Goal: Task Accomplishment & Management: Use online tool/utility

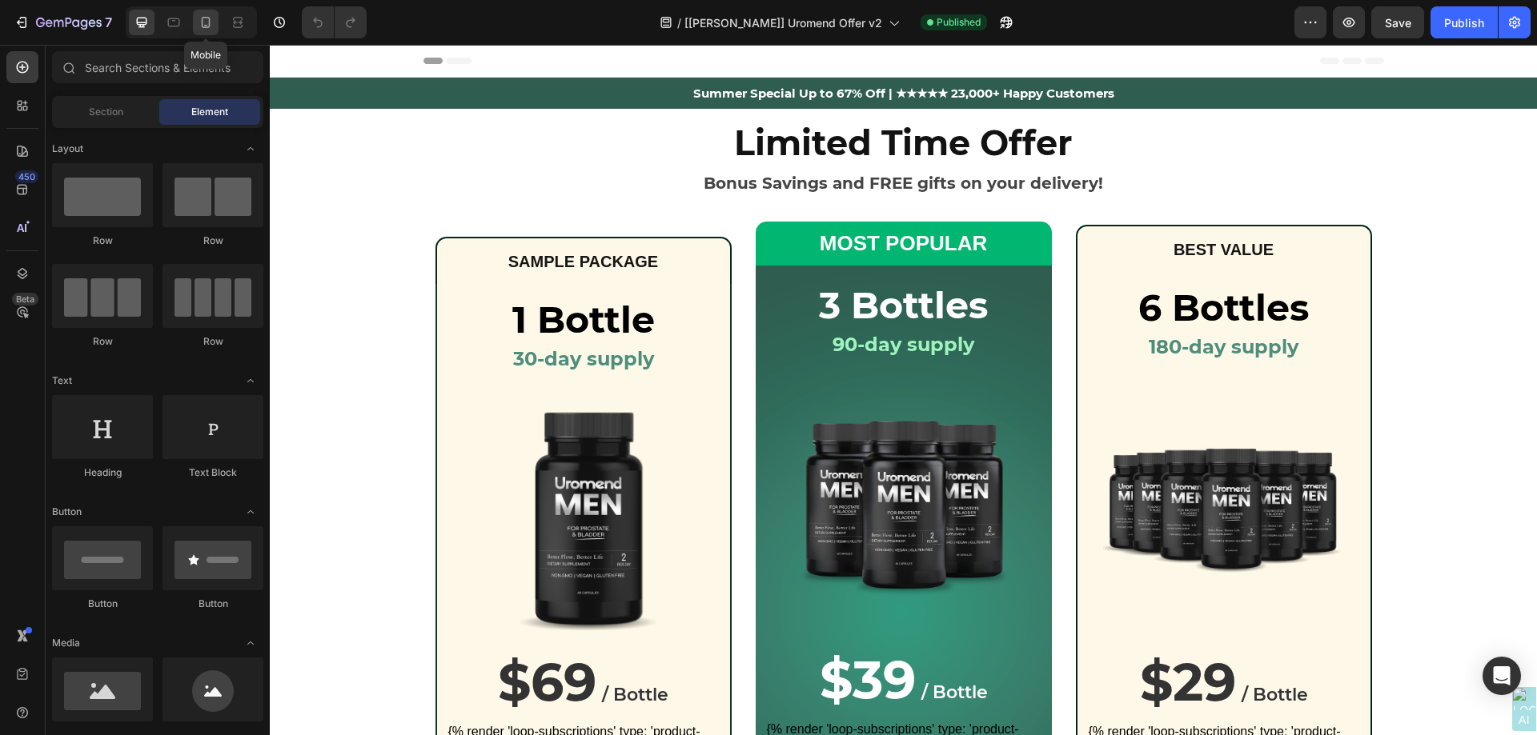
click at [209, 26] on icon at bounding box center [206, 22] width 9 height 11
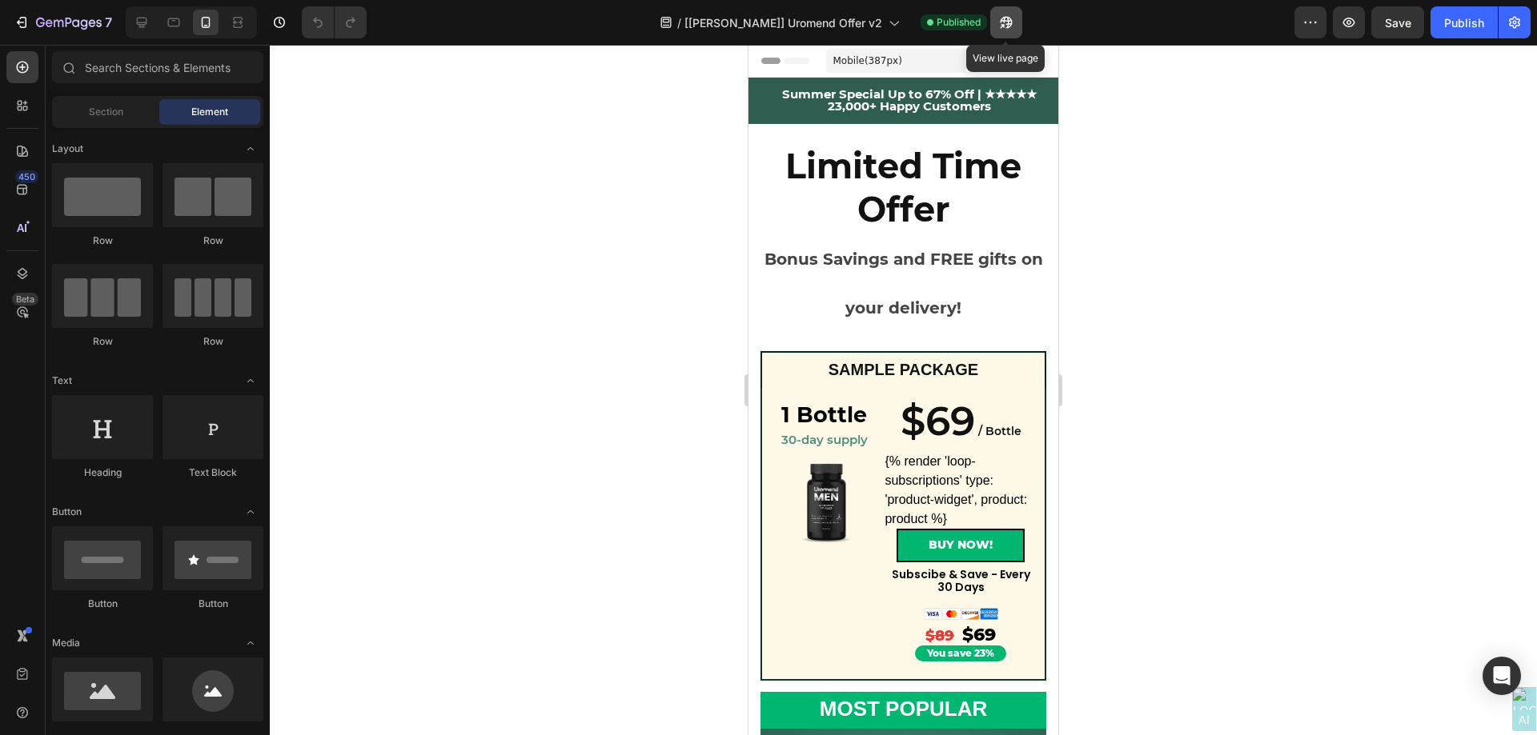
click at [1004, 27] on icon "button" at bounding box center [1002, 26] width 4 height 4
click at [1004, 24] on icon "button" at bounding box center [1002, 26] width 4 height 4
drag, startPoint x: 142, startPoint y: 21, endPoint x: 159, endPoint y: 19, distance: 17.7
click at [144, 21] on icon at bounding box center [142, 22] width 16 height 16
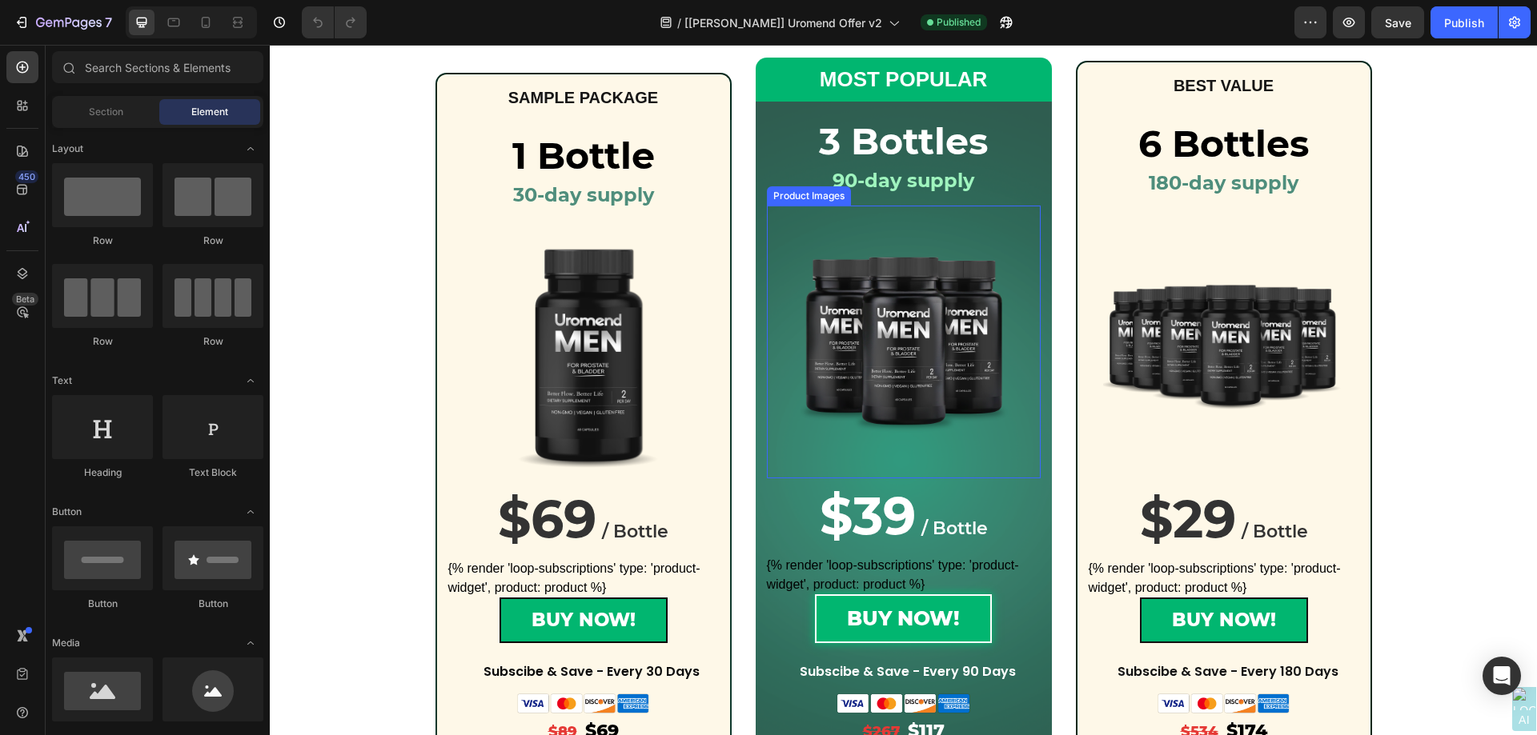
scroll to position [160, 0]
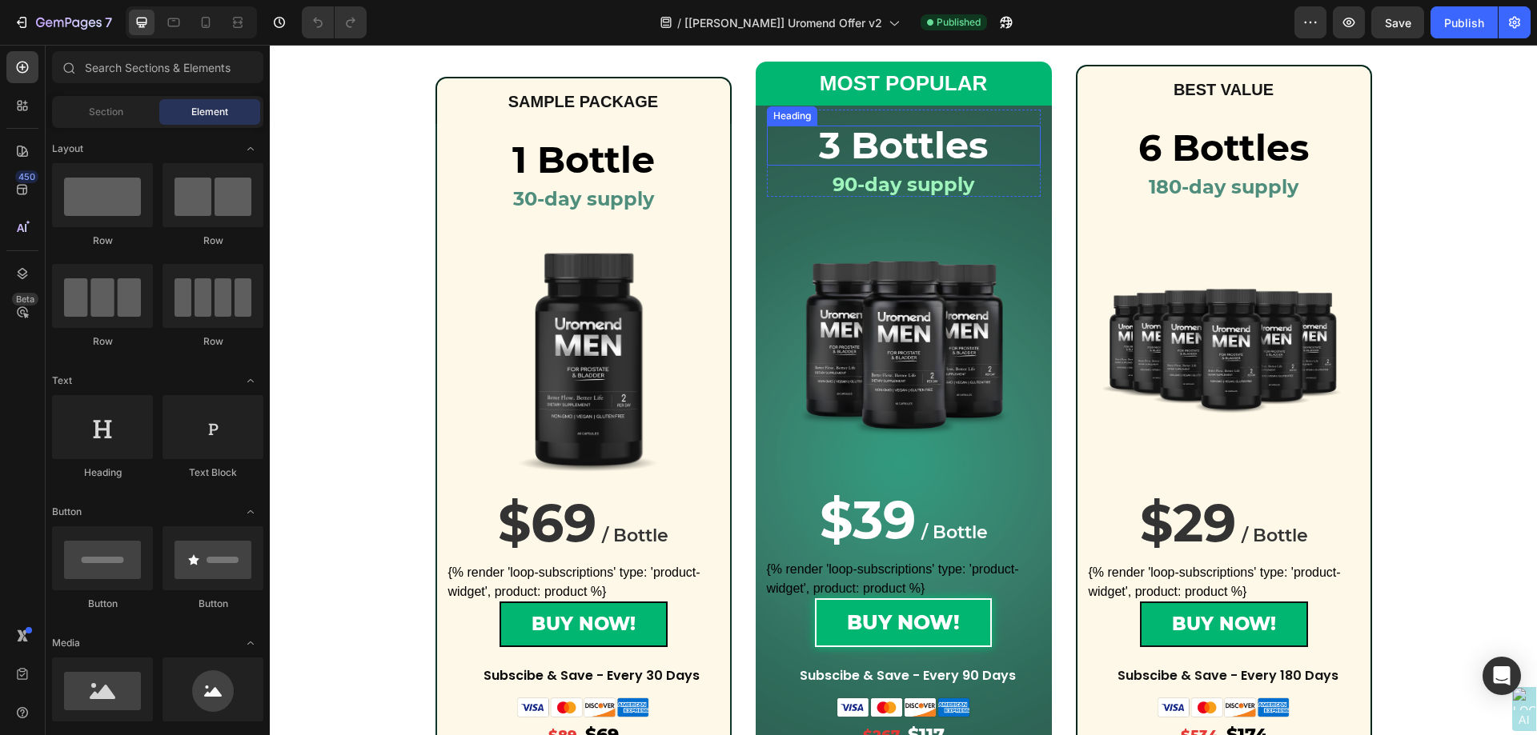
click at [780, 118] on div "Heading" at bounding box center [792, 116] width 44 height 14
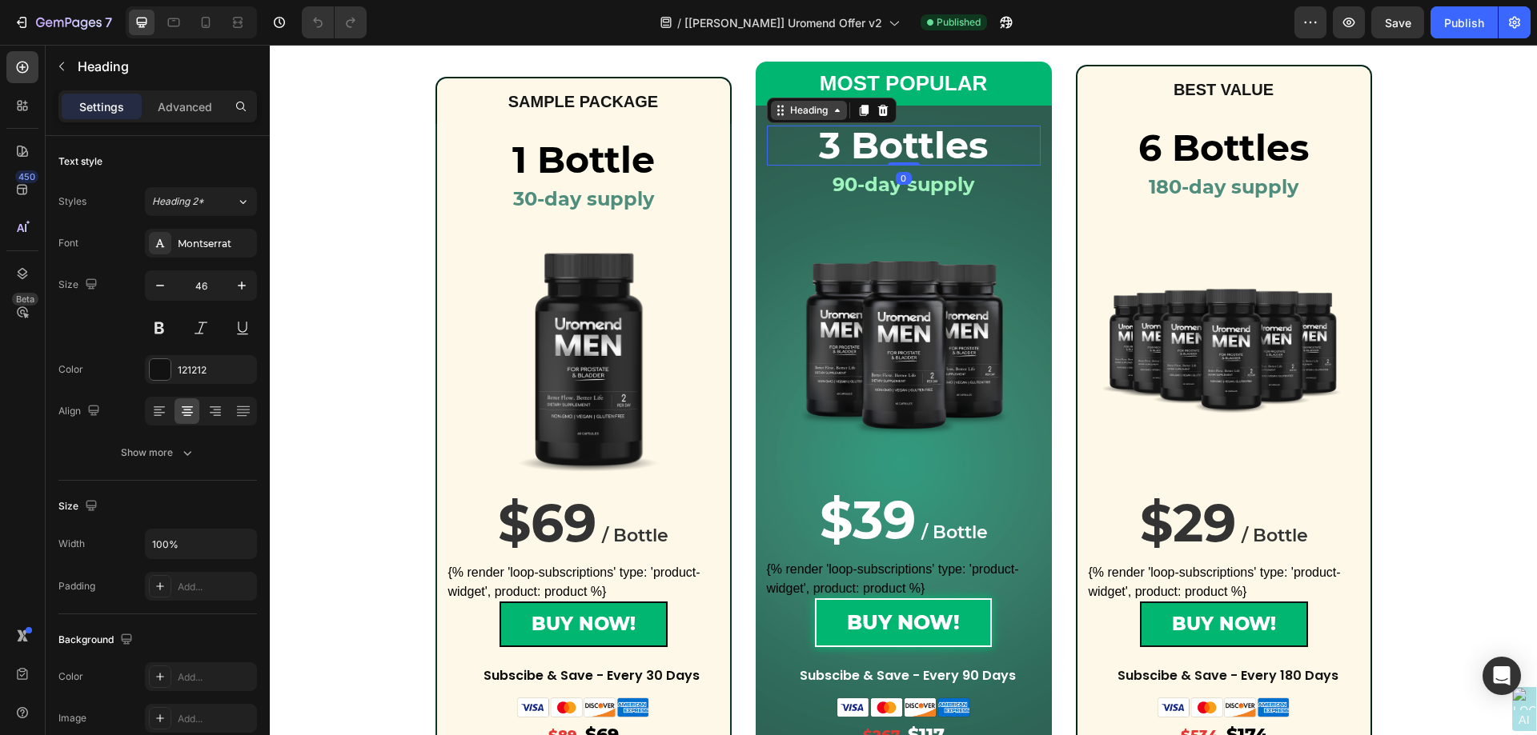
click at [787, 112] on div "Heading" at bounding box center [809, 110] width 44 height 14
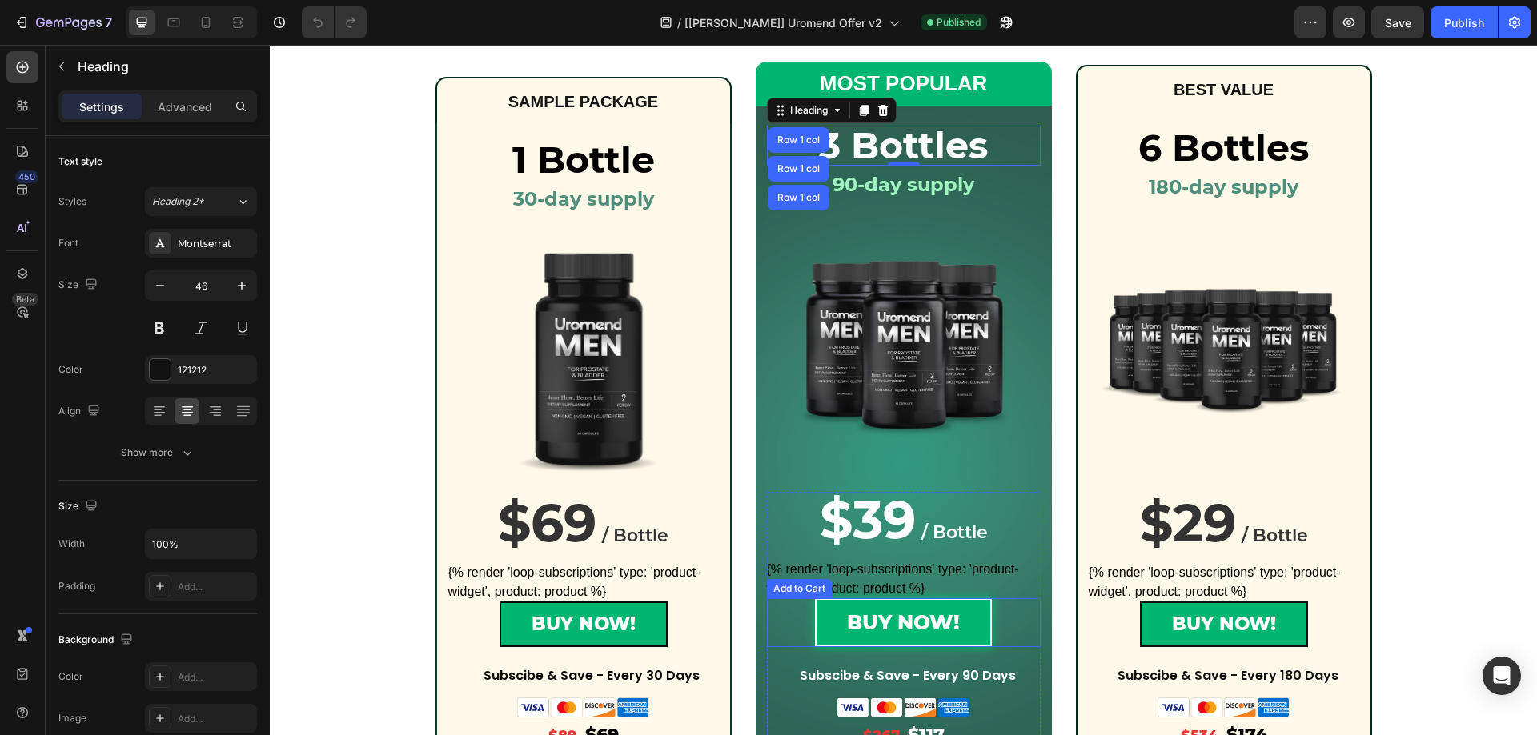
click at [807, 589] on div "Add to Cart" at bounding box center [799, 589] width 58 height 14
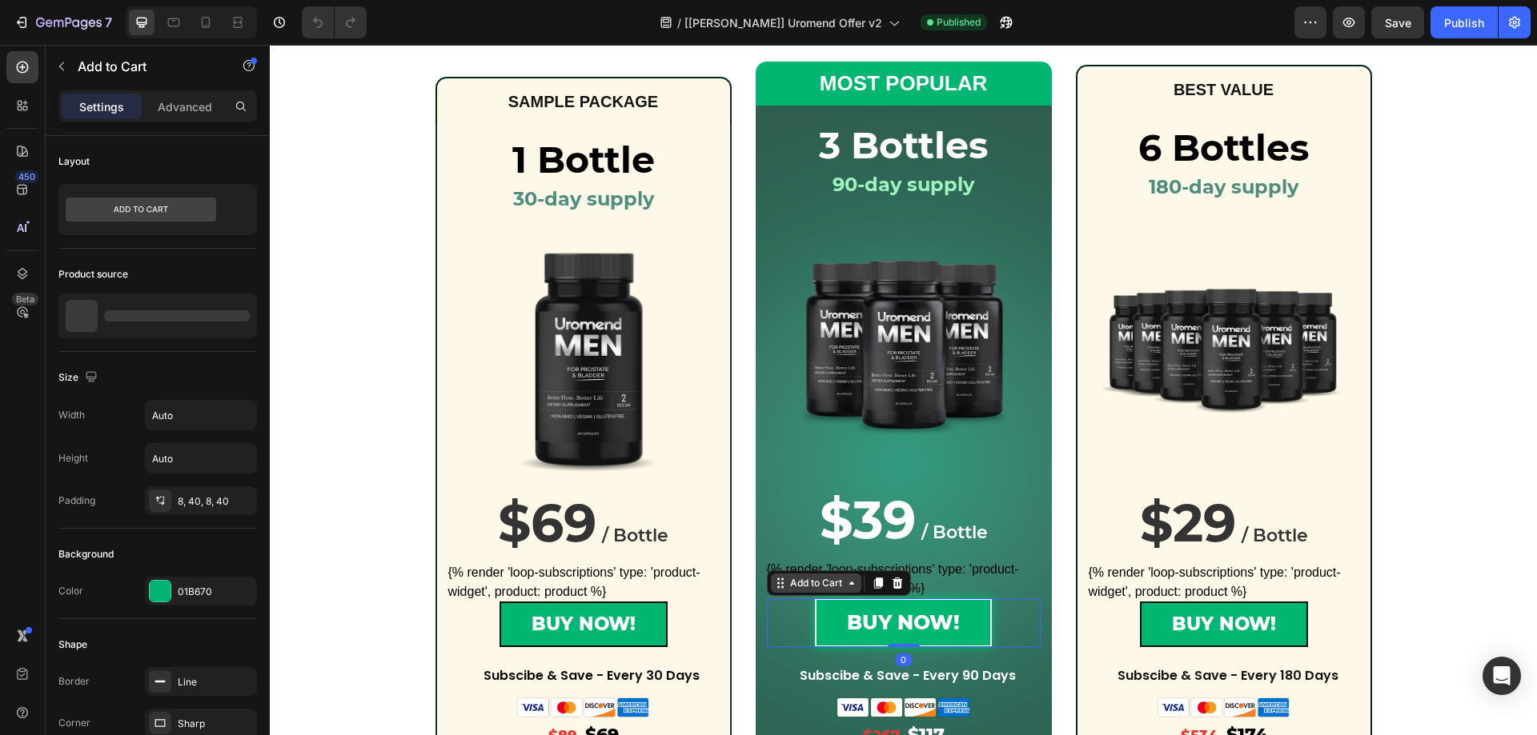
click at [807, 584] on div "Add to Cart" at bounding box center [816, 583] width 58 height 14
click at [834, 582] on div "Add to Cart" at bounding box center [816, 583] width 58 height 14
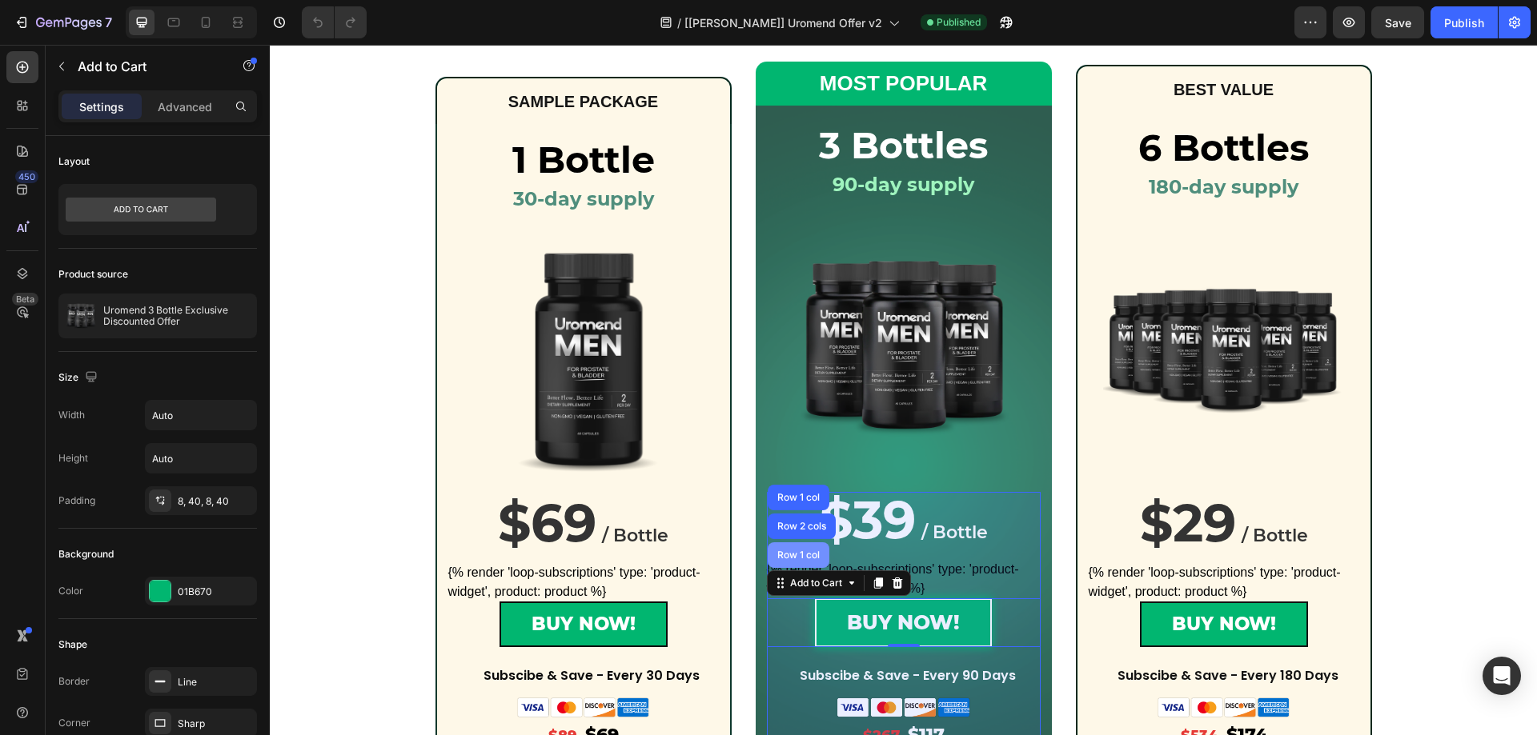
click at [792, 548] on div "Row 1 col" at bounding box center [799, 556] width 62 height 26
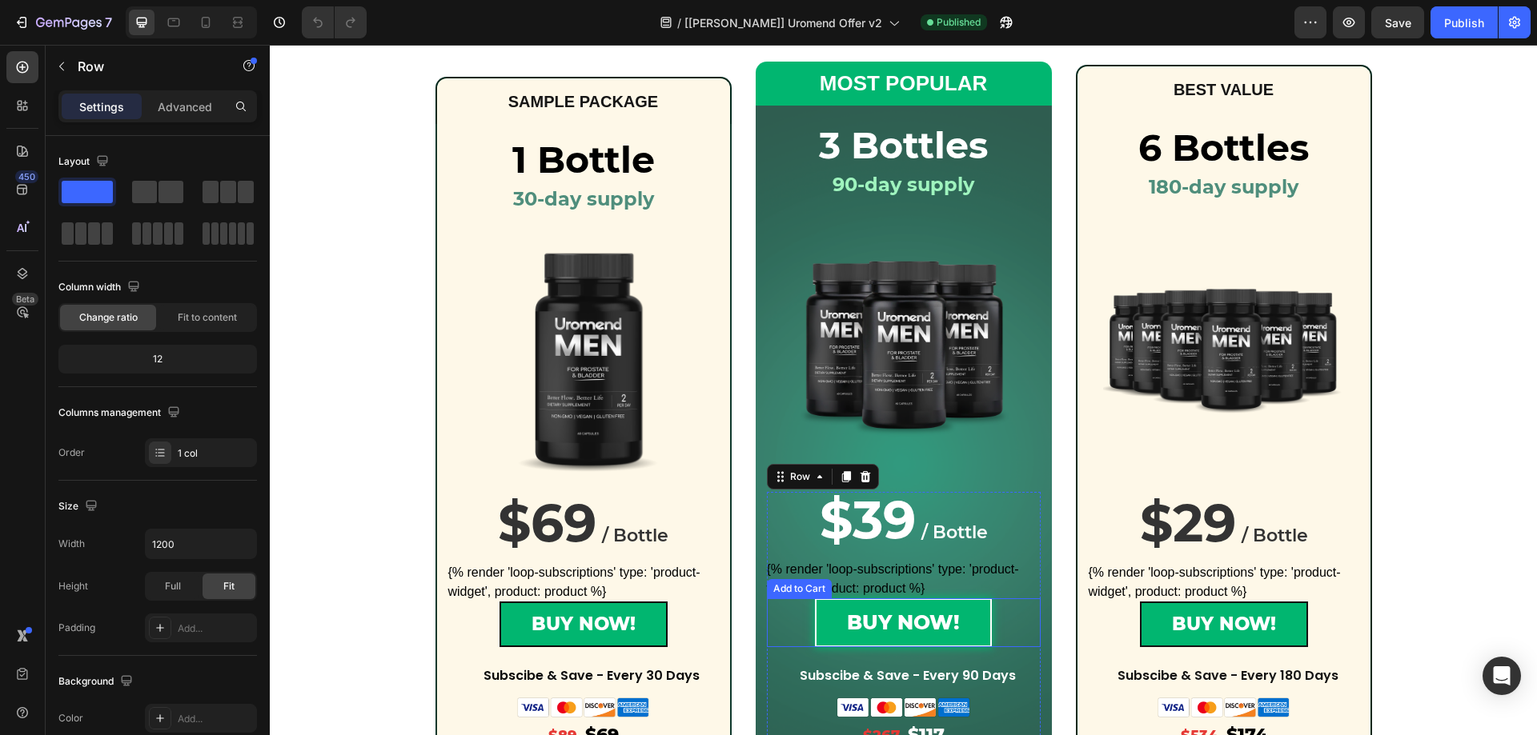
click at [774, 591] on div "Add to Cart" at bounding box center [799, 589] width 58 height 14
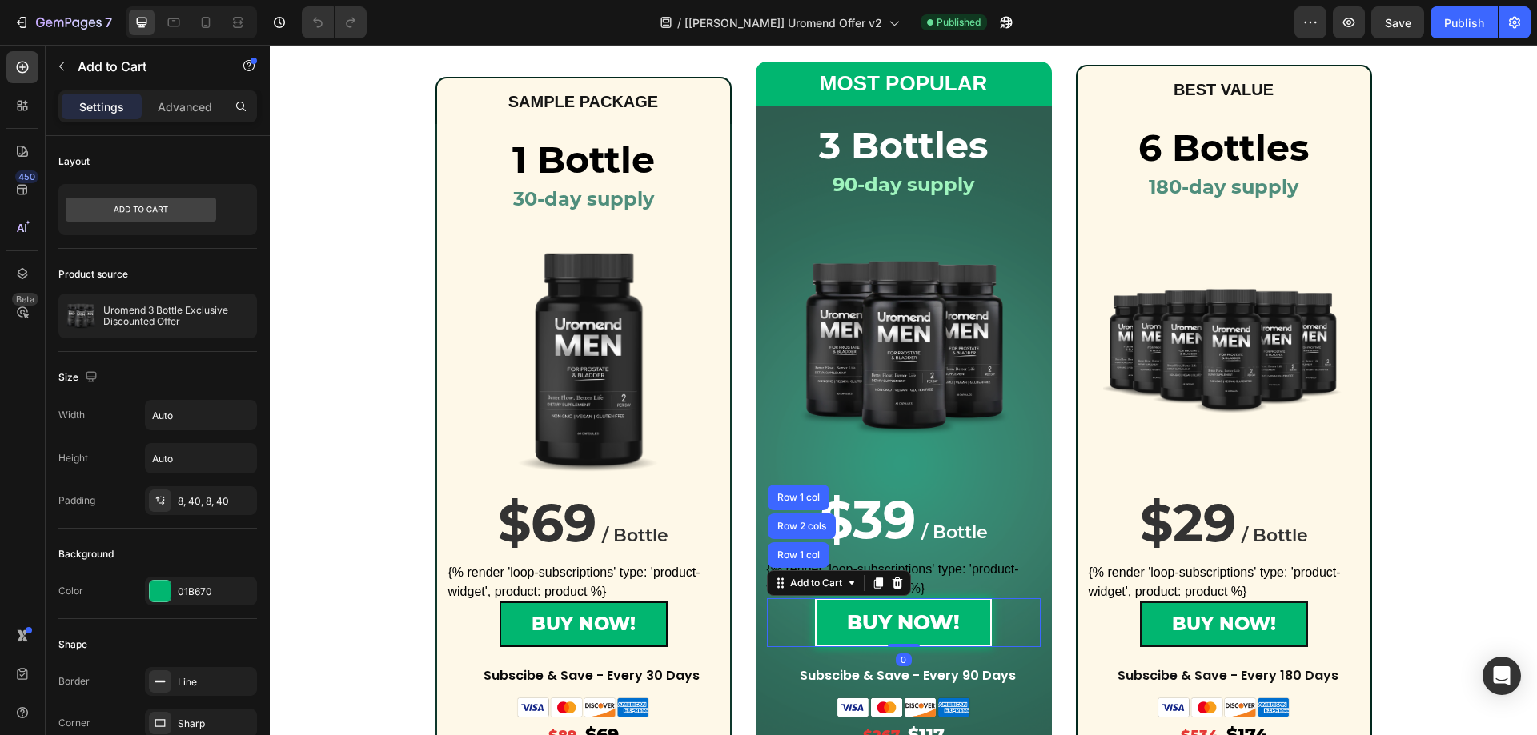
scroll to position [320, 0]
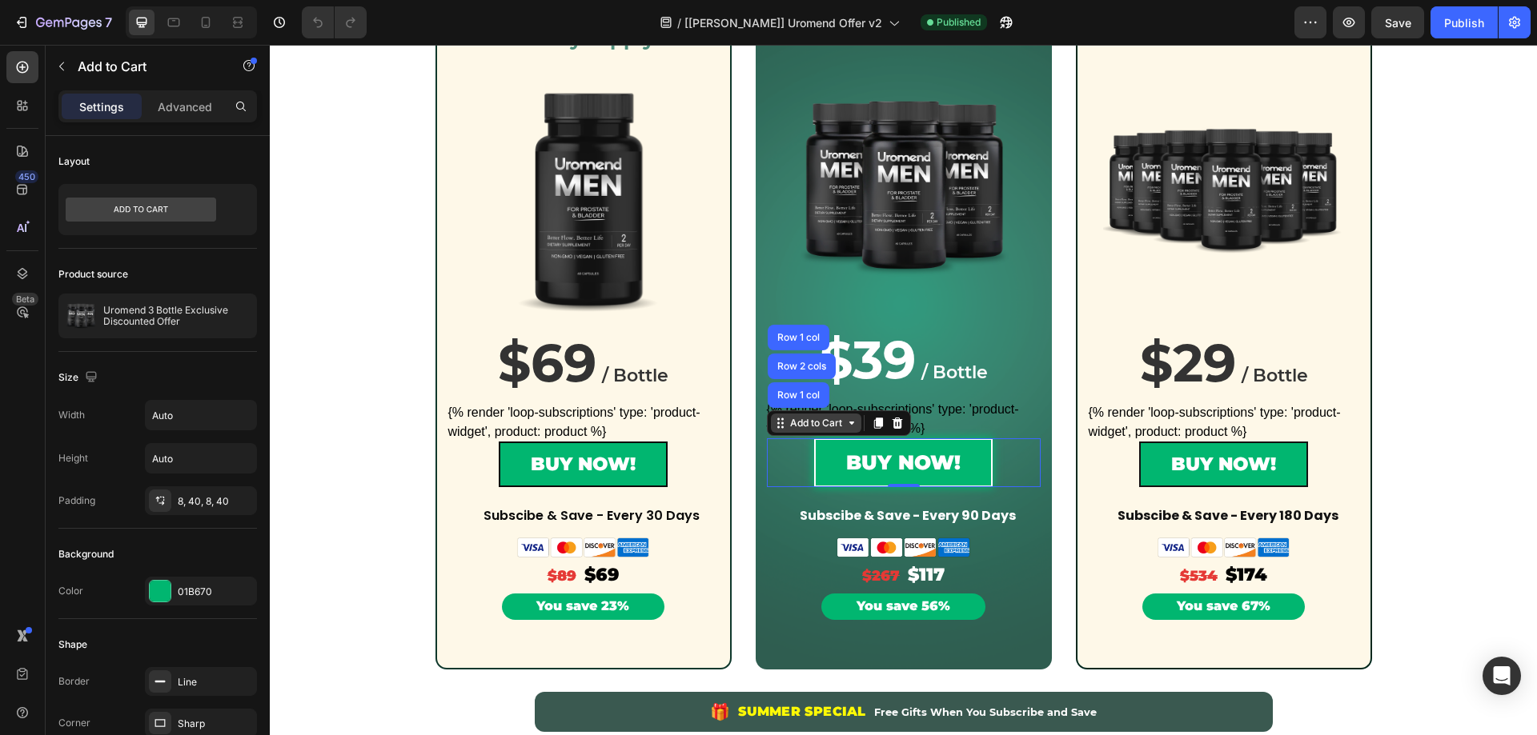
click at [798, 427] on div "Add to Cart" at bounding box center [816, 423] width 58 height 14
click at [845, 423] on icon at bounding box center [851, 423] width 13 height 13
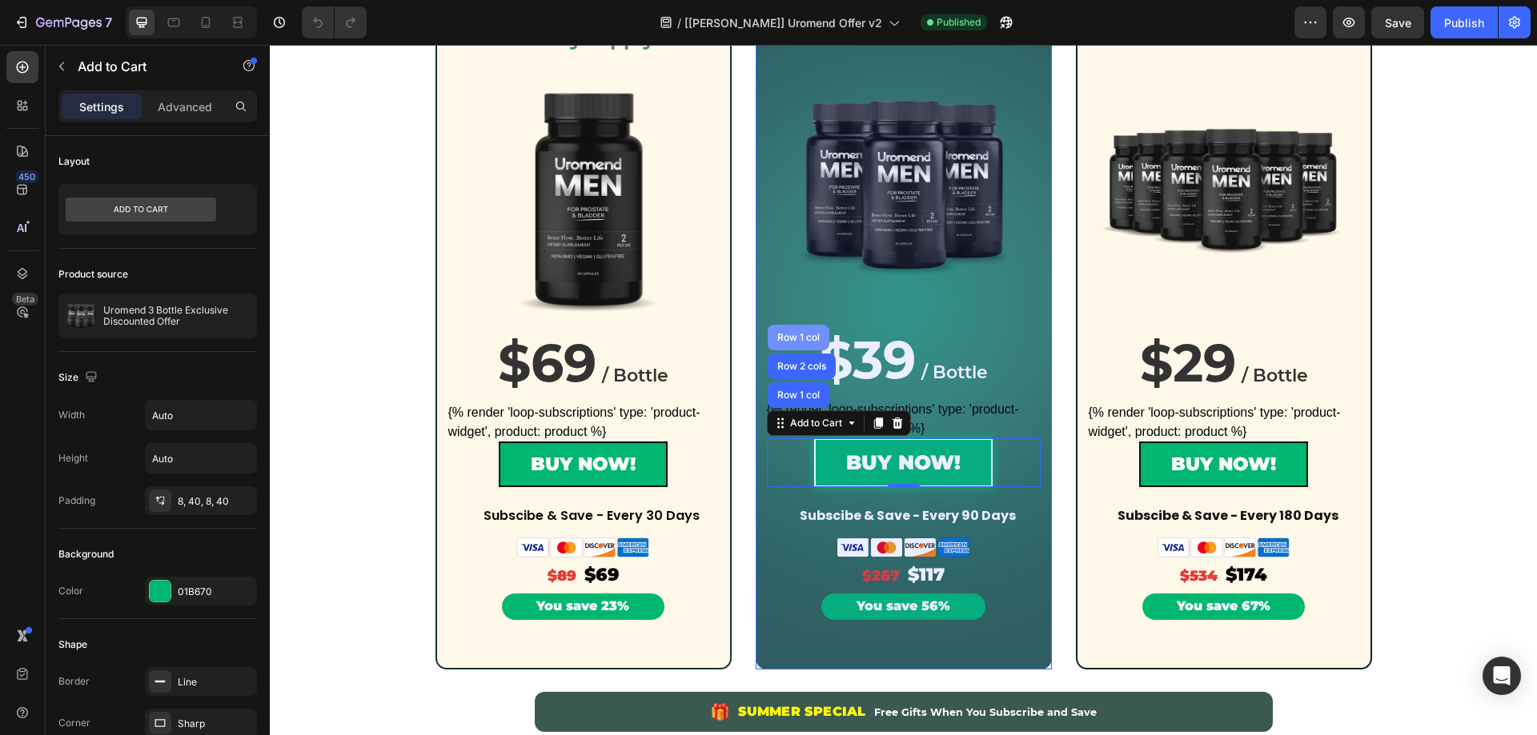
click at [800, 346] on div "Row 1 col" at bounding box center [799, 338] width 62 height 26
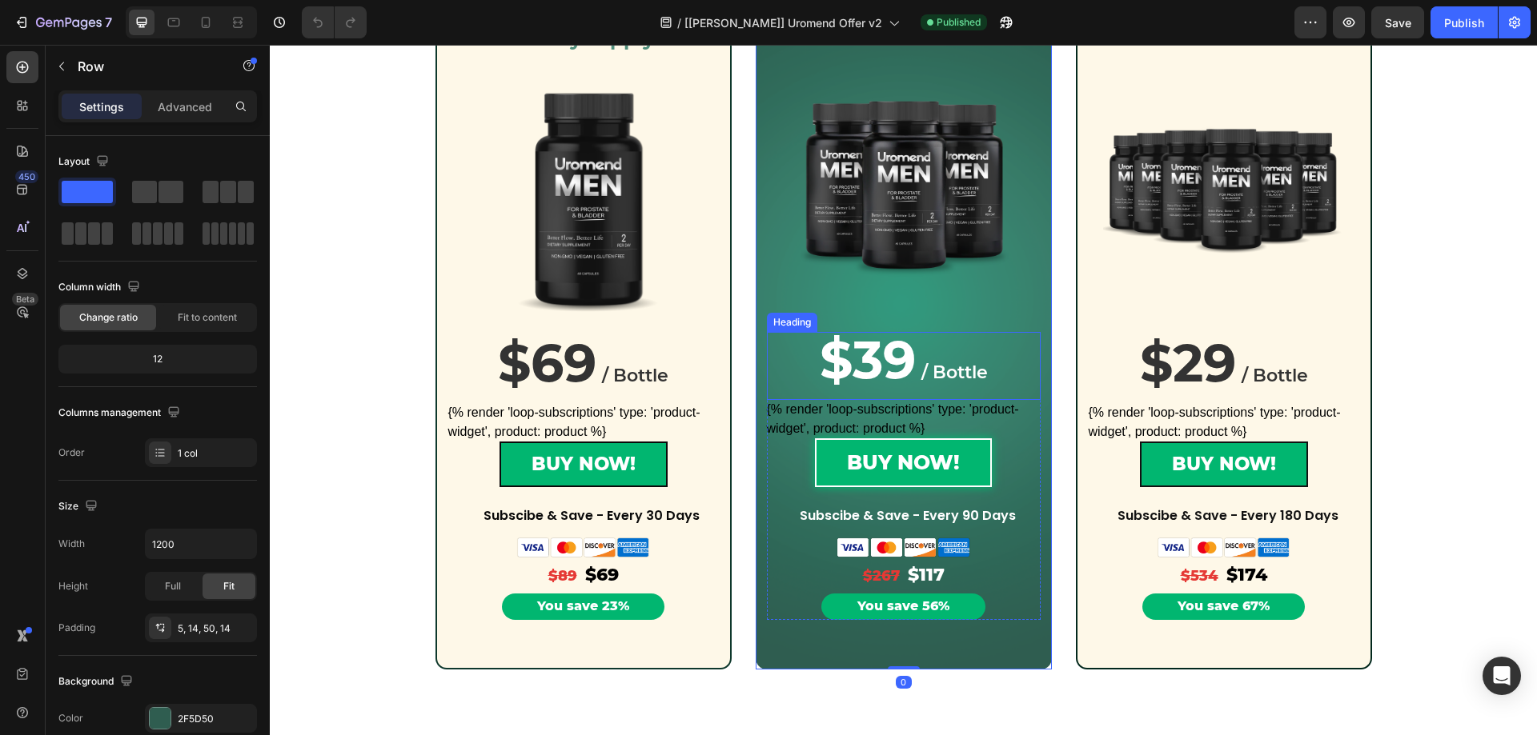
scroll to position [0, 0]
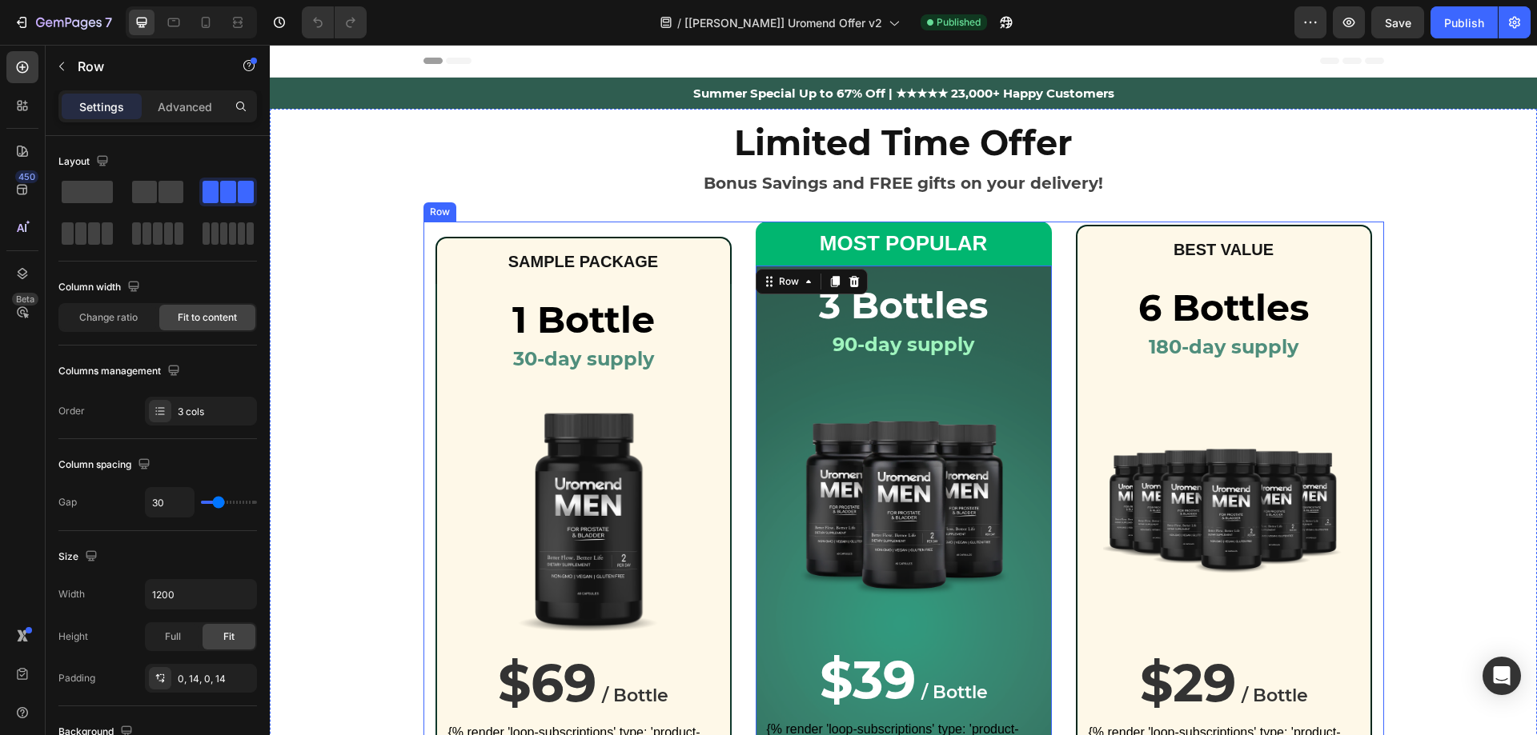
click at [440, 215] on div "Row" at bounding box center [440, 212] width 26 height 14
click at [443, 213] on div "Row" at bounding box center [456, 206] width 26 height 14
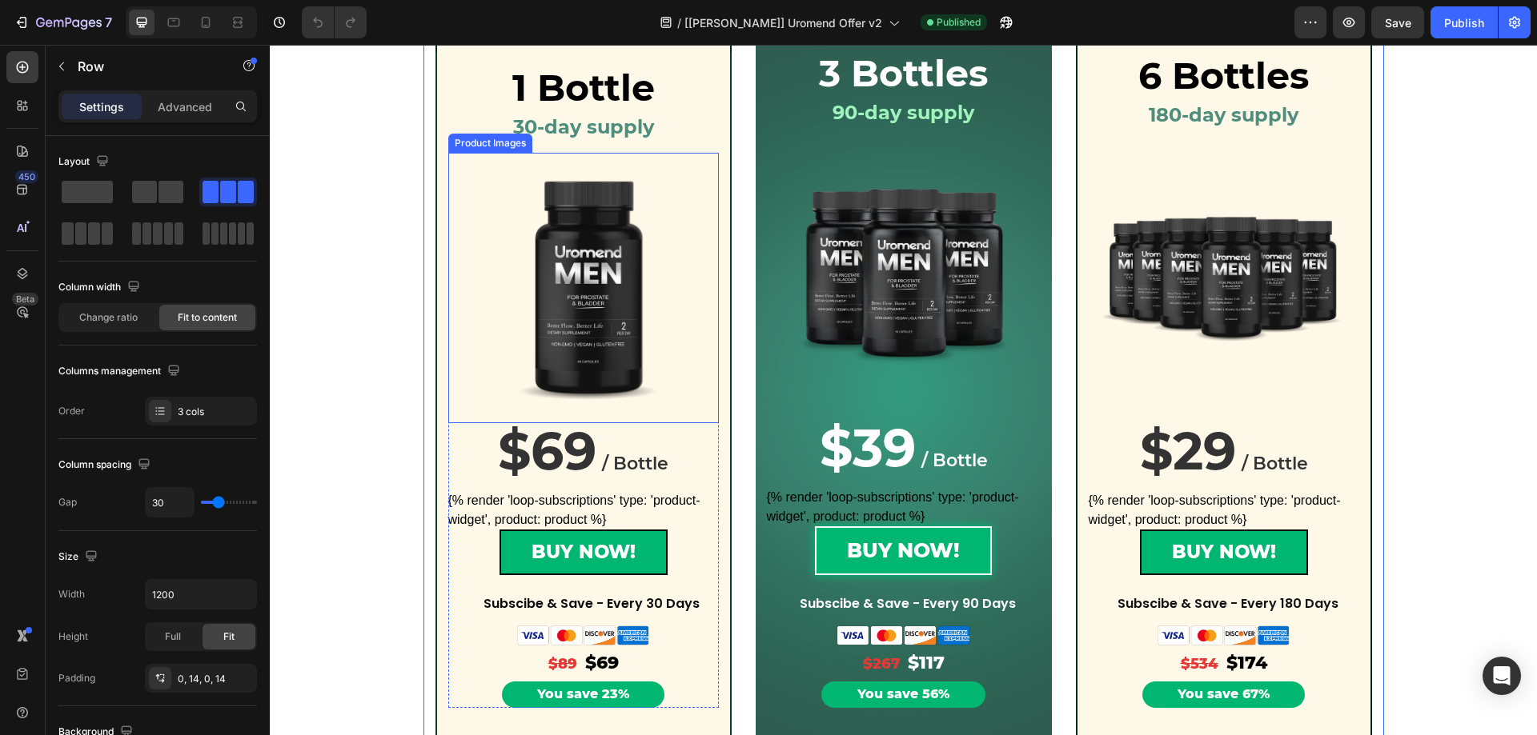
scroll to position [240, 0]
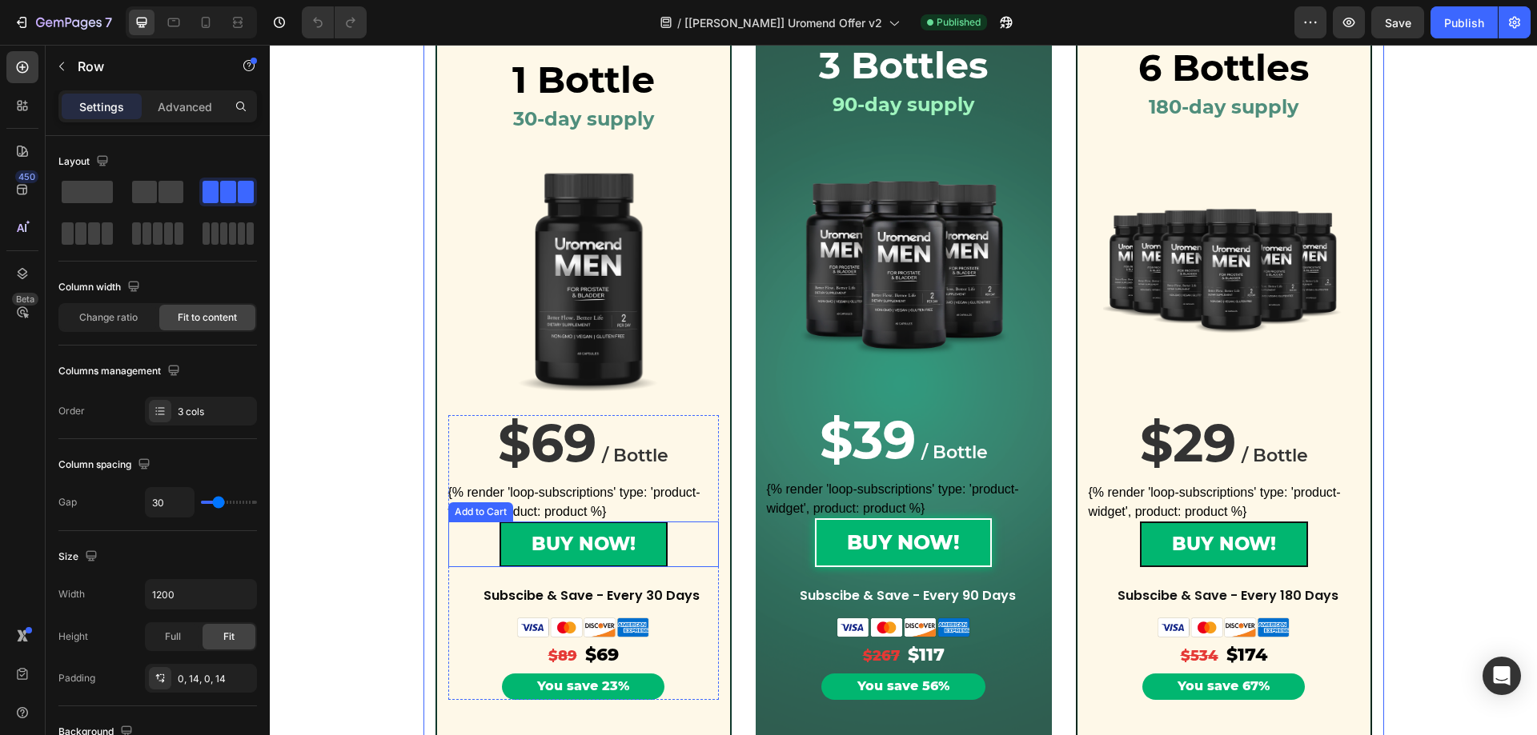
click at [475, 517] on div "Add to Cart" at bounding box center [480, 512] width 65 height 19
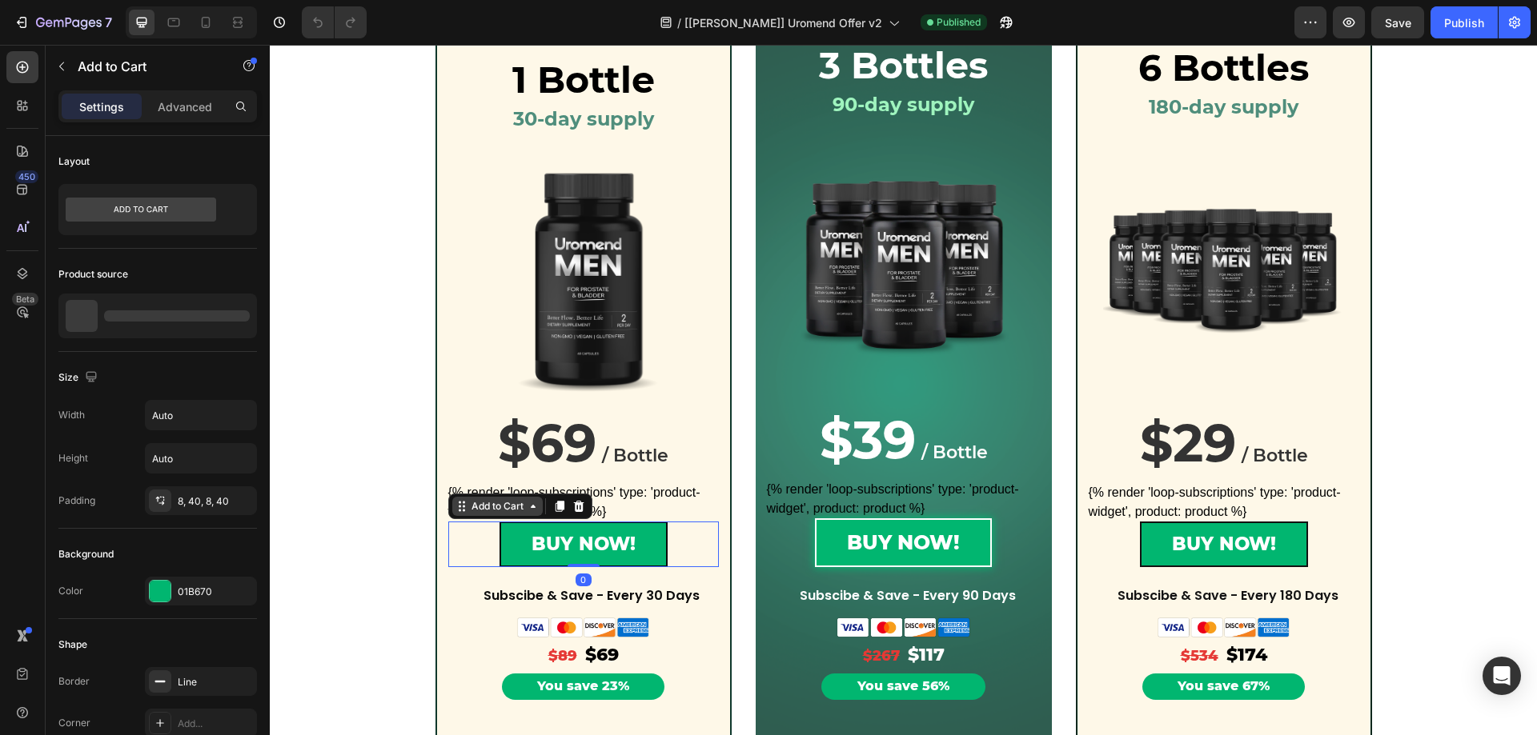
click at [476, 508] on div "Add to Cart" at bounding box center [497, 506] width 58 height 14
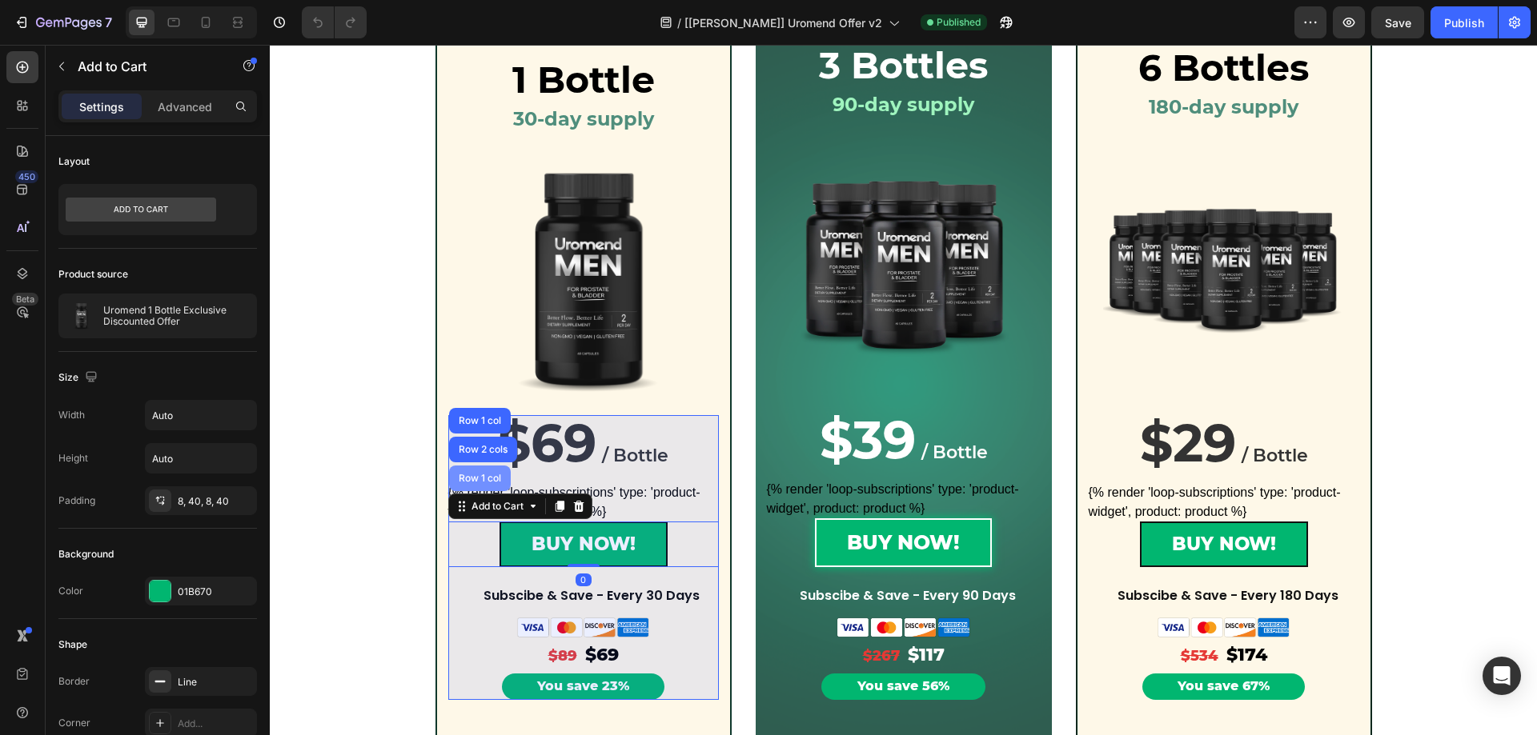
click at [484, 479] on div "Row 1 col" at bounding box center [479, 479] width 49 height 10
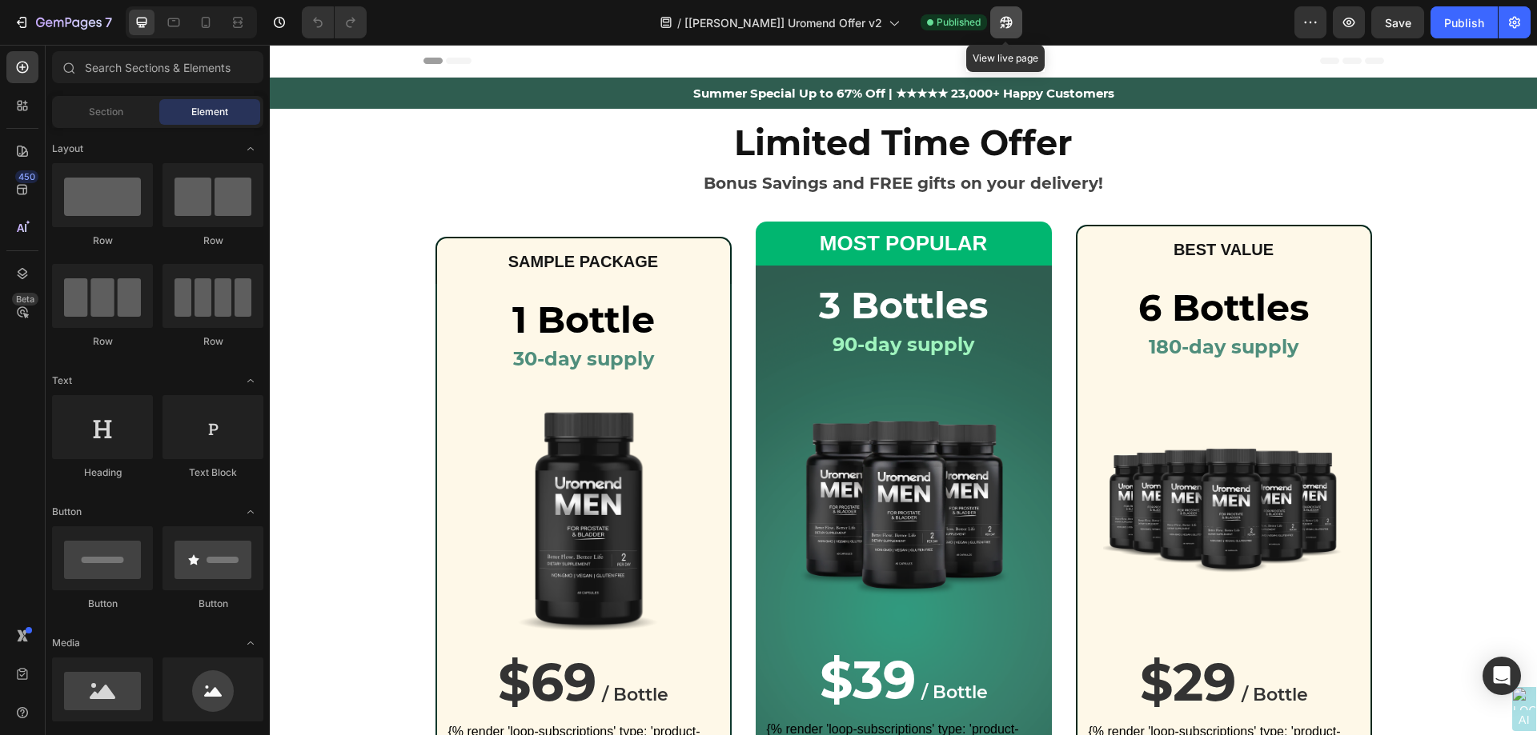
click at [1002, 22] on icon "button" at bounding box center [1006, 22] width 16 height 16
click at [203, 23] on icon at bounding box center [206, 22] width 16 height 16
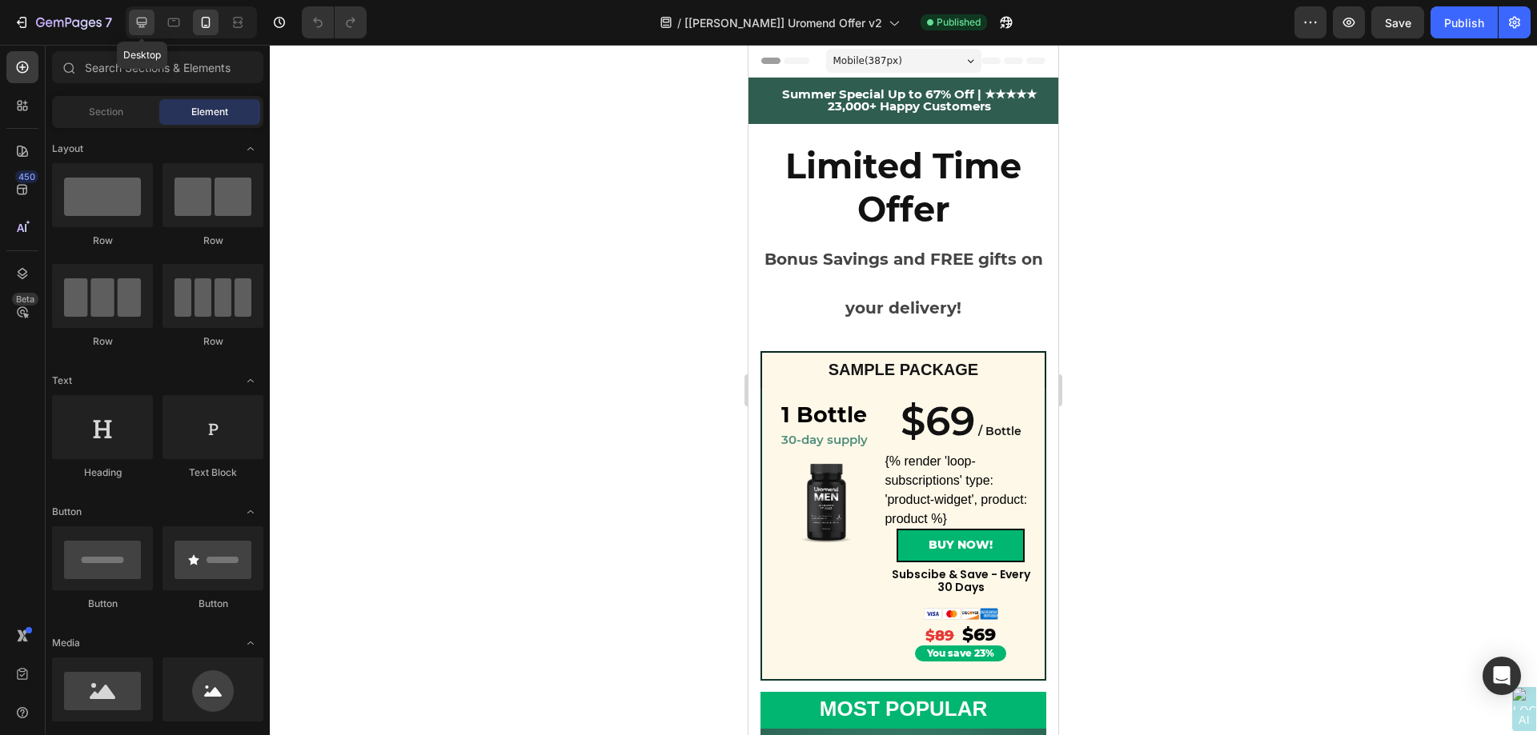
drag, startPoint x: 138, startPoint y: 25, endPoint x: 204, endPoint y: 45, distance: 68.6
click at [138, 25] on icon at bounding box center [142, 23] width 10 height 10
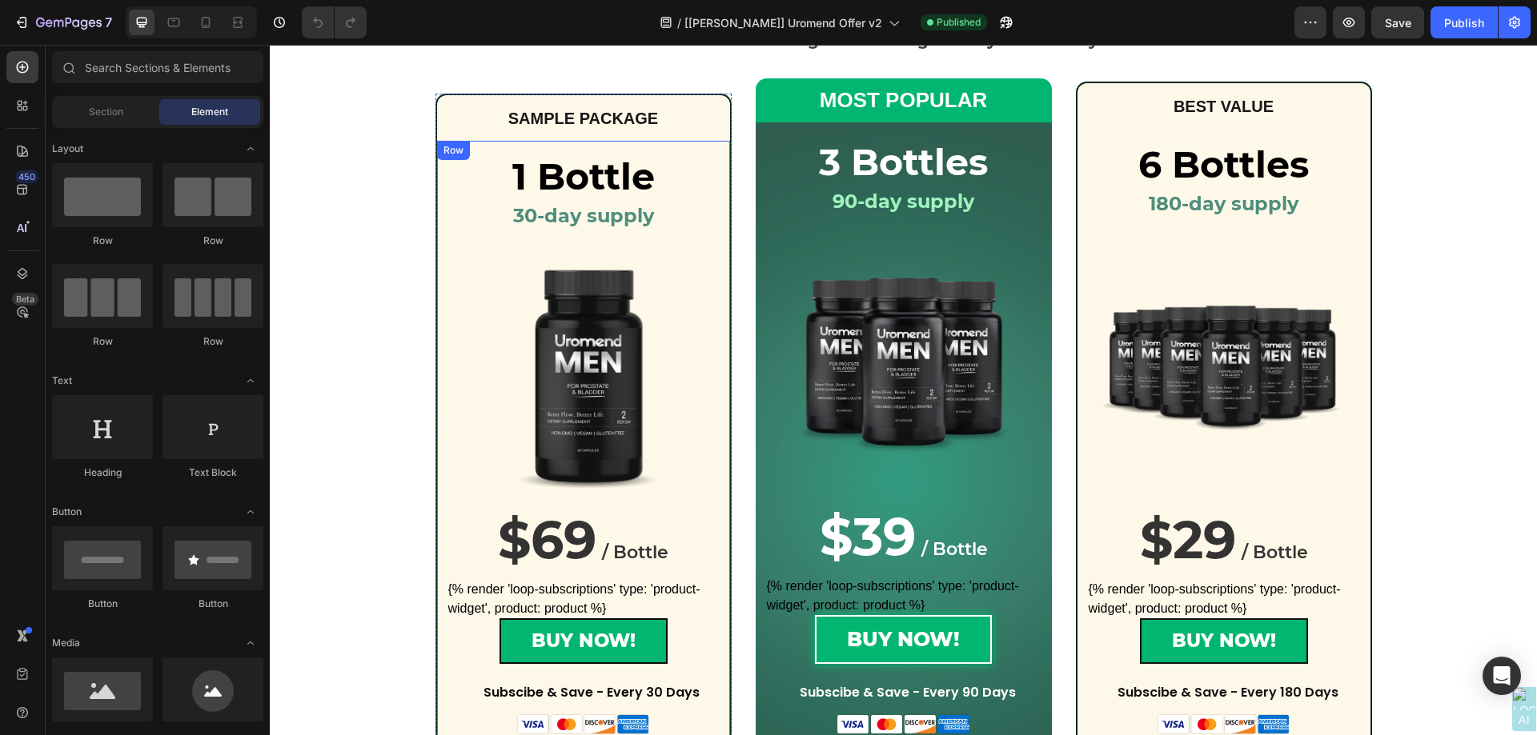
scroll to position [240, 0]
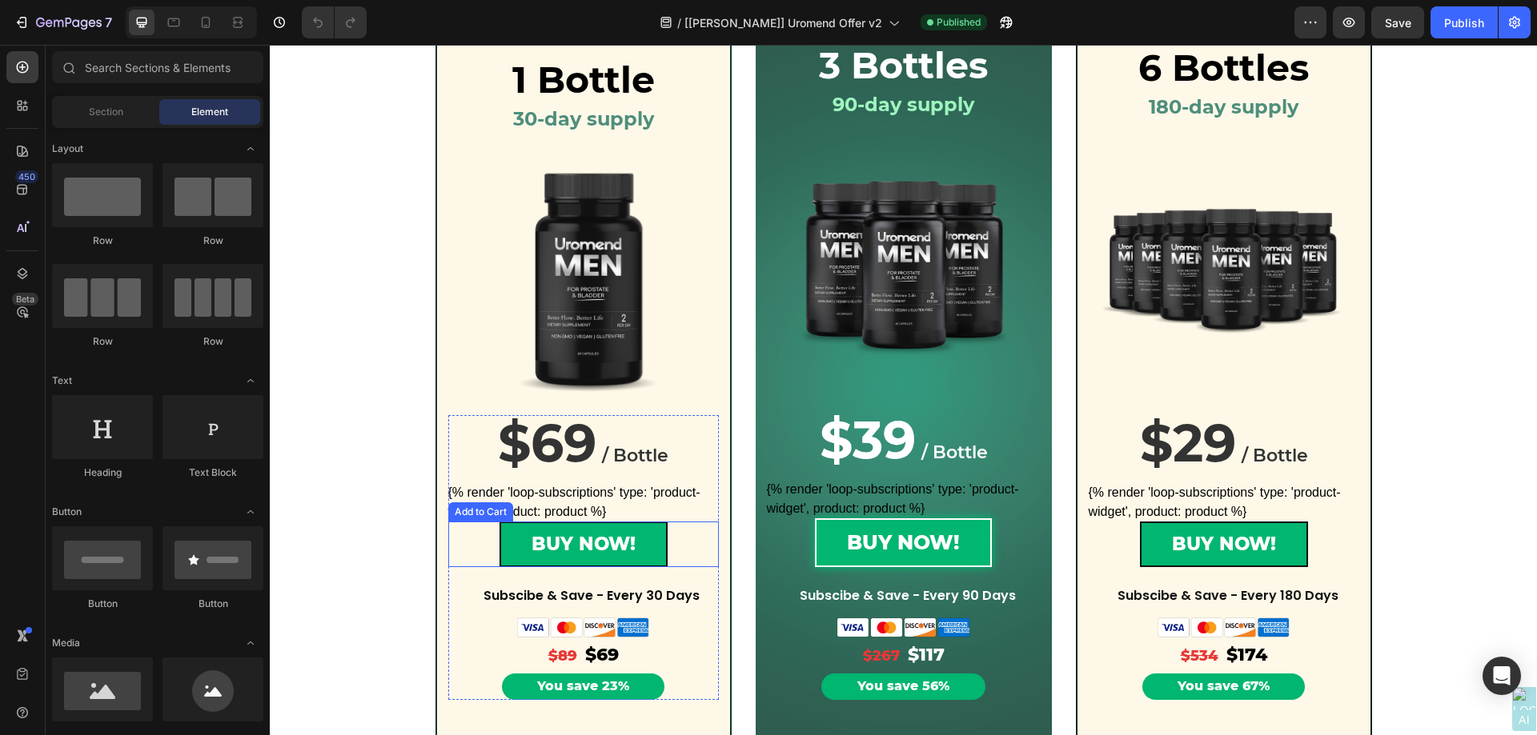
click at [473, 518] on div "Add to Cart" at bounding box center [480, 512] width 65 height 19
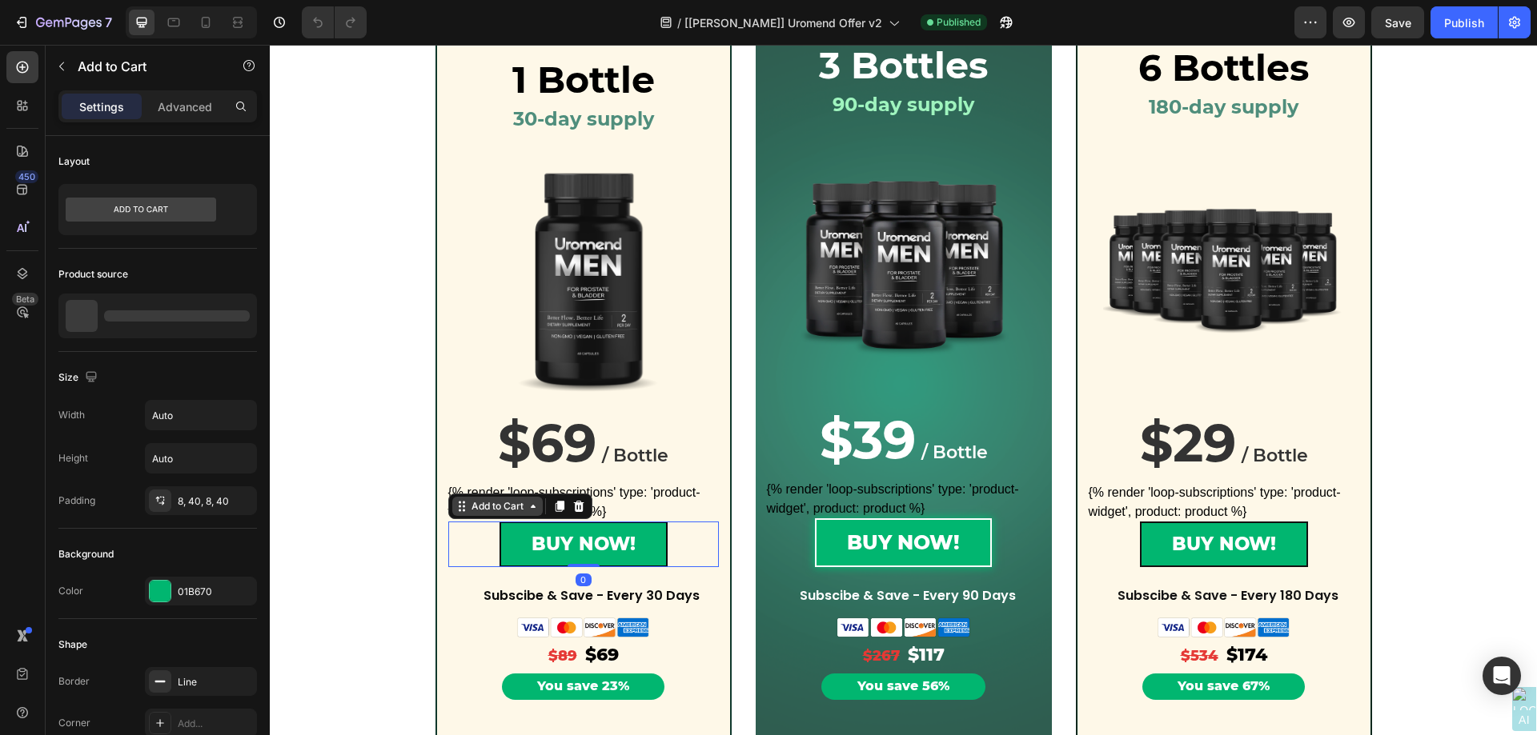
click at [474, 509] on div "Add to Cart" at bounding box center [497, 506] width 58 height 14
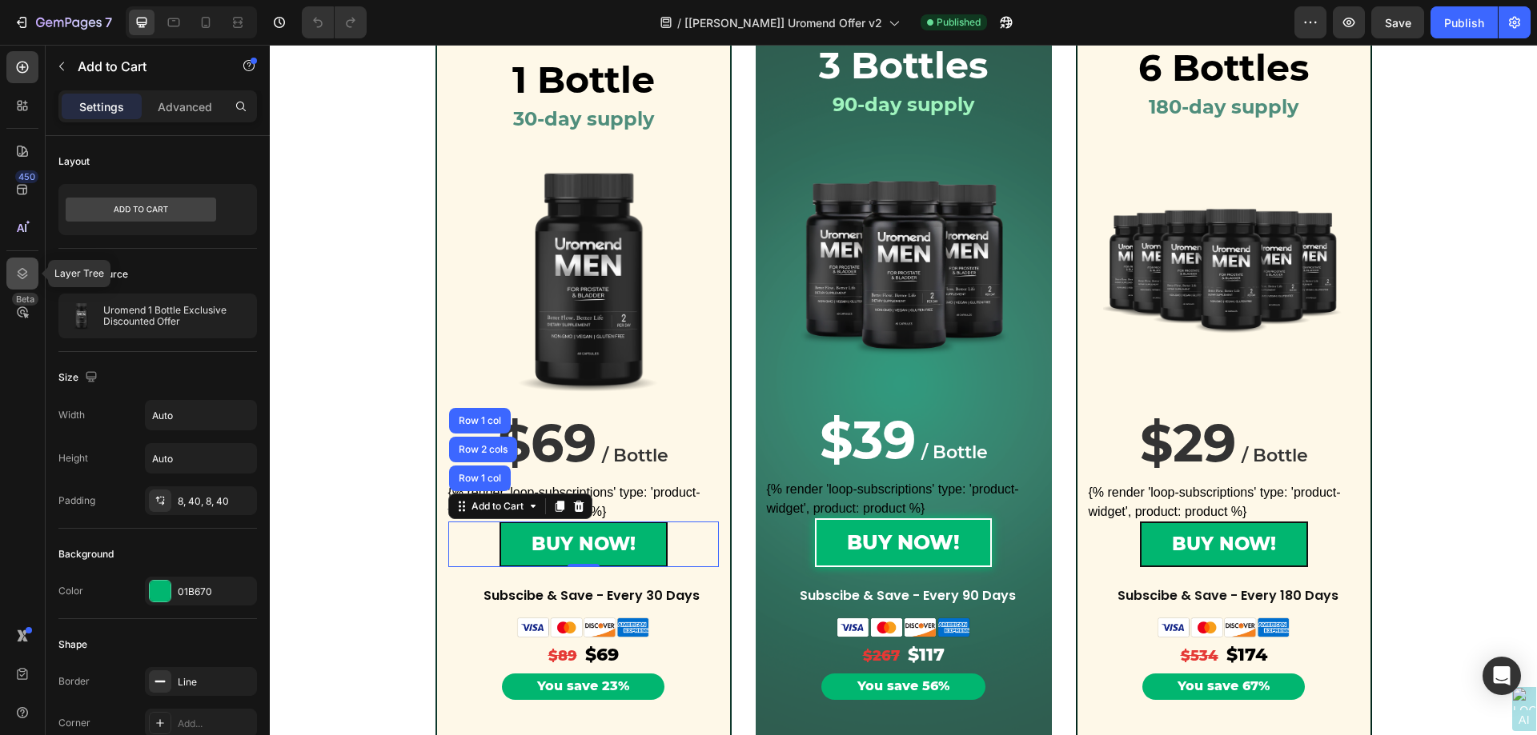
click at [22, 271] on icon at bounding box center [22, 274] width 16 height 16
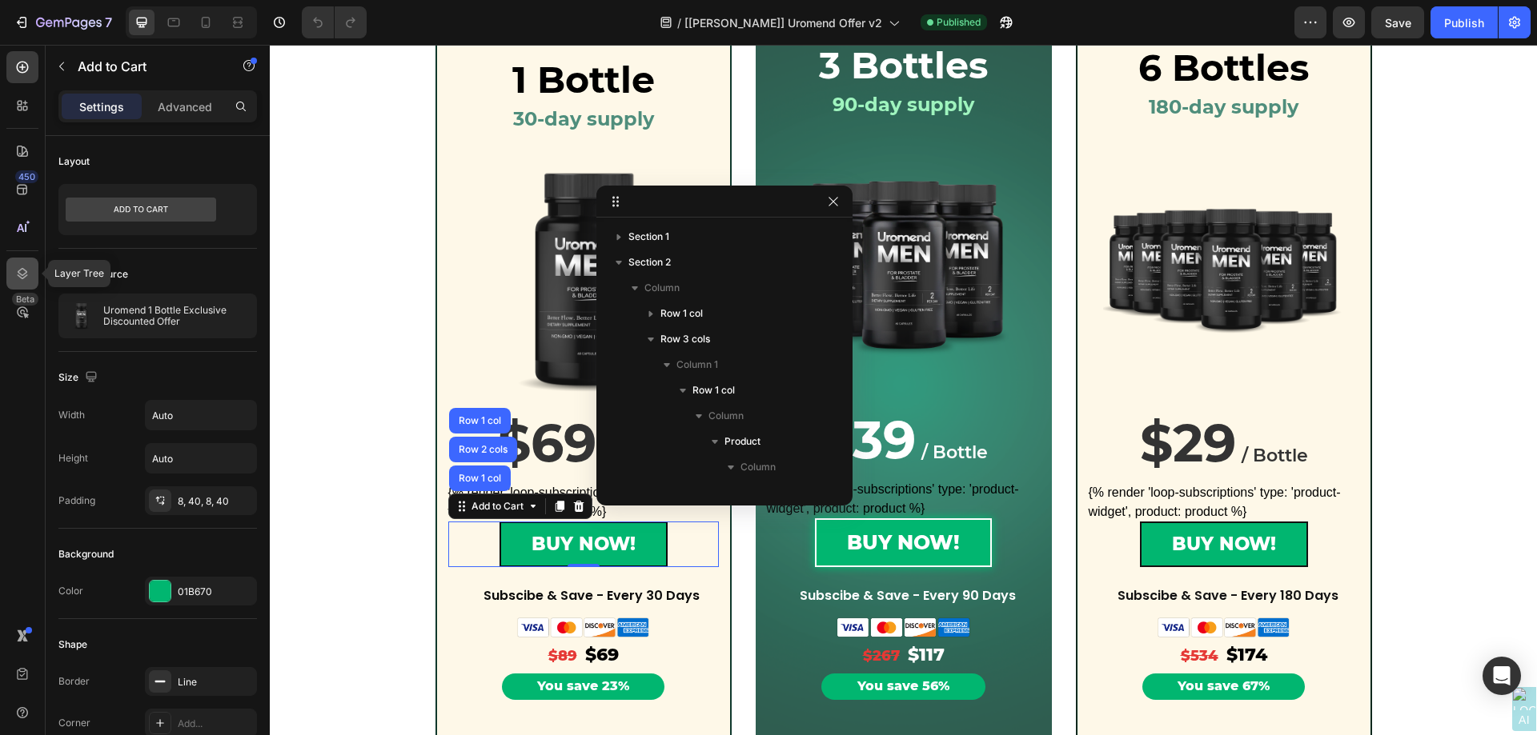
scroll to position [662, 0]
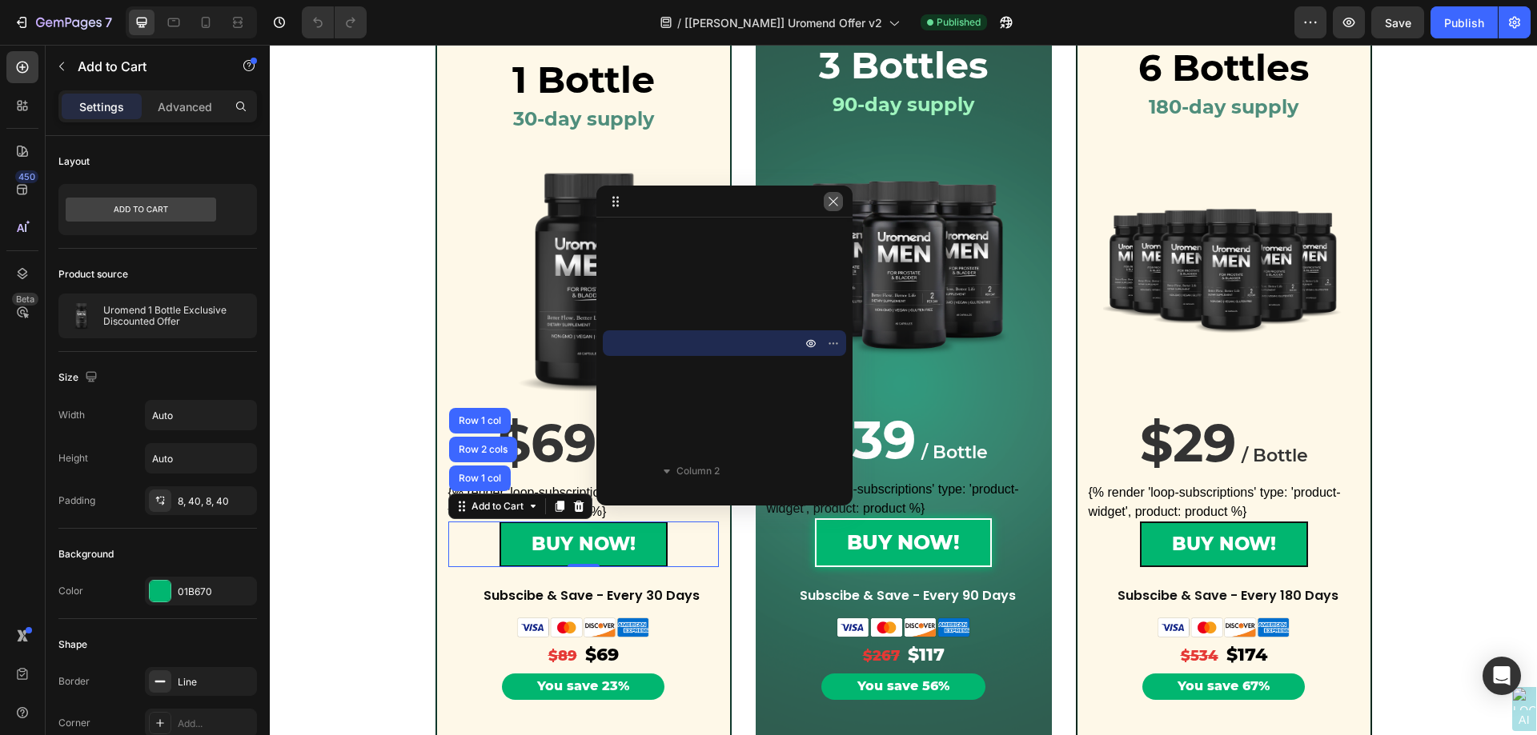
click at [832, 204] on icon "button" at bounding box center [833, 201] width 13 height 13
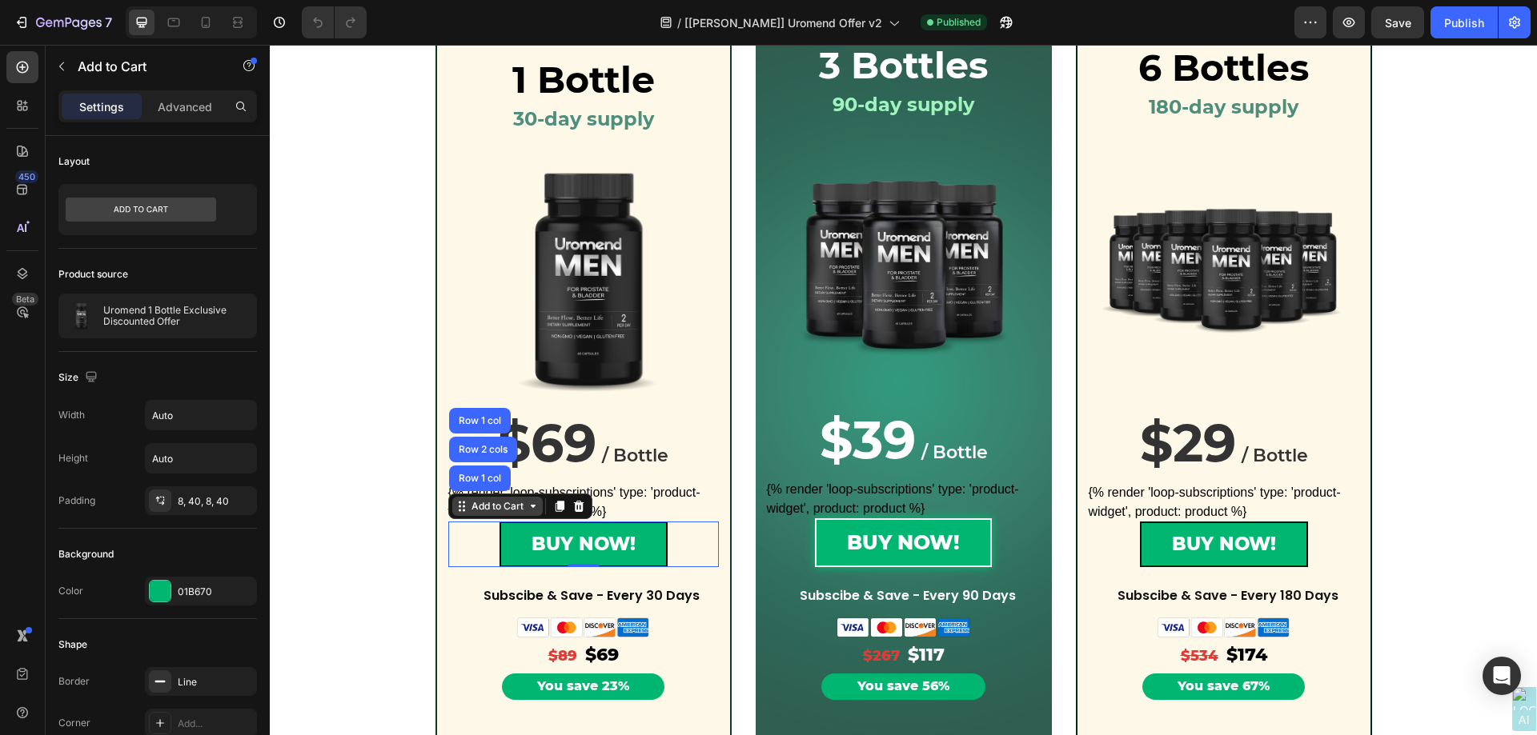
click at [498, 506] on div "Add to Cart" at bounding box center [497, 506] width 58 height 14
click at [497, 506] on div "Add to Cart" at bounding box center [497, 506] width 58 height 14
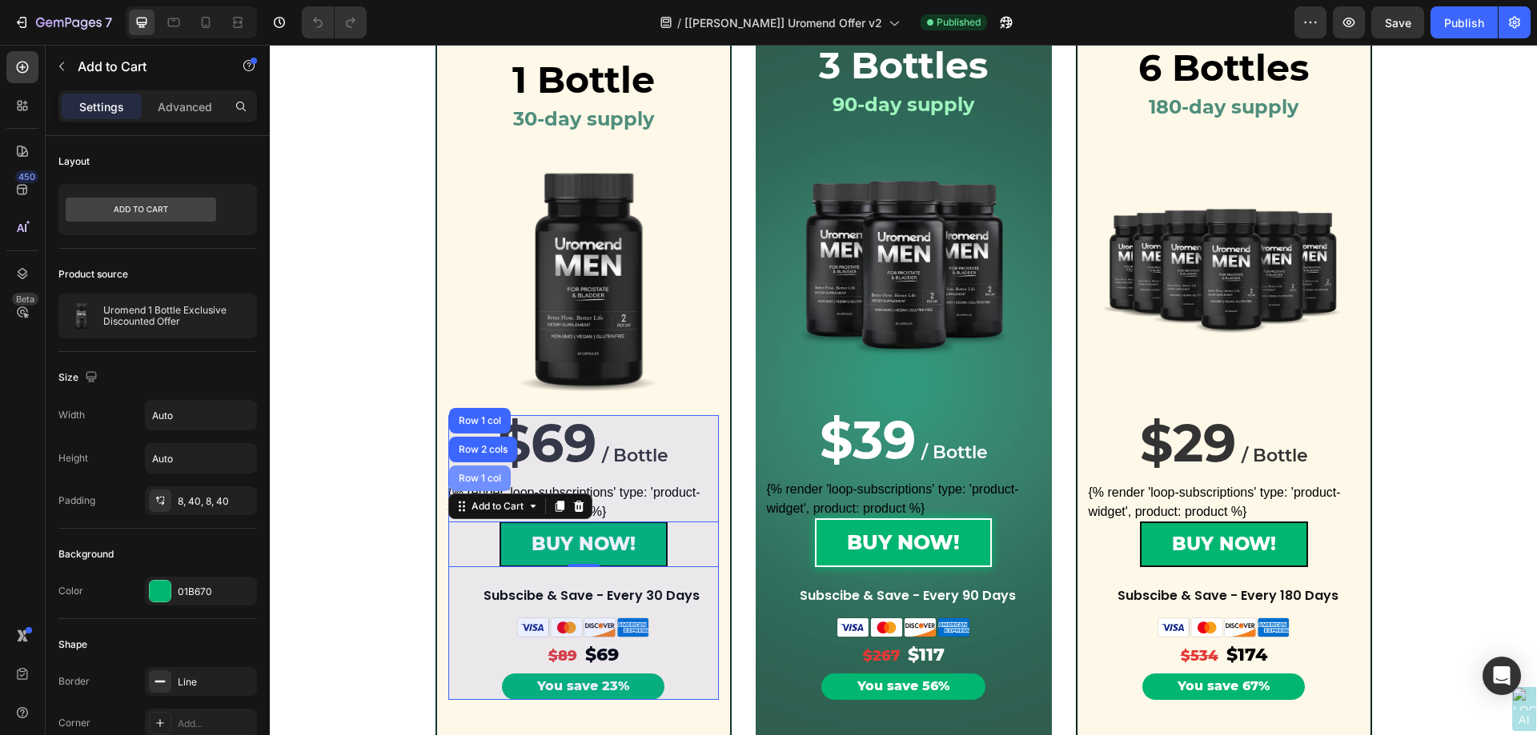
click at [482, 475] on div "Row 1 col" at bounding box center [479, 479] width 49 height 10
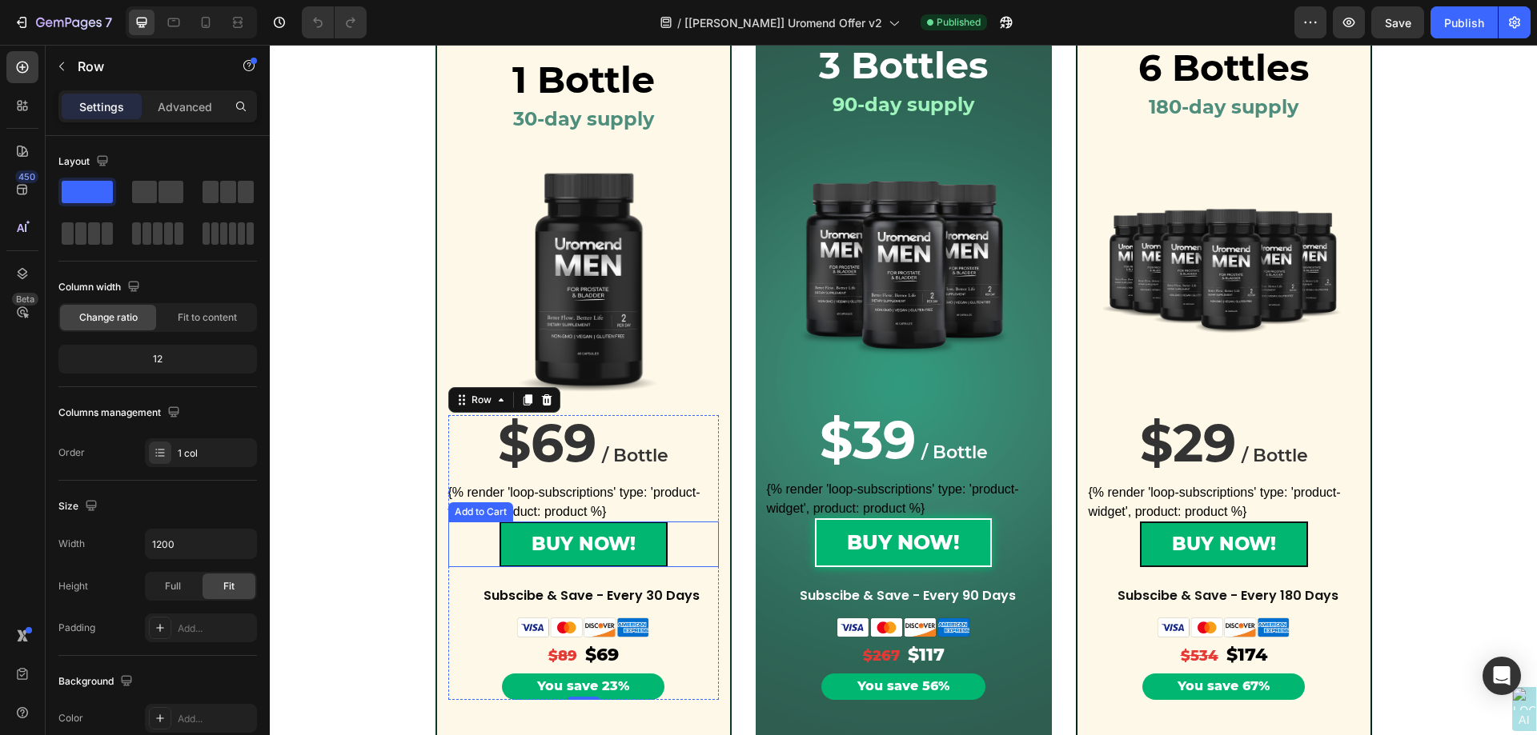
click at [485, 537] on div "BUY NOW! Add to Cart" at bounding box center [583, 545] width 271 height 46
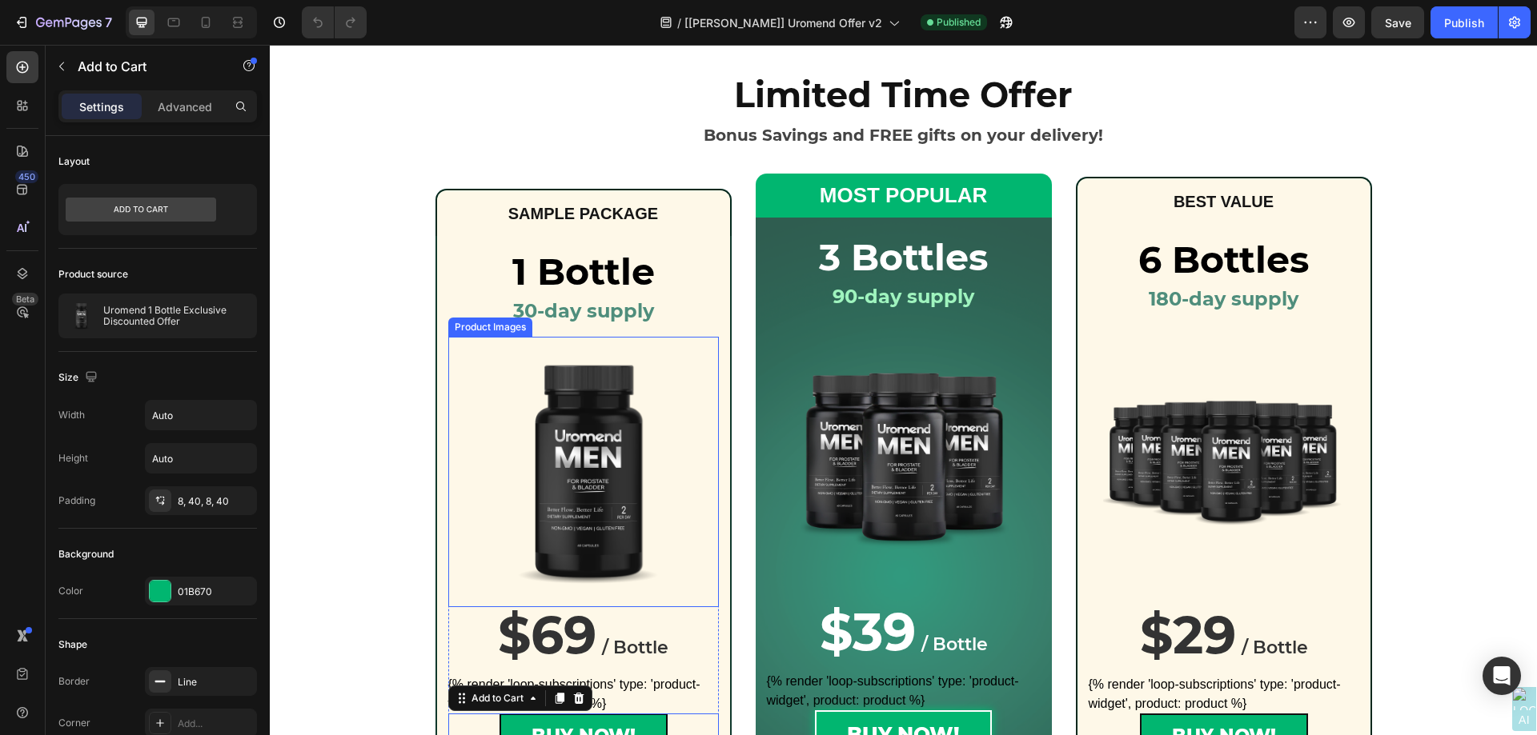
scroll to position [0, 0]
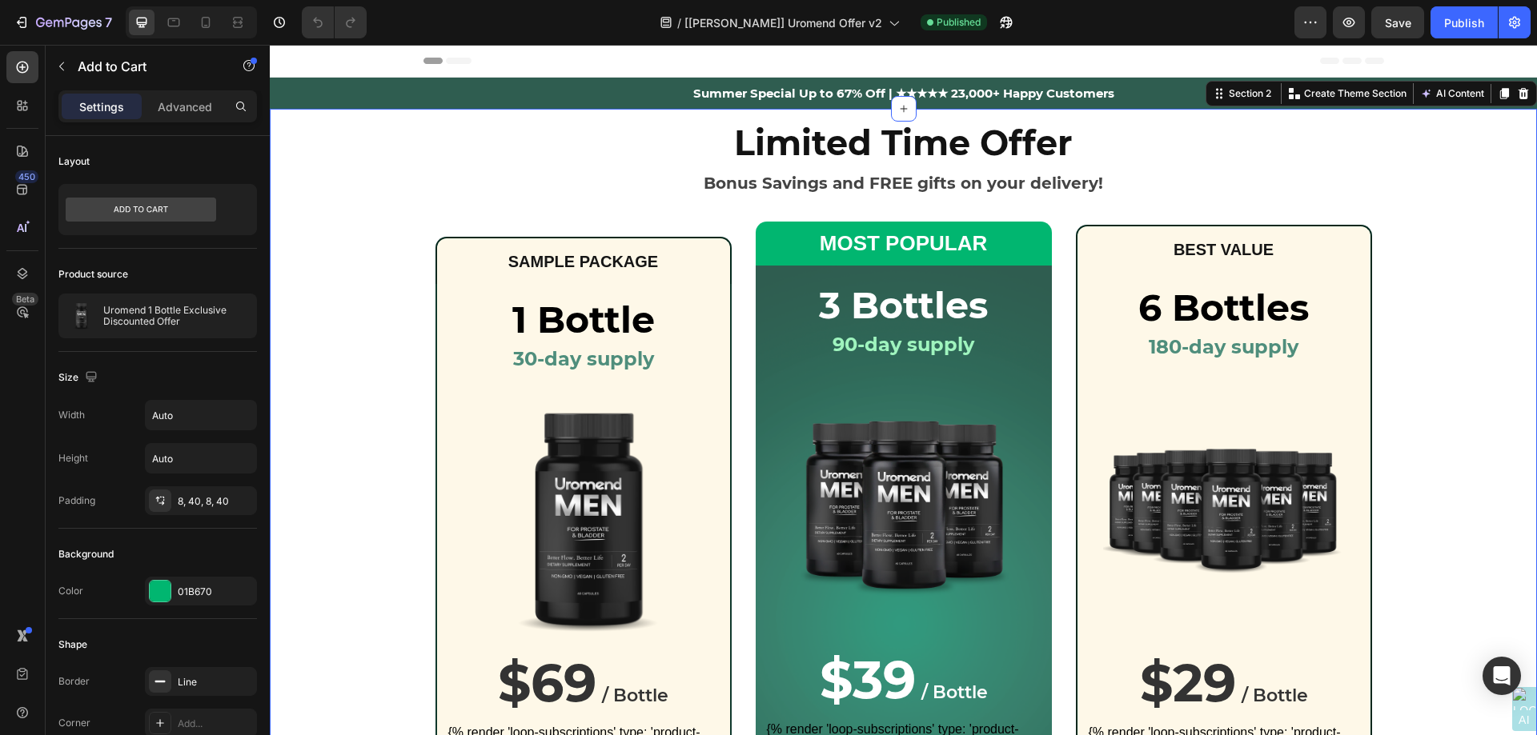
click at [338, 146] on div "Limited Time Offer Bonus Savings and FREE gifts on your delivery! Heading Row S…" at bounding box center [903, 553] width 1267 height 873
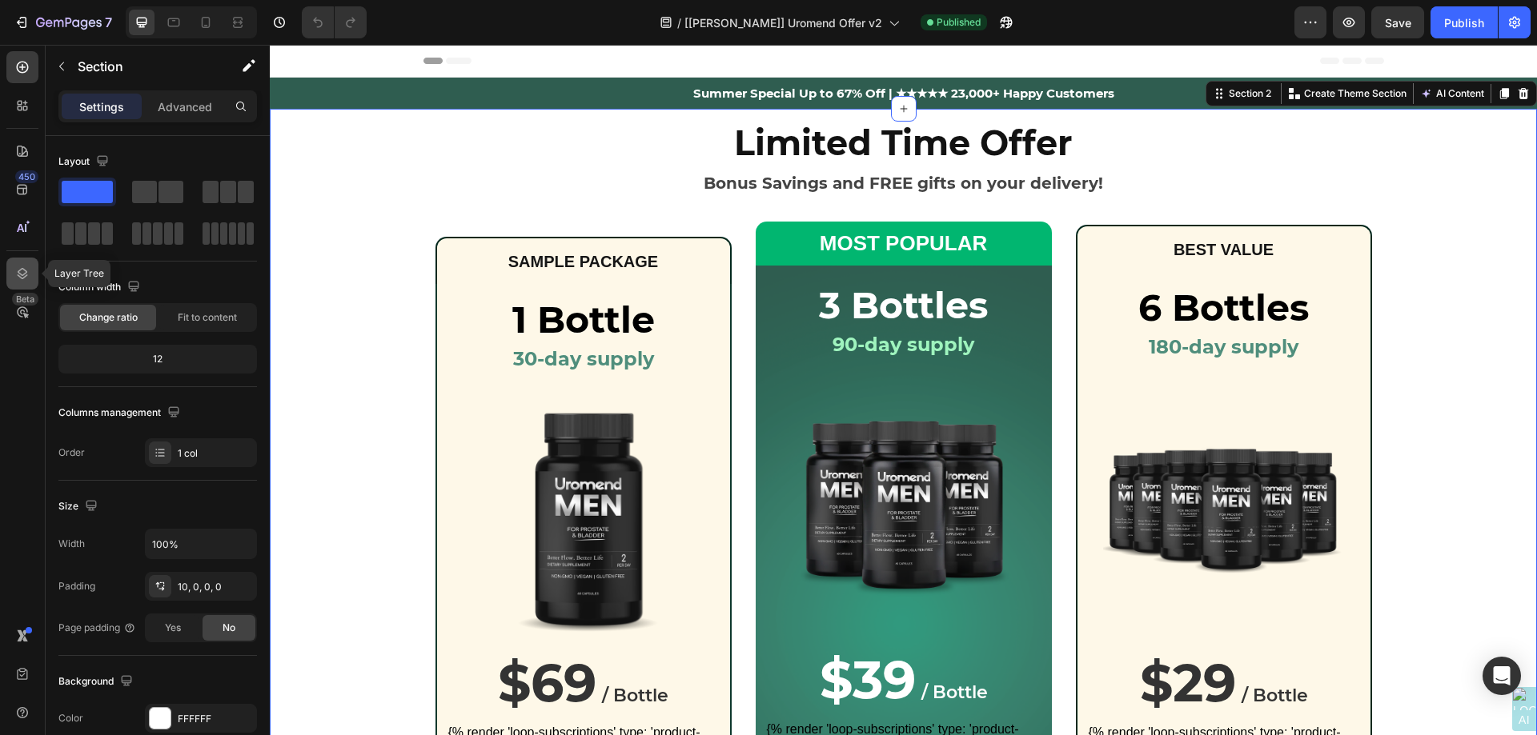
click at [23, 277] on icon at bounding box center [22, 274] width 16 height 16
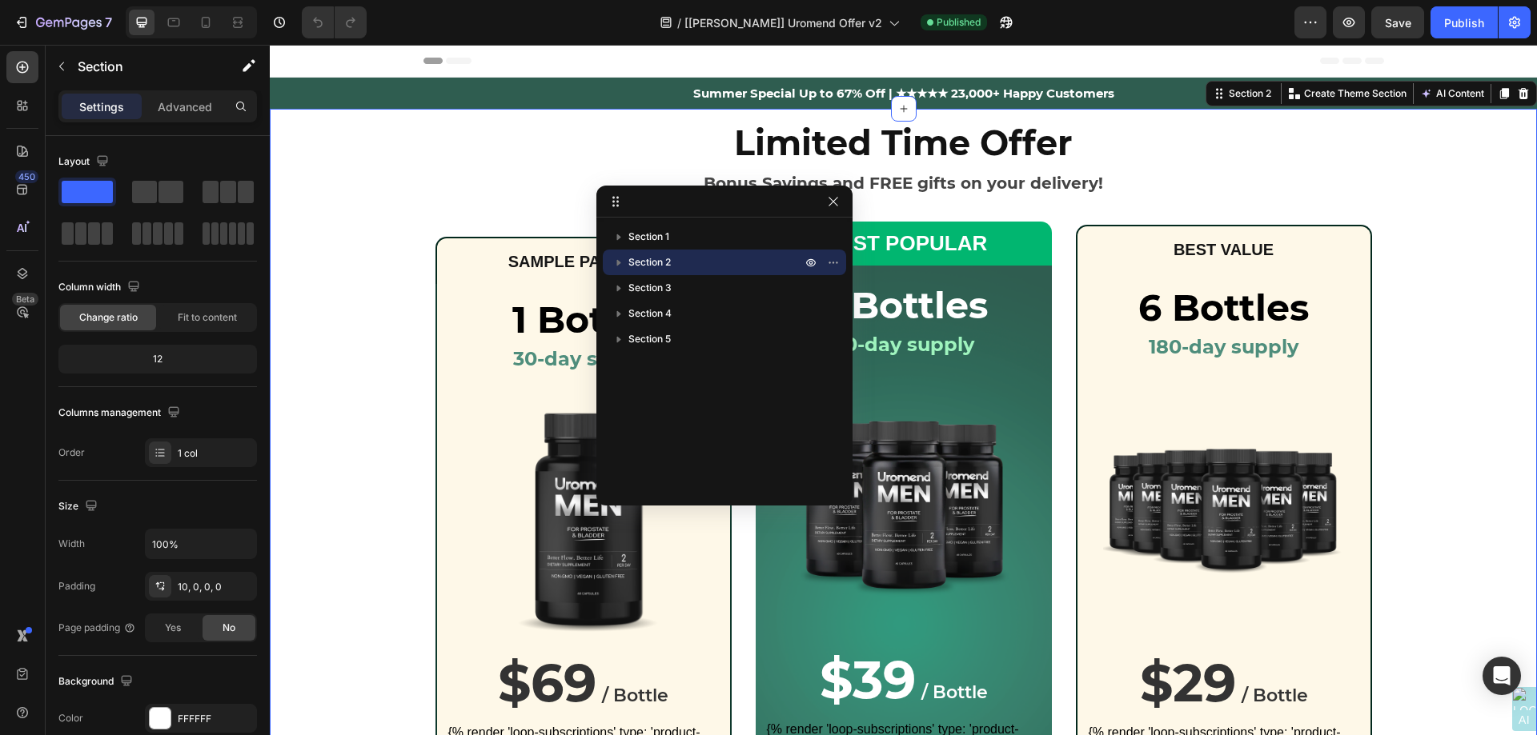
click at [619, 264] on icon "button" at bounding box center [619, 263] width 4 height 6
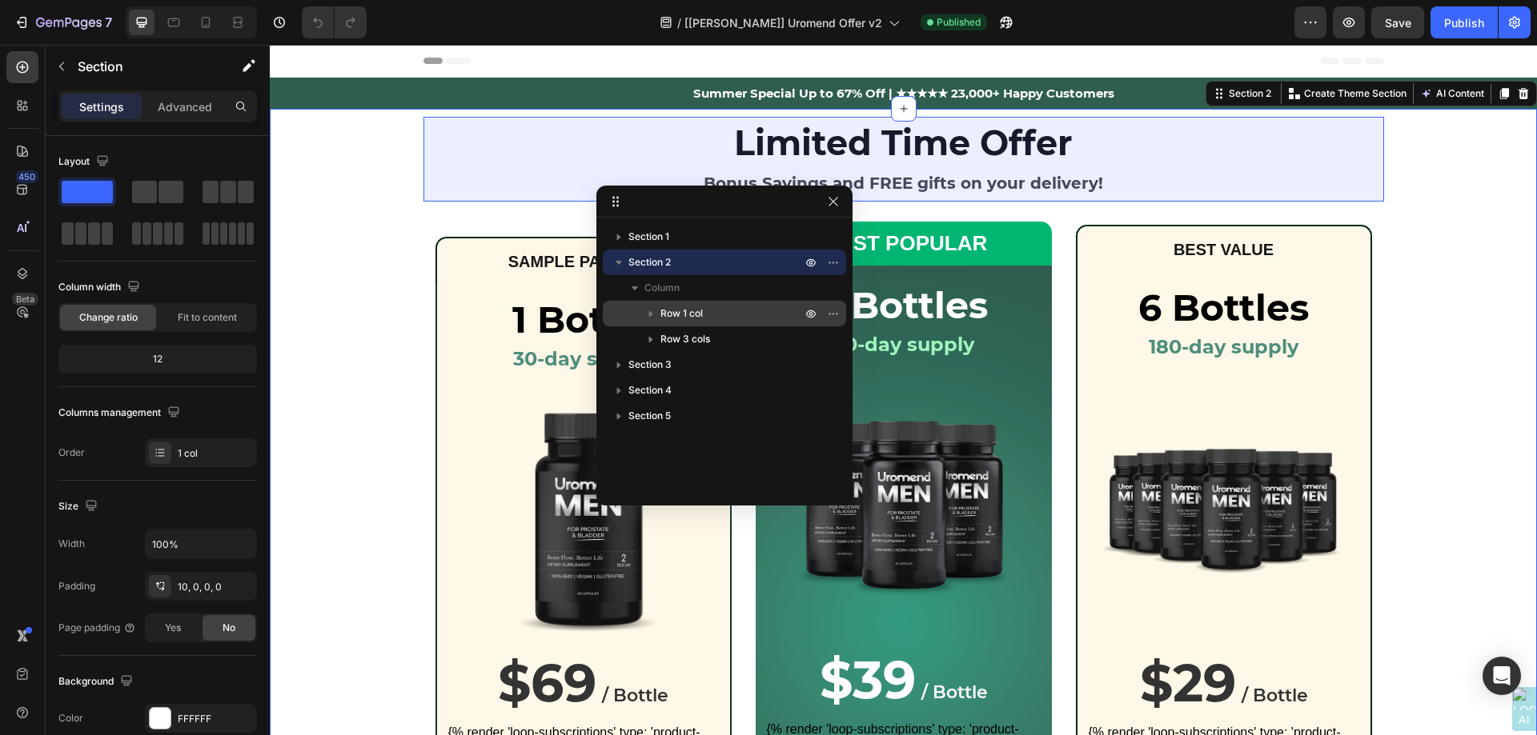
click at [652, 312] on icon "button" at bounding box center [651, 314] width 16 height 16
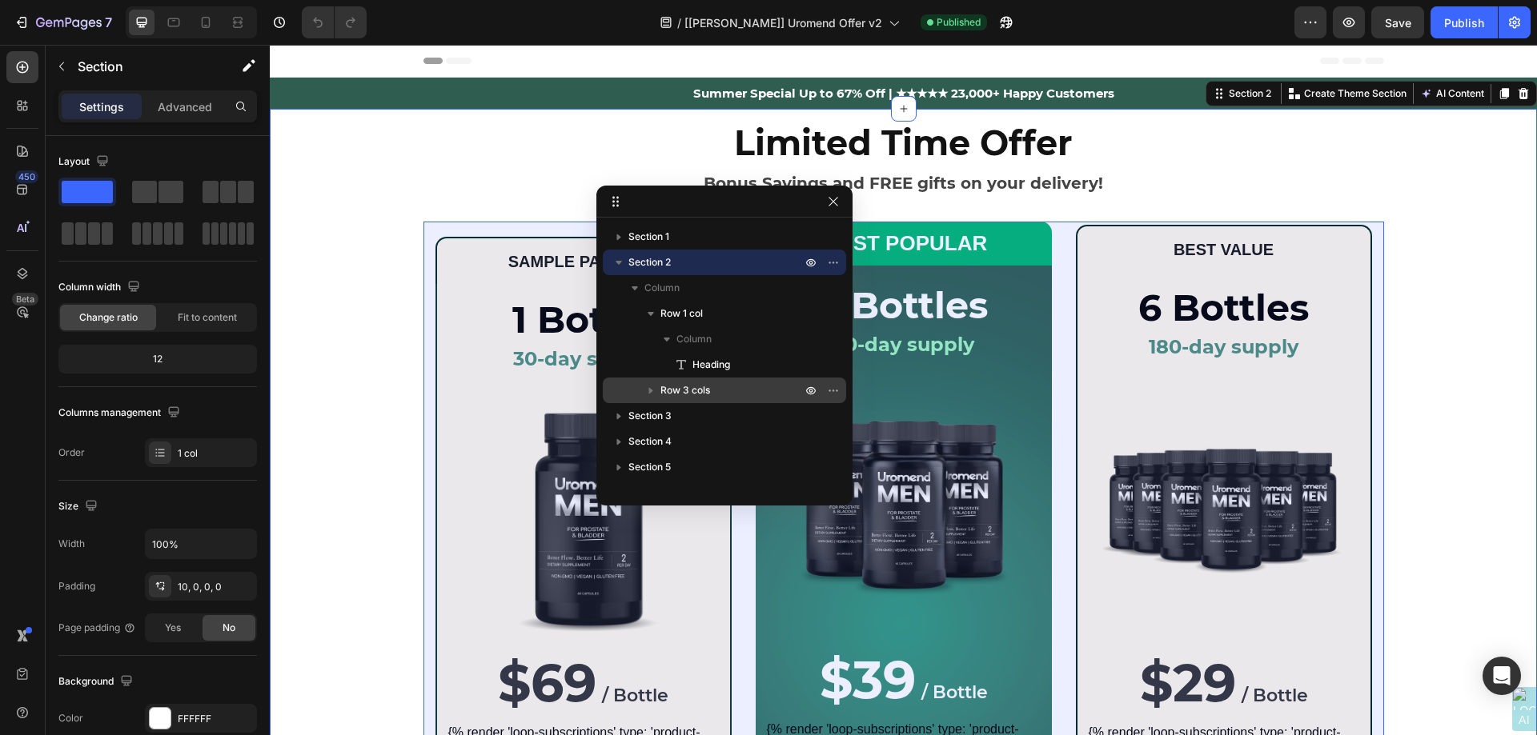
click at [651, 392] on icon "button" at bounding box center [651, 391] width 4 height 6
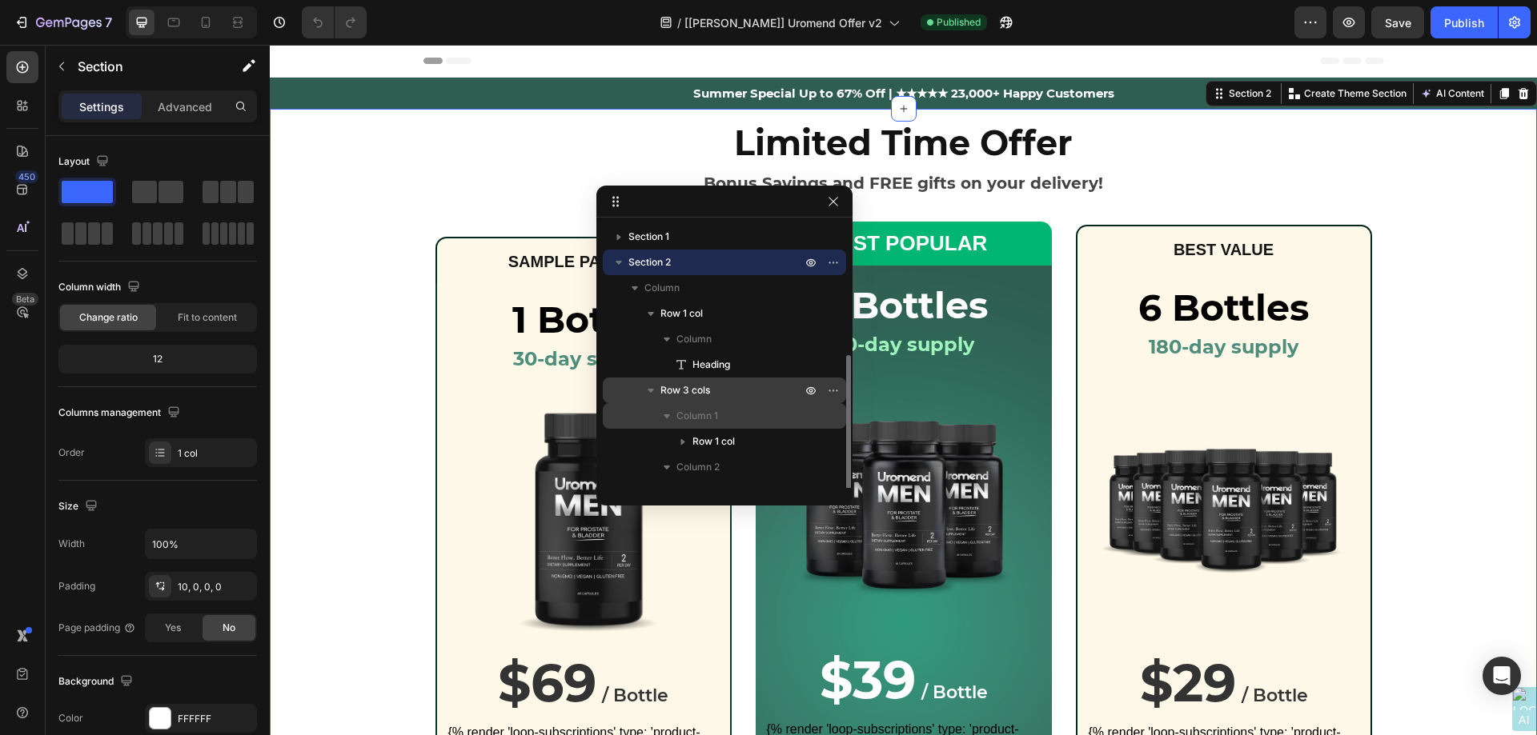
scroll to position [146, 0]
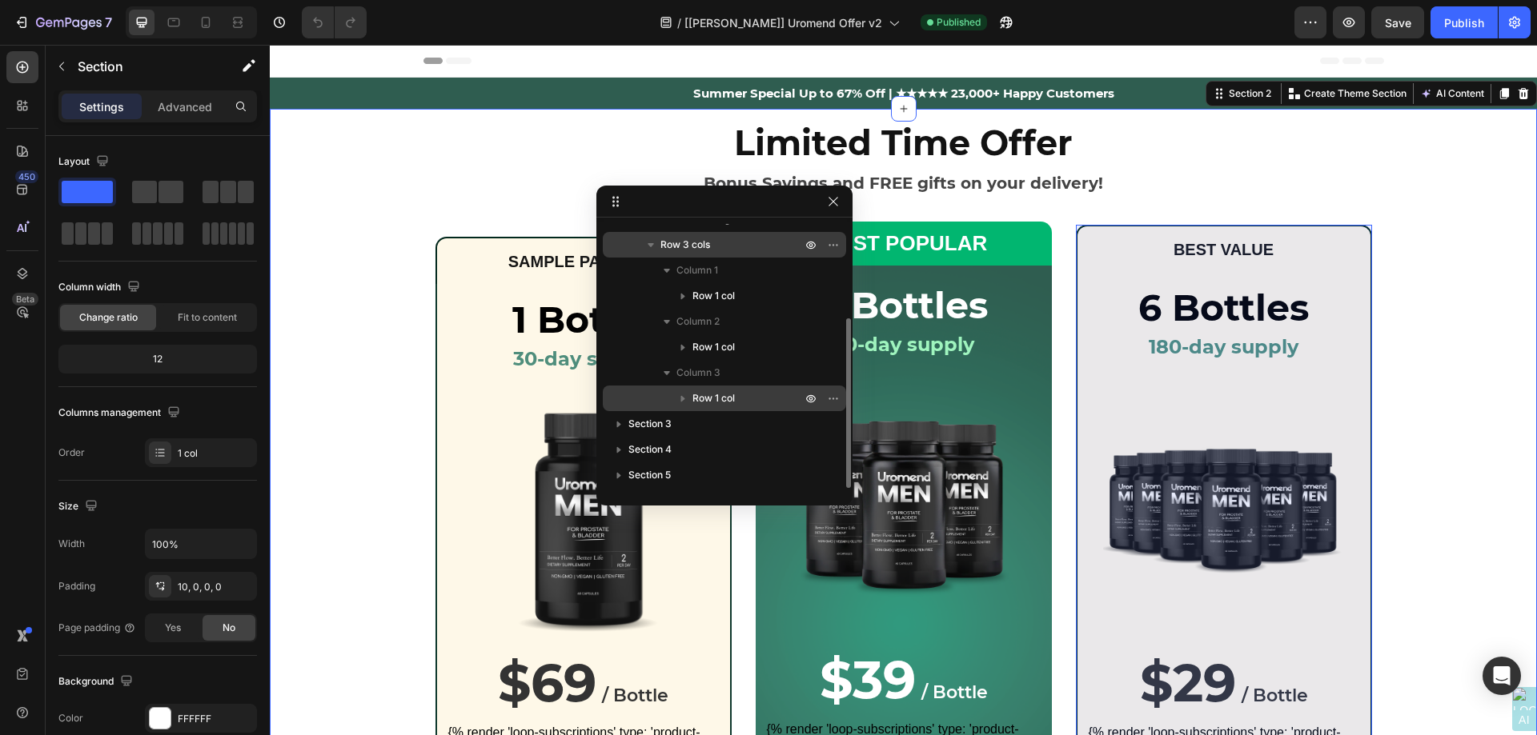
click at [684, 395] on icon "button" at bounding box center [683, 399] width 16 height 16
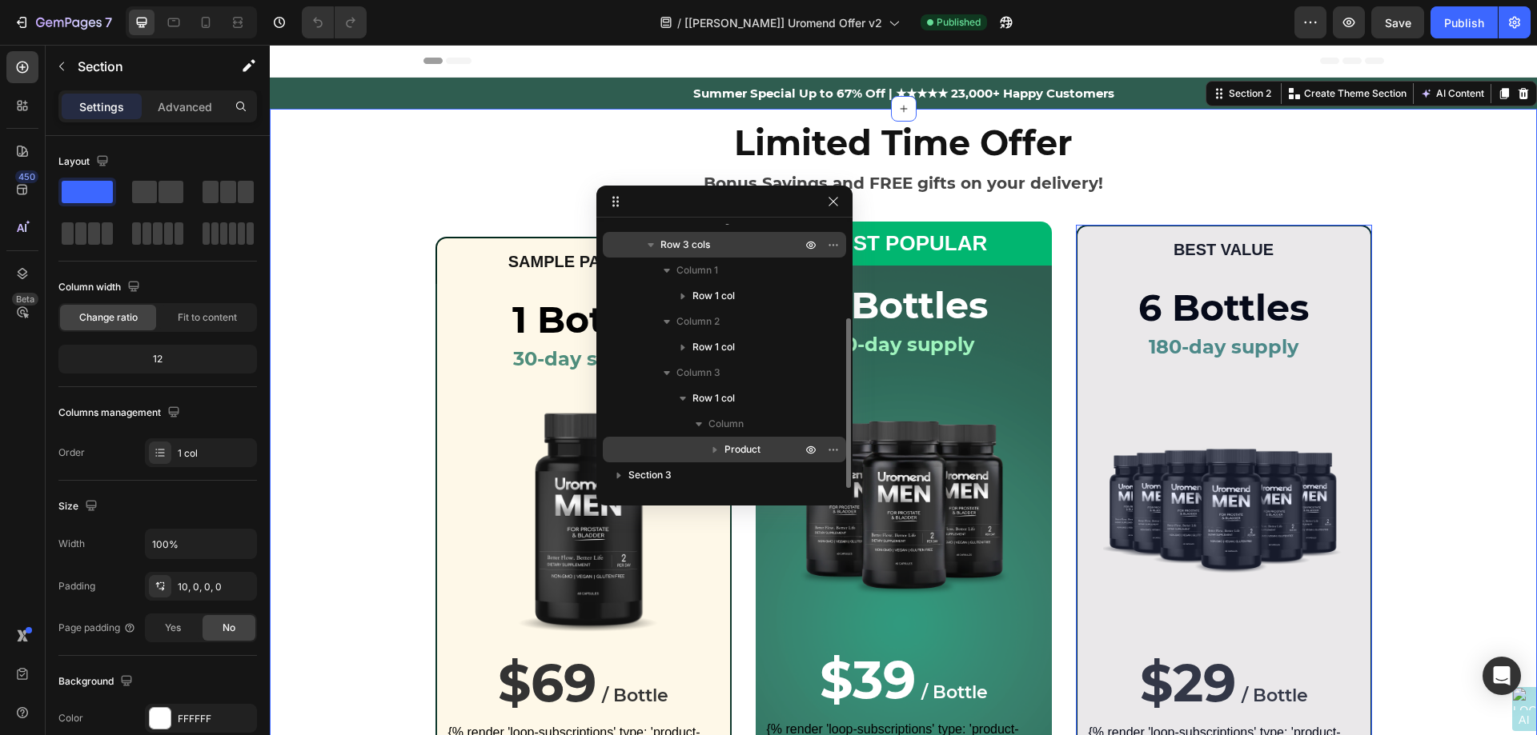
click at [719, 450] on icon "button" at bounding box center [715, 450] width 16 height 16
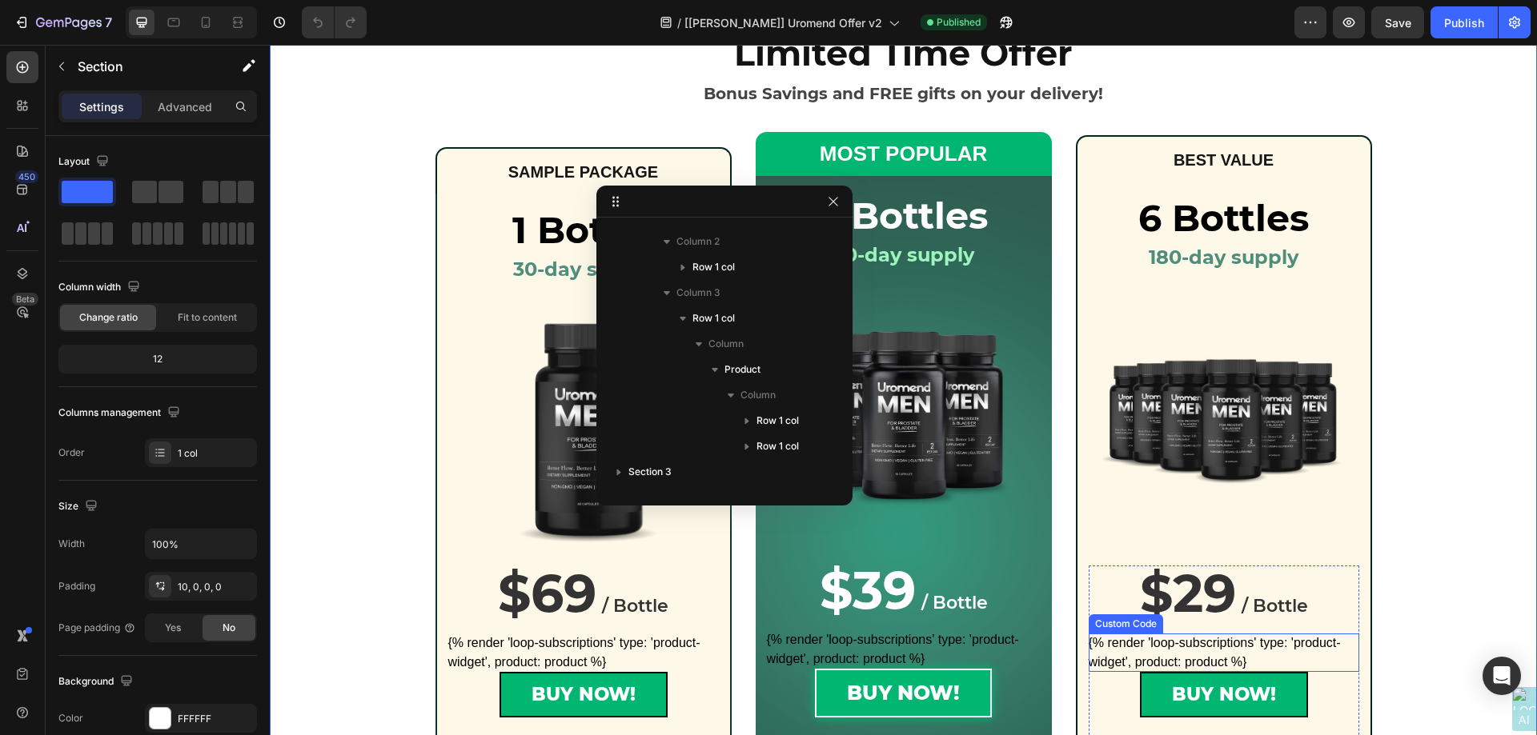
scroll to position [80, 0]
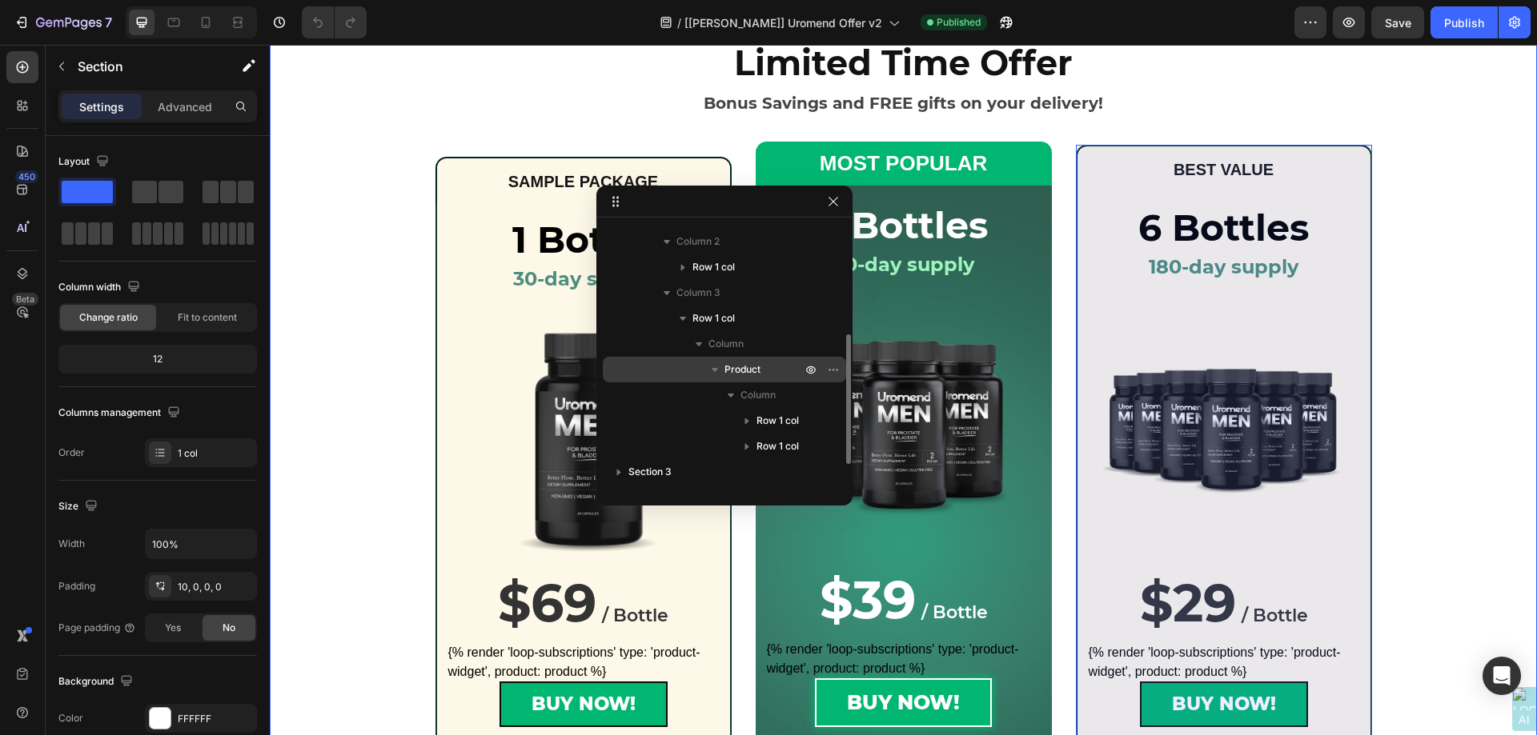
click at [750, 369] on span "Product" at bounding box center [742, 370] width 36 height 16
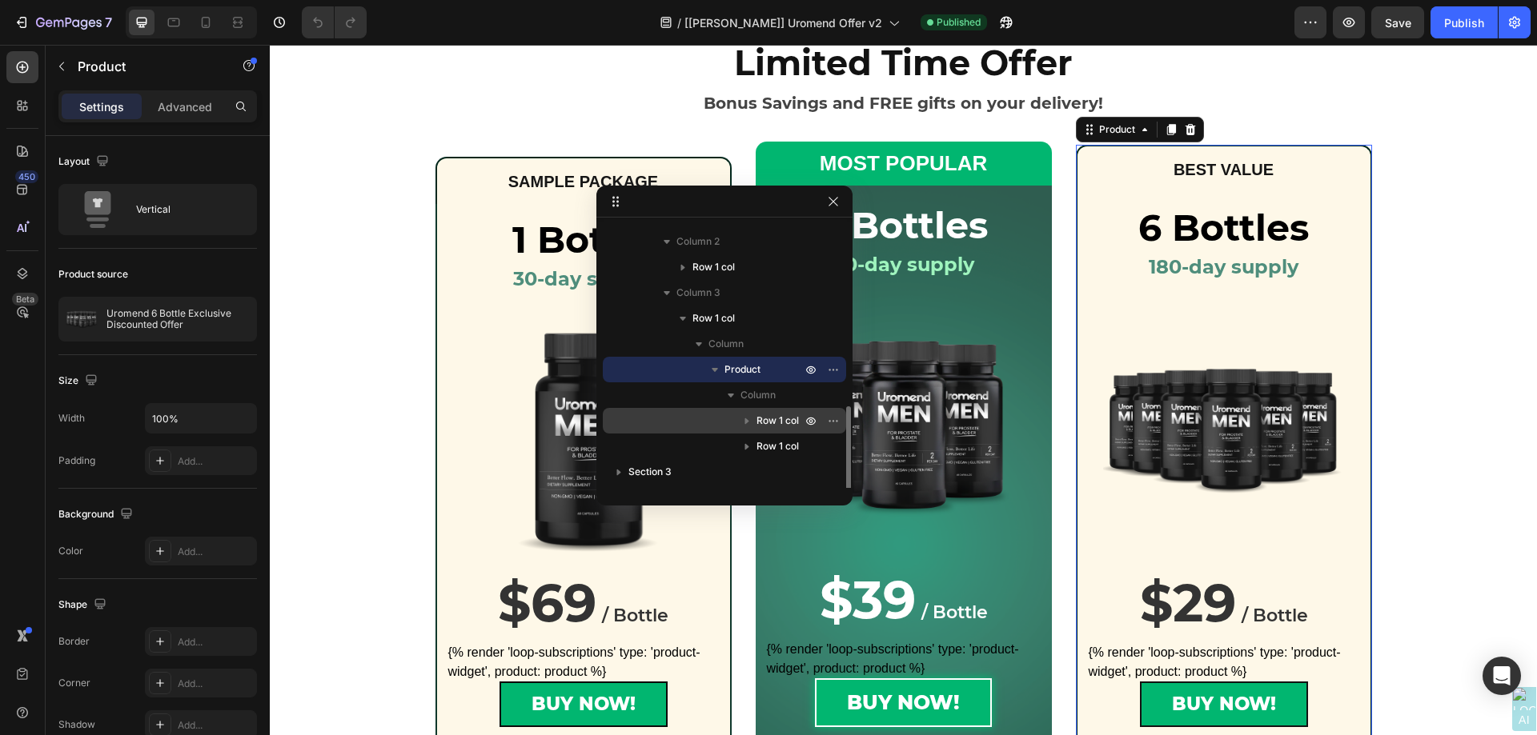
scroll to position [274, 0]
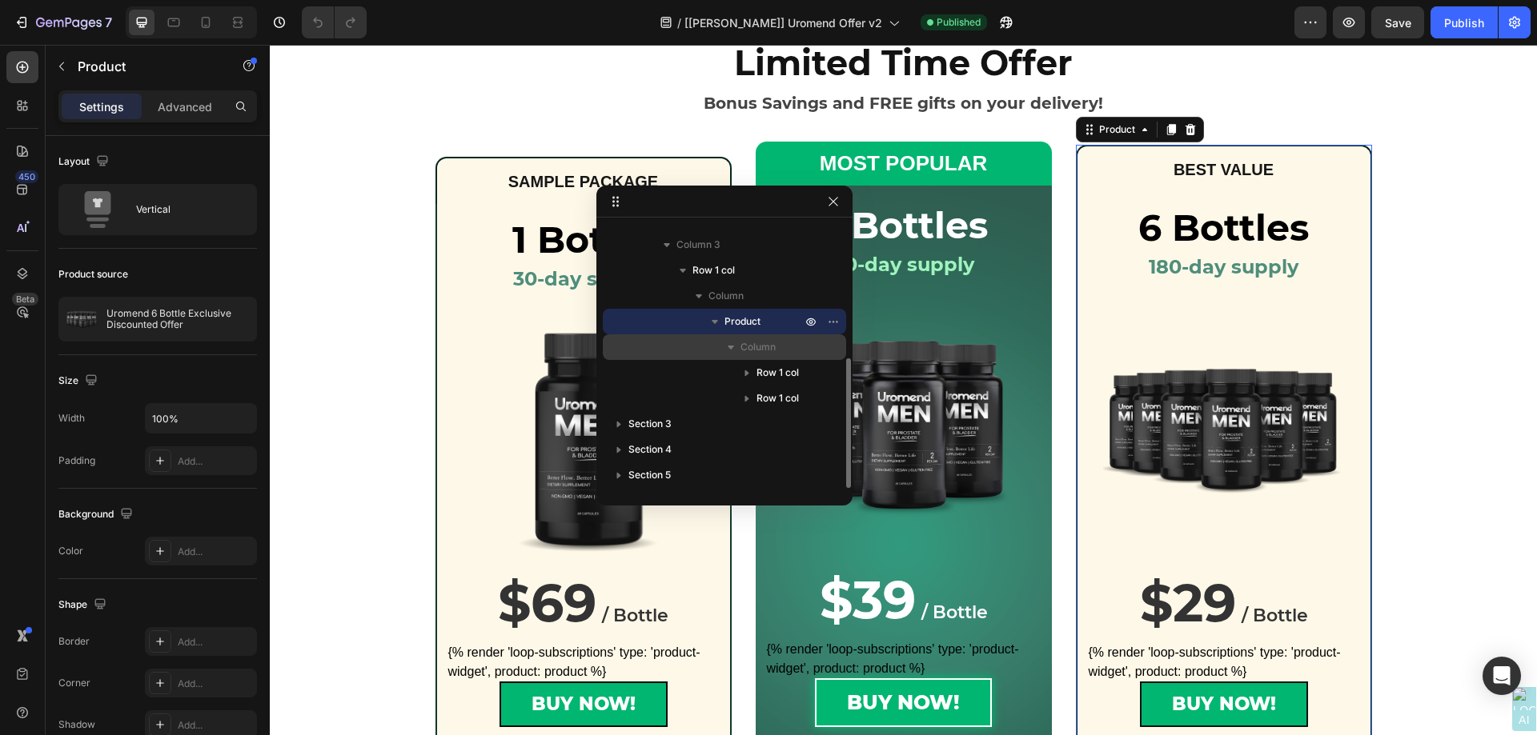
click at [728, 347] on icon "button" at bounding box center [730, 348] width 6 height 4
click at [734, 347] on icon "button" at bounding box center [731, 347] width 16 height 16
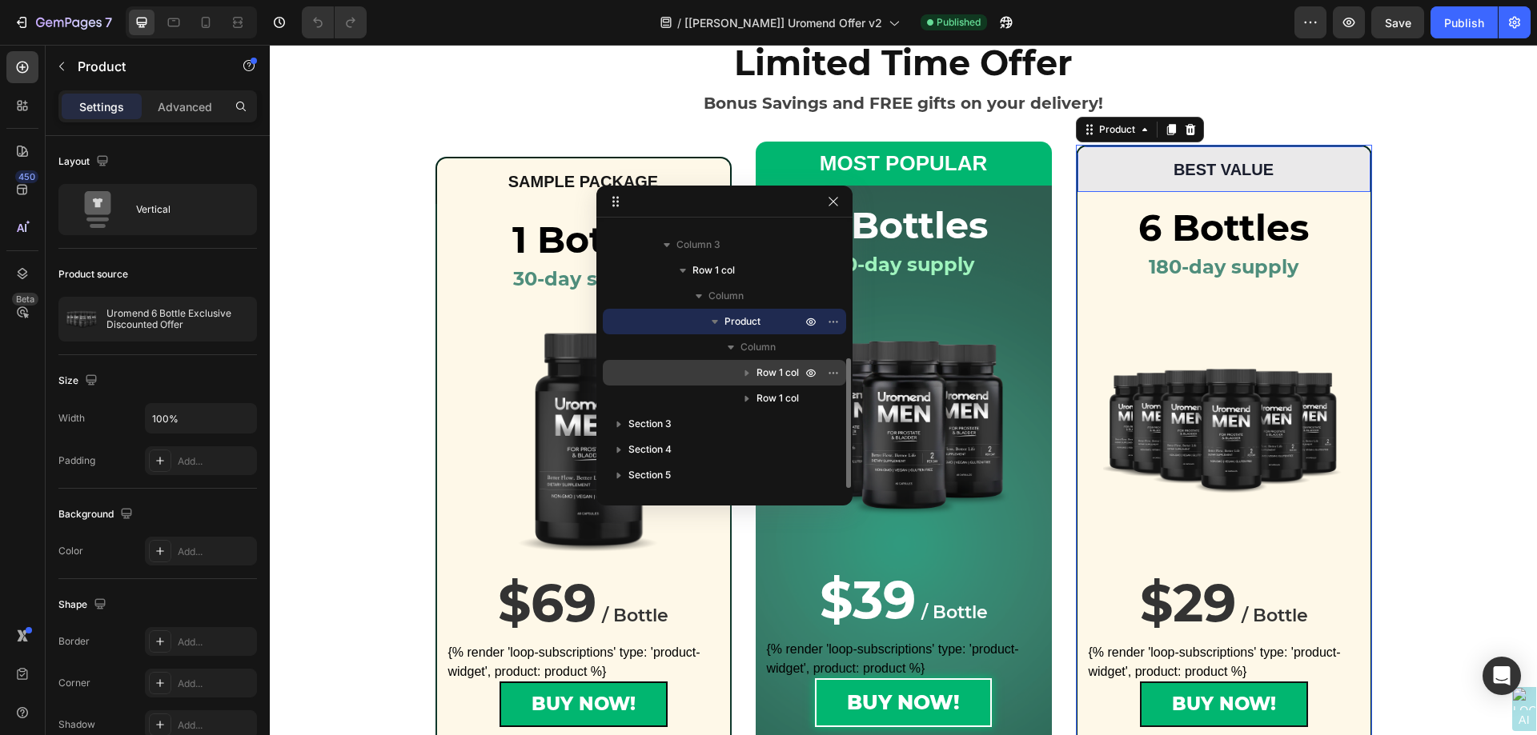
click at [747, 371] on icon "button" at bounding box center [747, 373] width 16 height 16
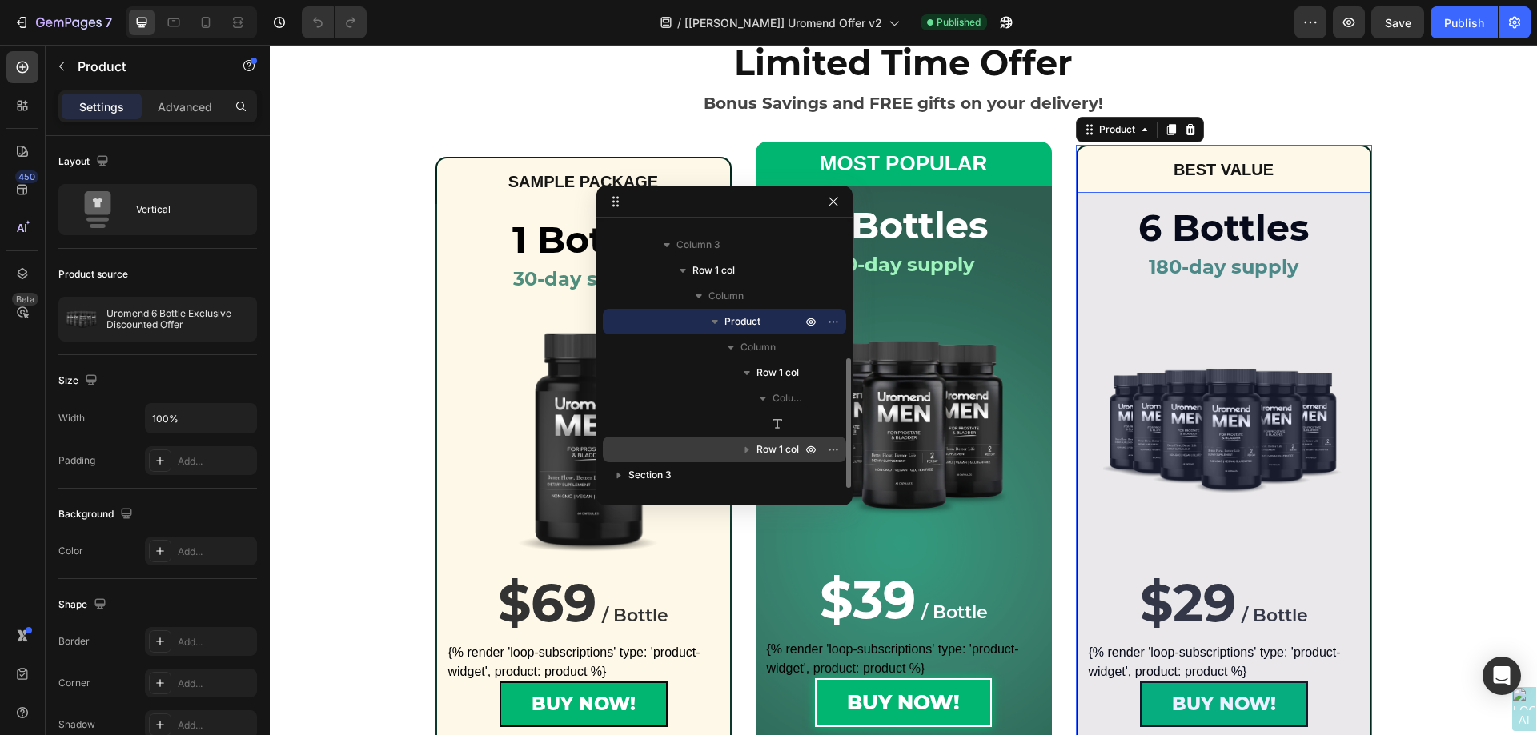
click at [745, 449] on icon "button" at bounding box center [747, 450] width 4 height 6
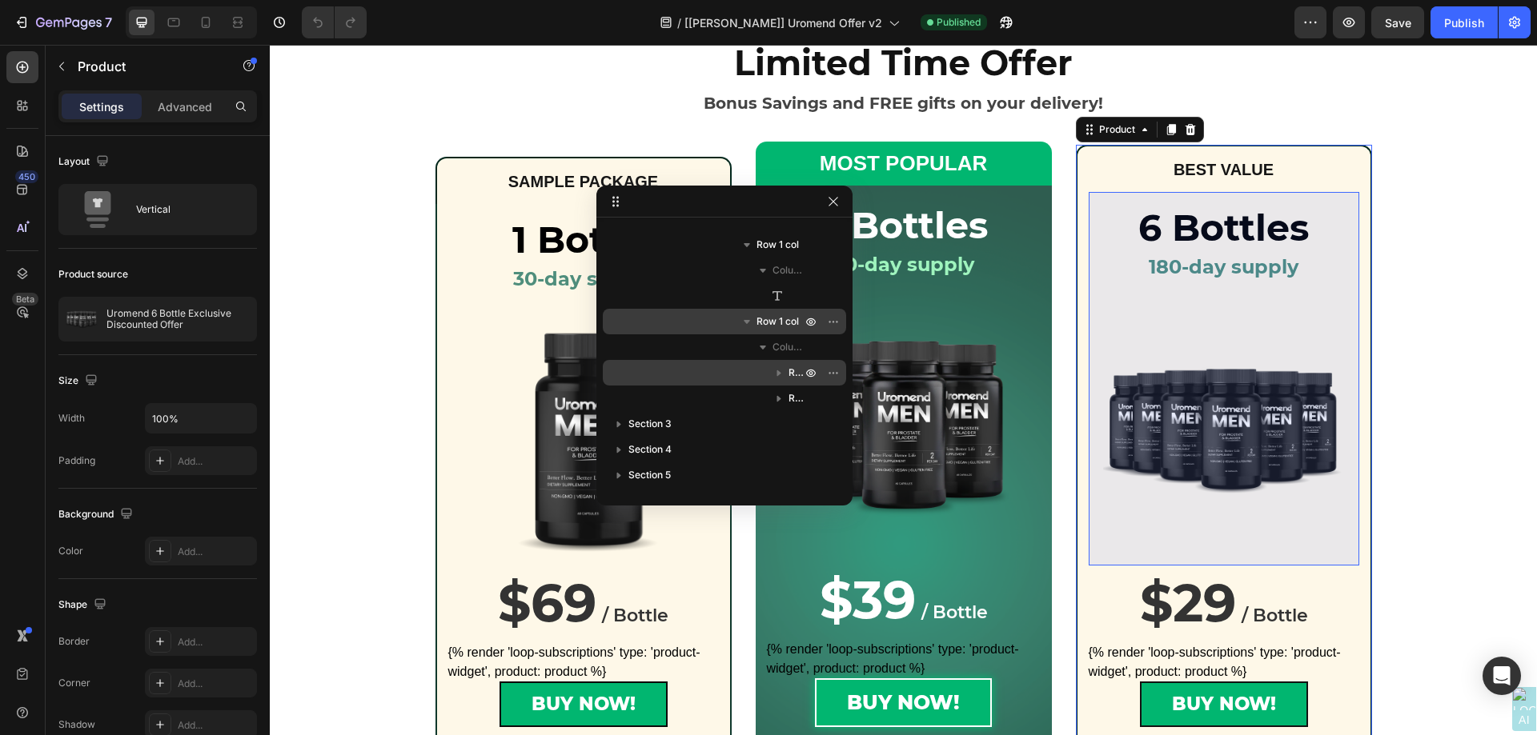
click at [780, 372] on icon "button" at bounding box center [779, 374] width 4 height 6
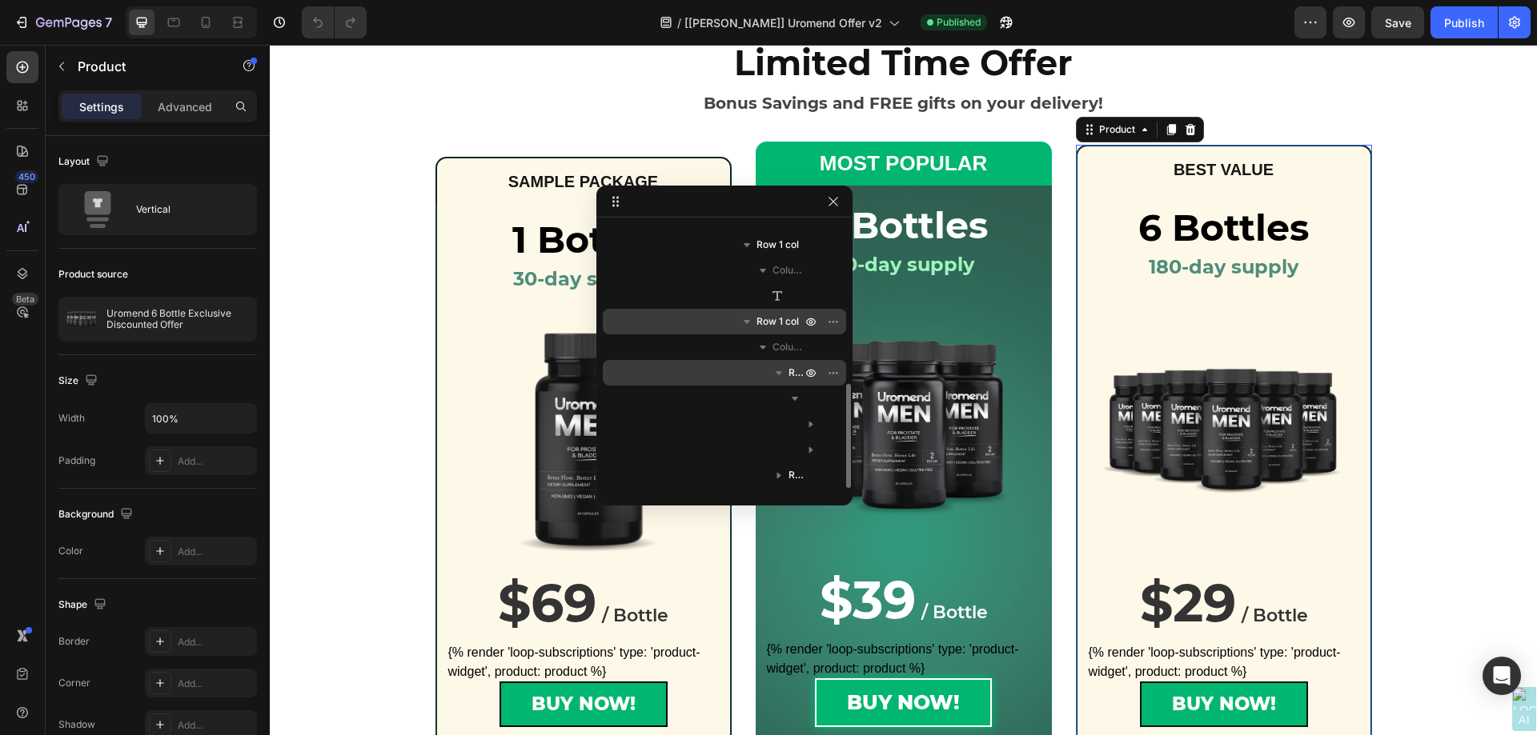
scroll to position [479, 0]
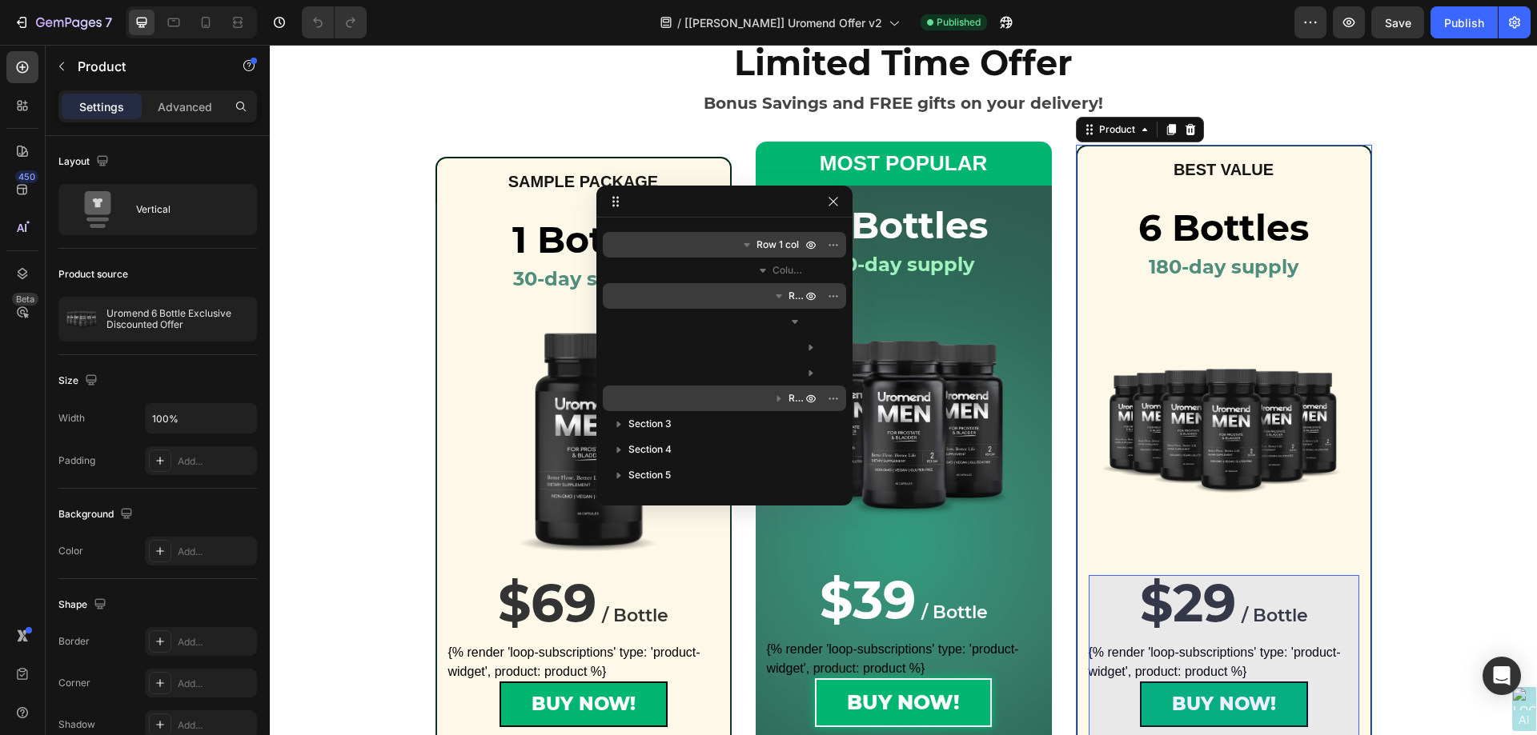
click at [781, 401] on icon "button" at bounding box center [779, 399] width 16 height 16
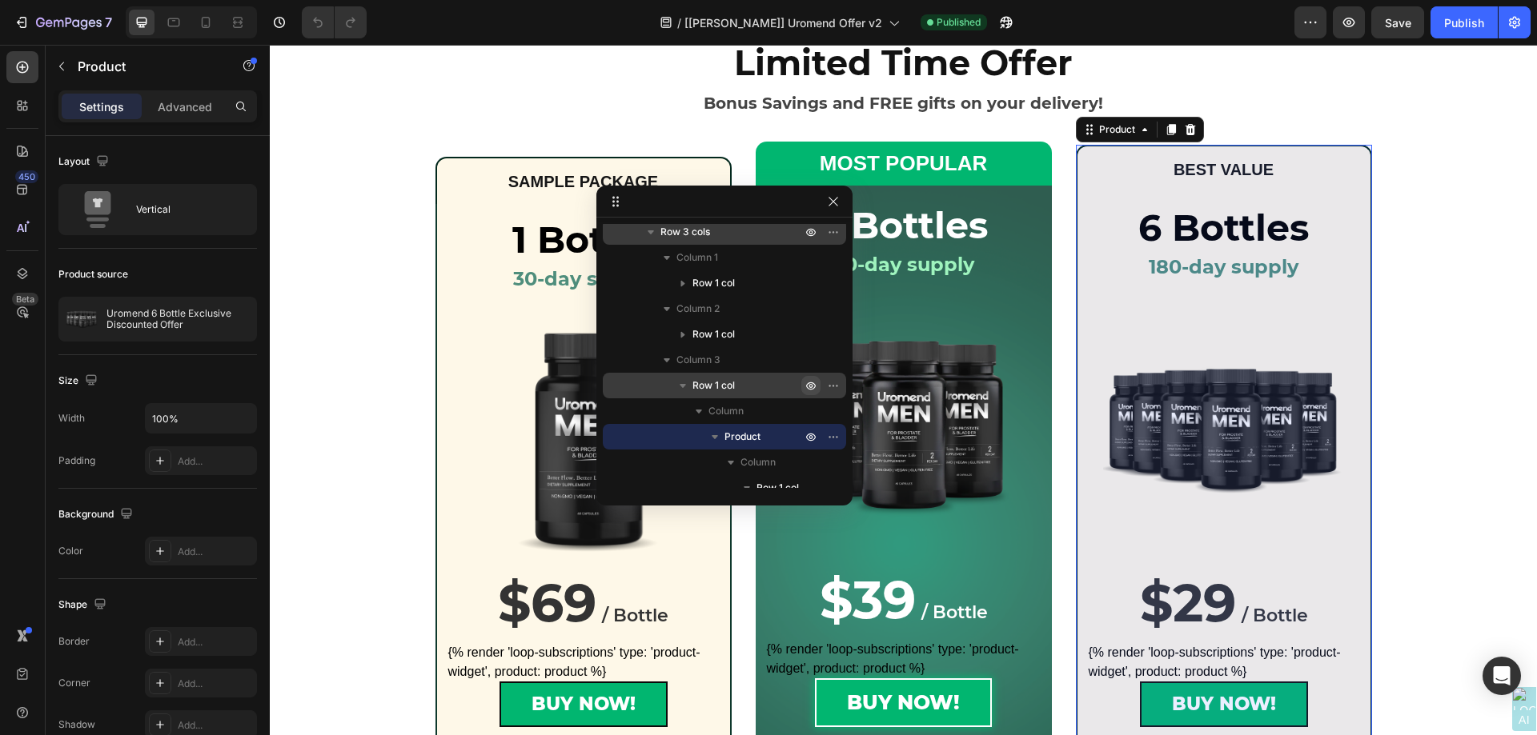
scroll to position [238, 0]
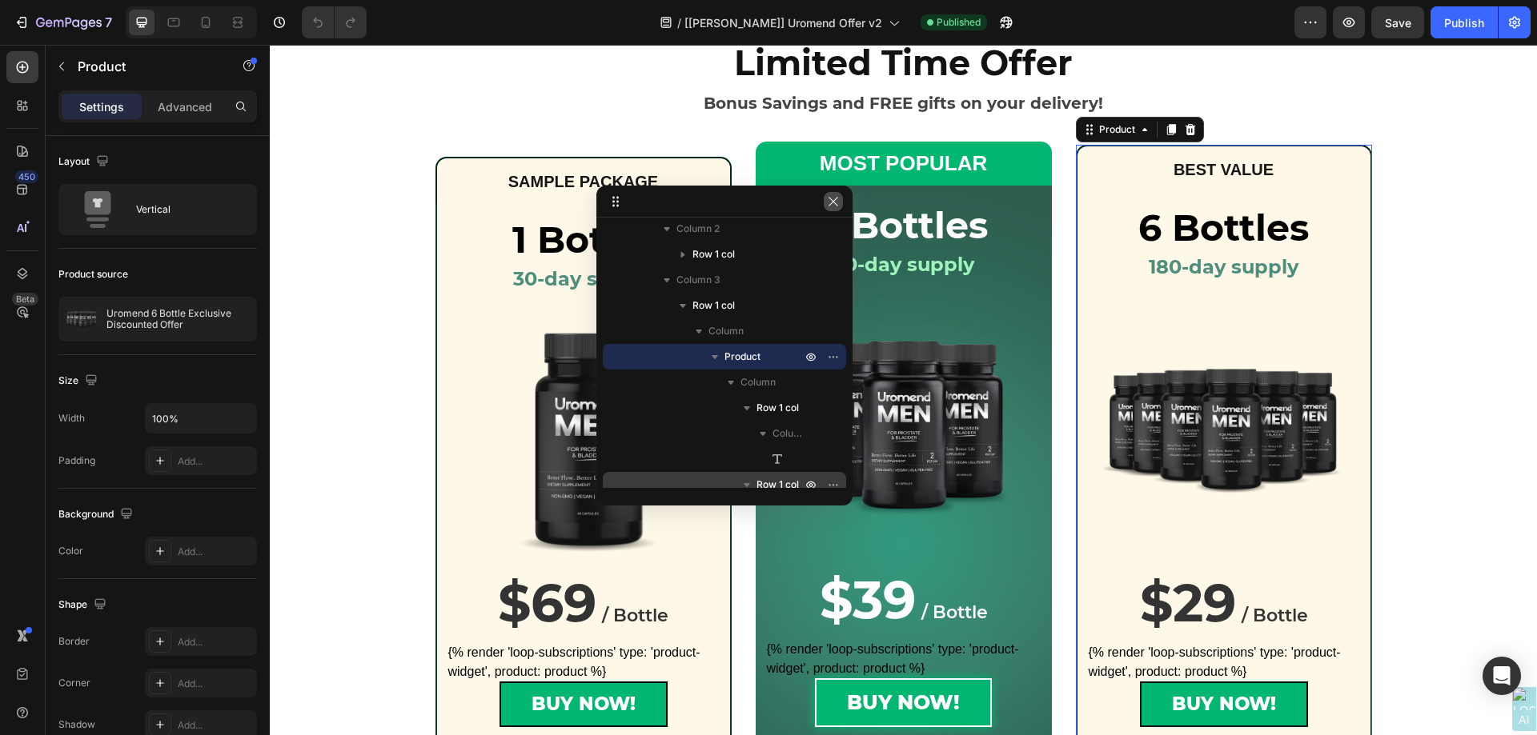
click at [832, 206] on icon "button" at bounding box center [833, 201] width 13 height 13
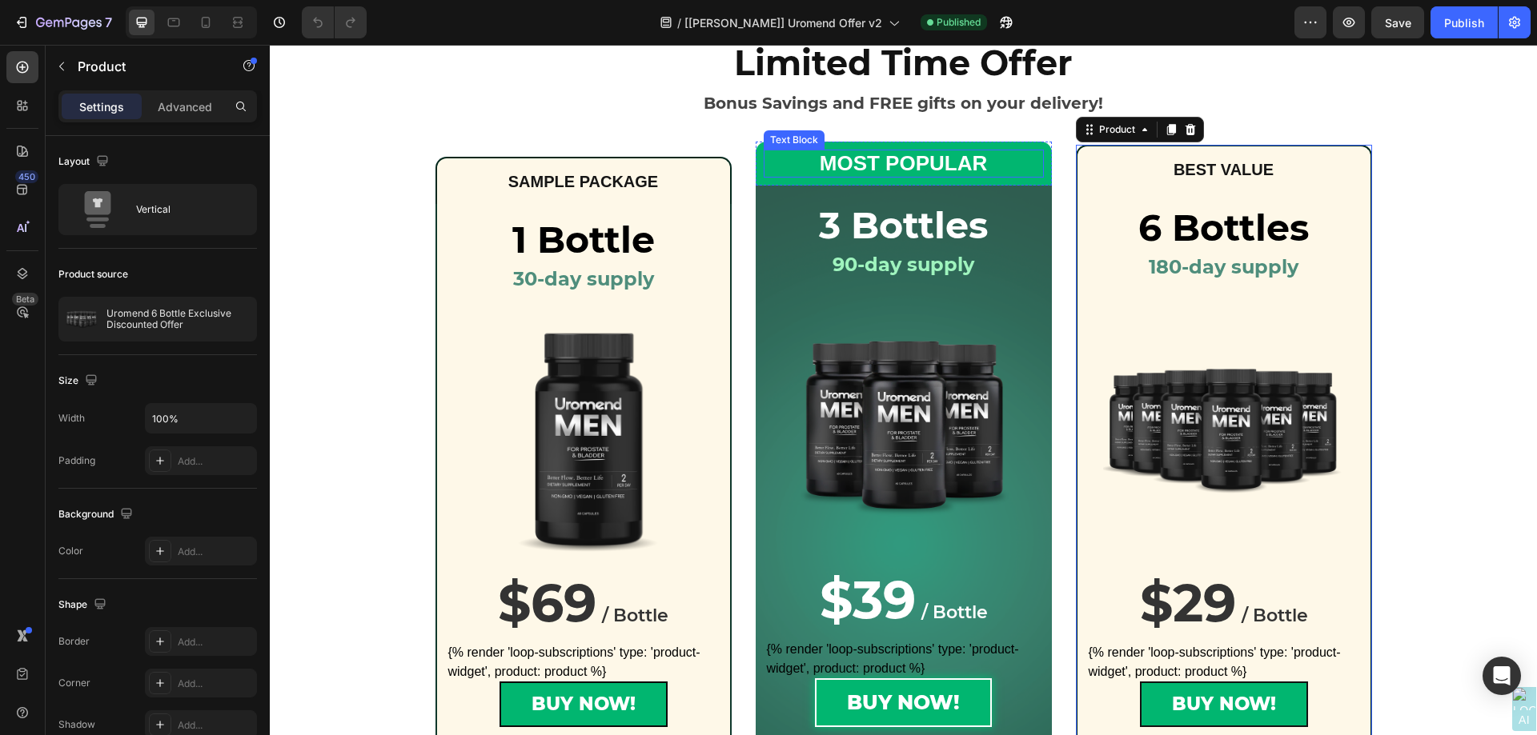
click at [770, 135] on div "Text Block" at bounding box center [794, 140] width 54 height 14
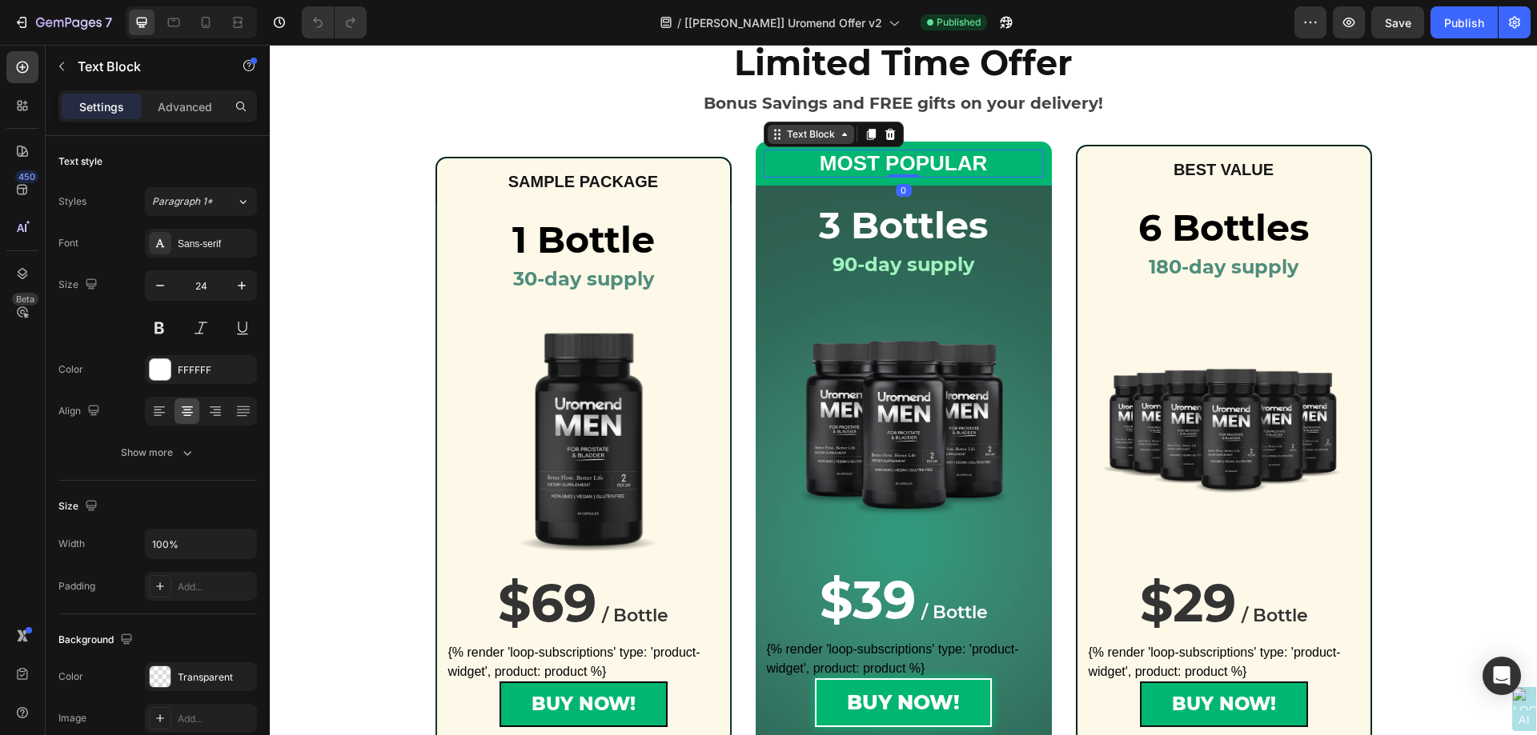
click at [774, 135] on icon at bounding box center [777, 134] width 13 height 13
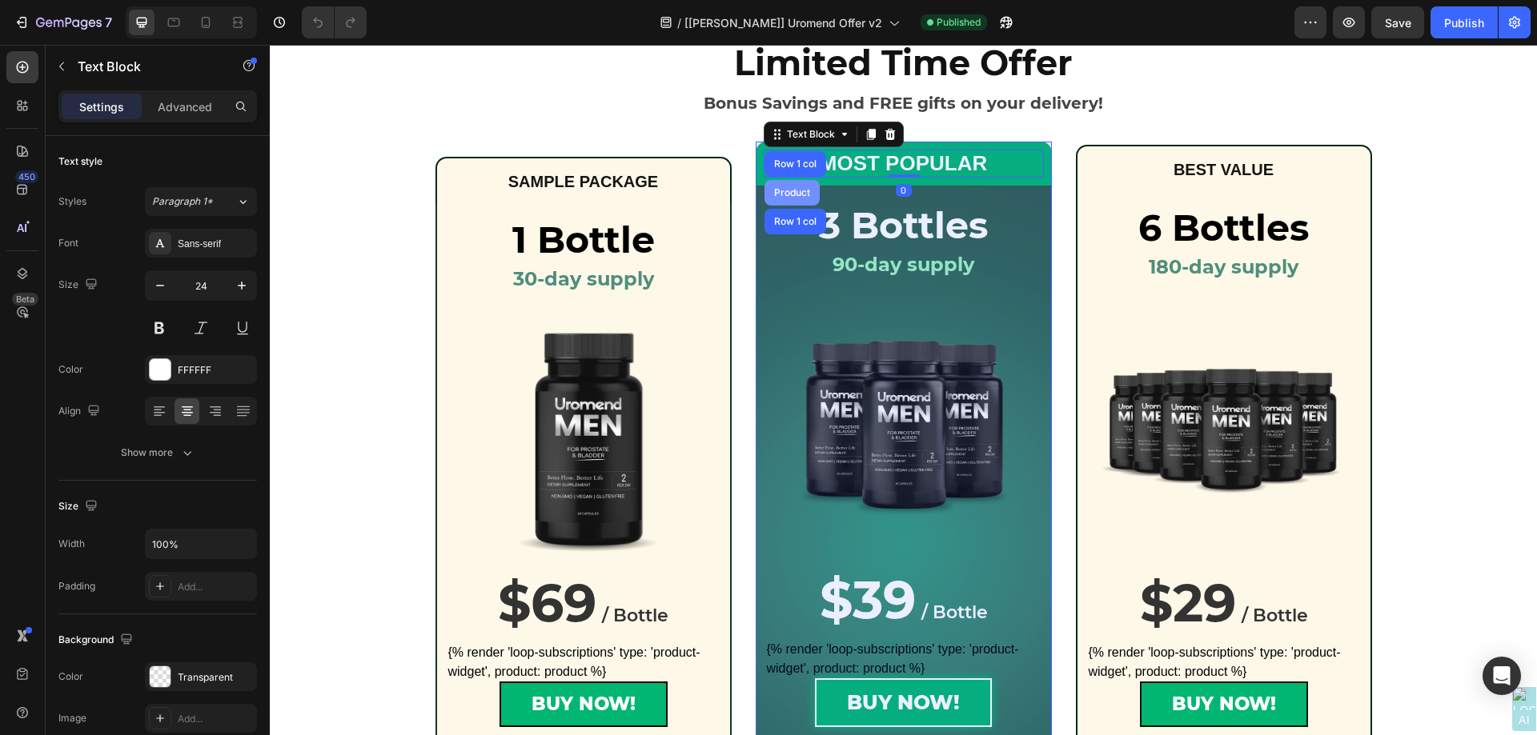
click at [780, 195] on div "Product" at bounding box center [792, 193] width 42 height 10
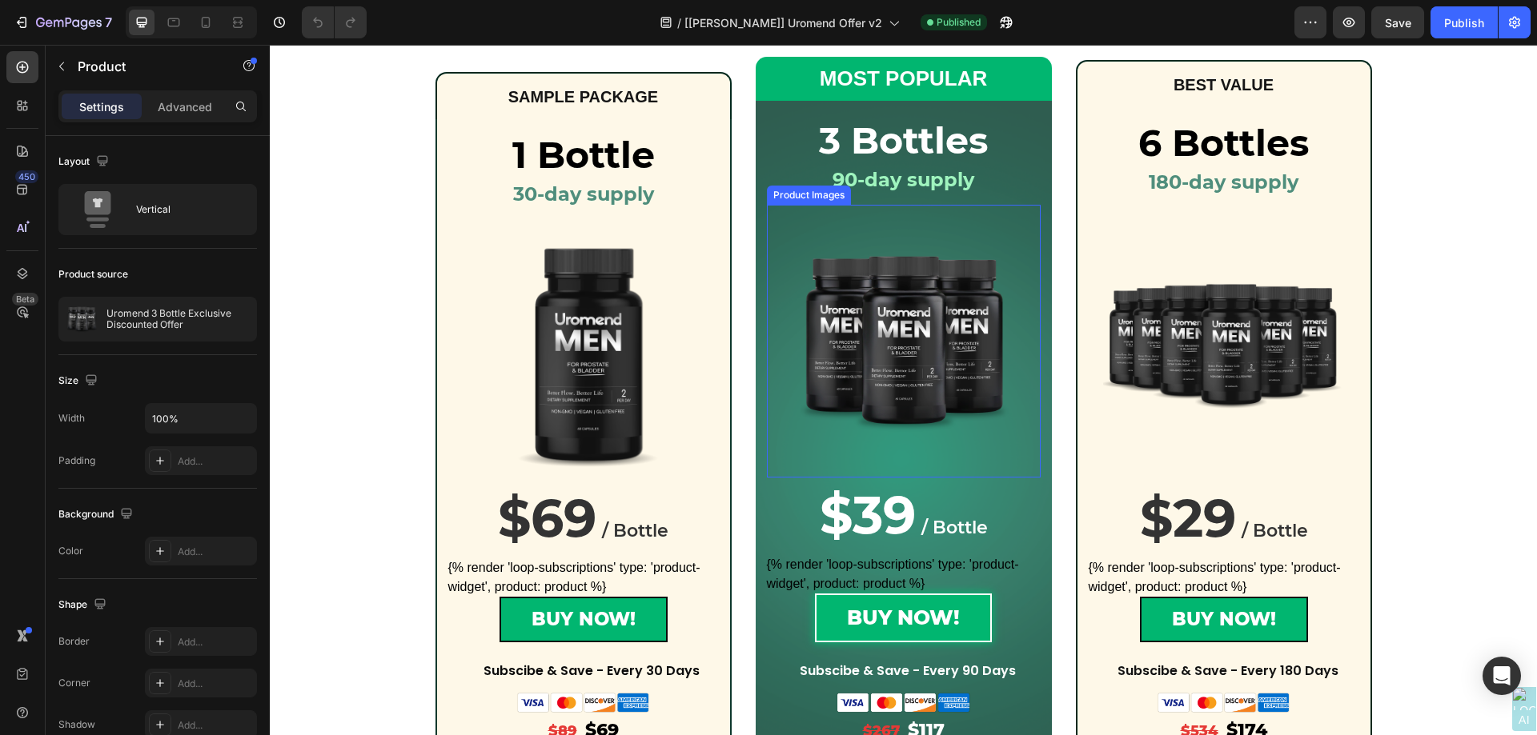
scroll to position [240, 0]
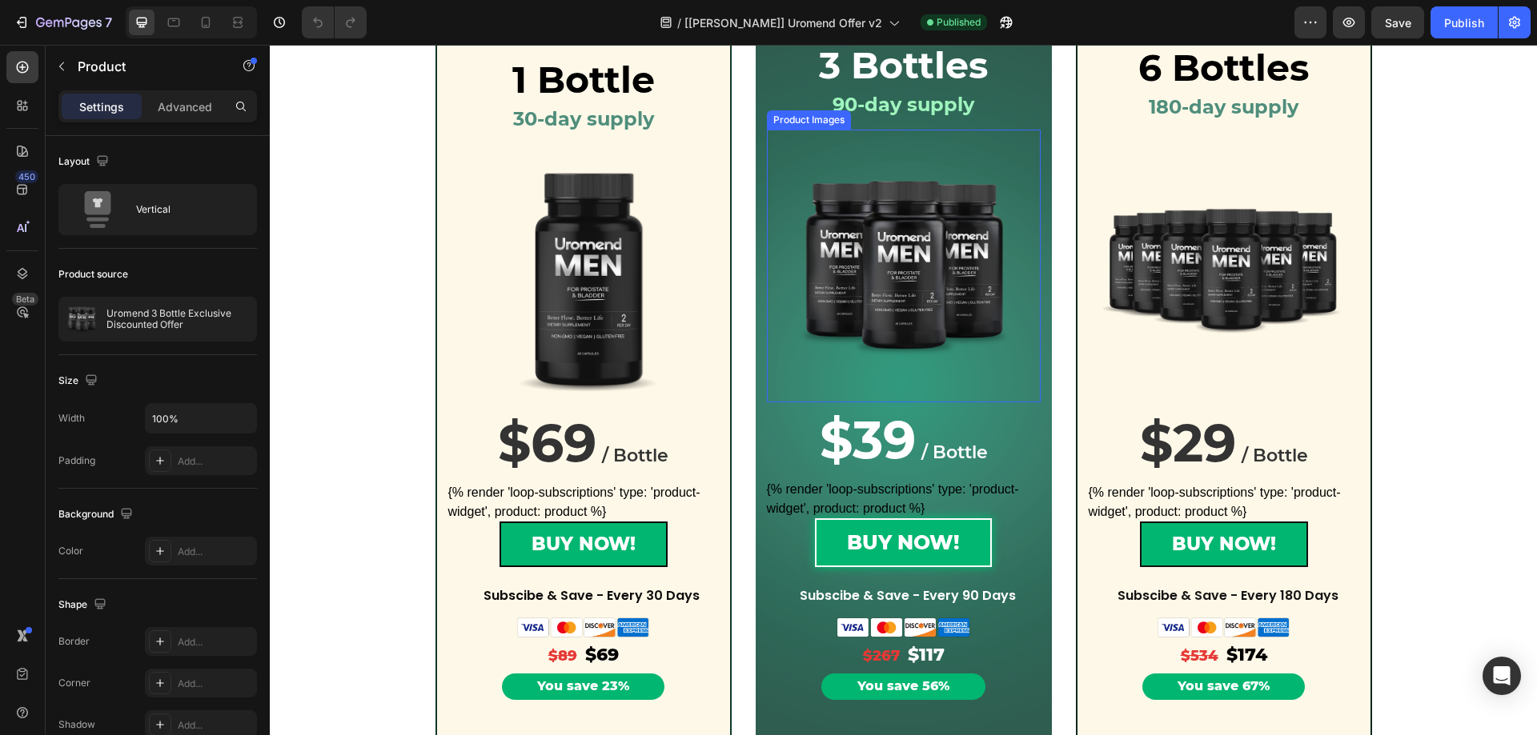
click at [808, 122] on div "Product Images" at bounding box center [809, 120] width 78 height 14
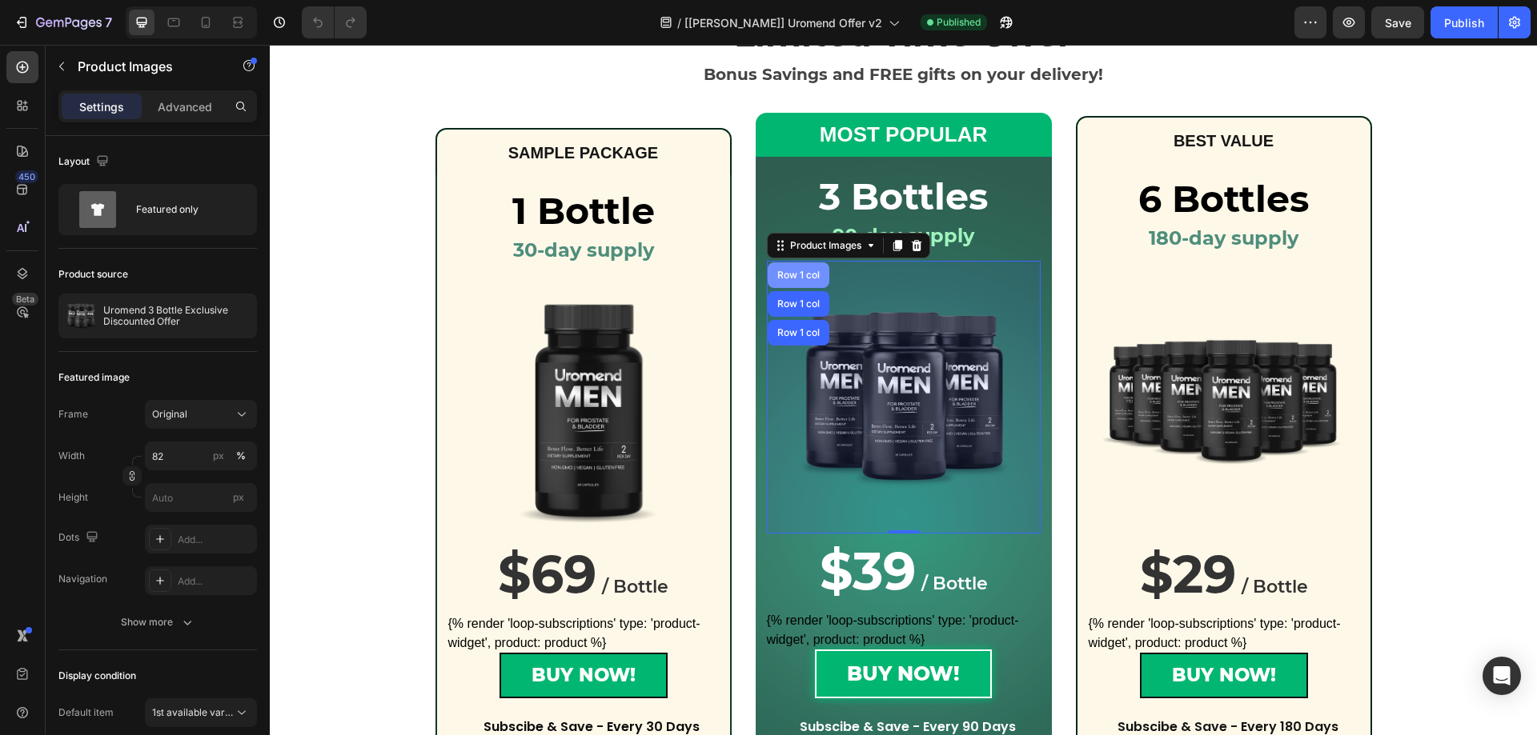
scroll to position [80, 0]
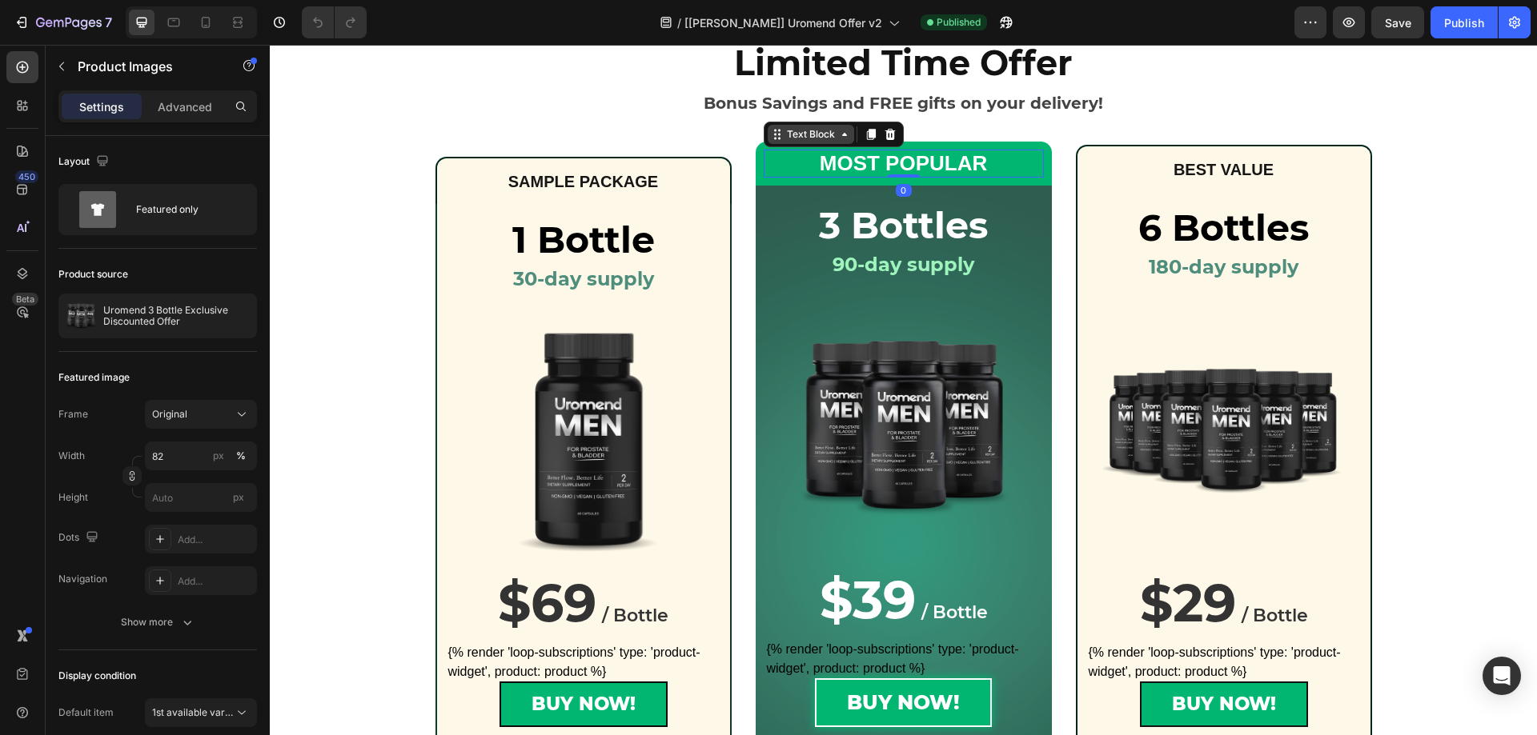
click at [784, 140] on div "Text Block" at bounding box center [811, 134] width 54 height 14
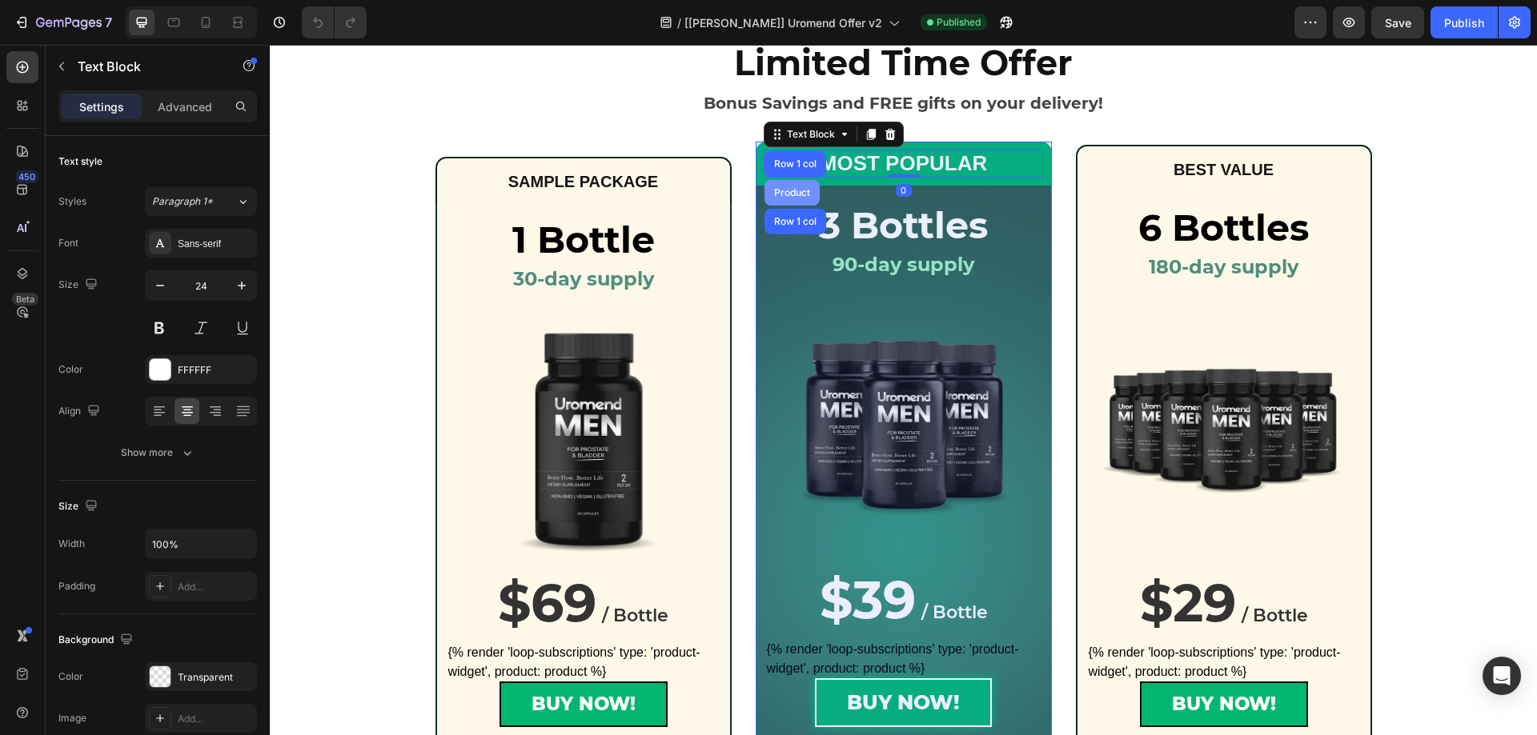
click at [784, 194] on div "Product" at bounding box center [792, 193] width 42 height 10
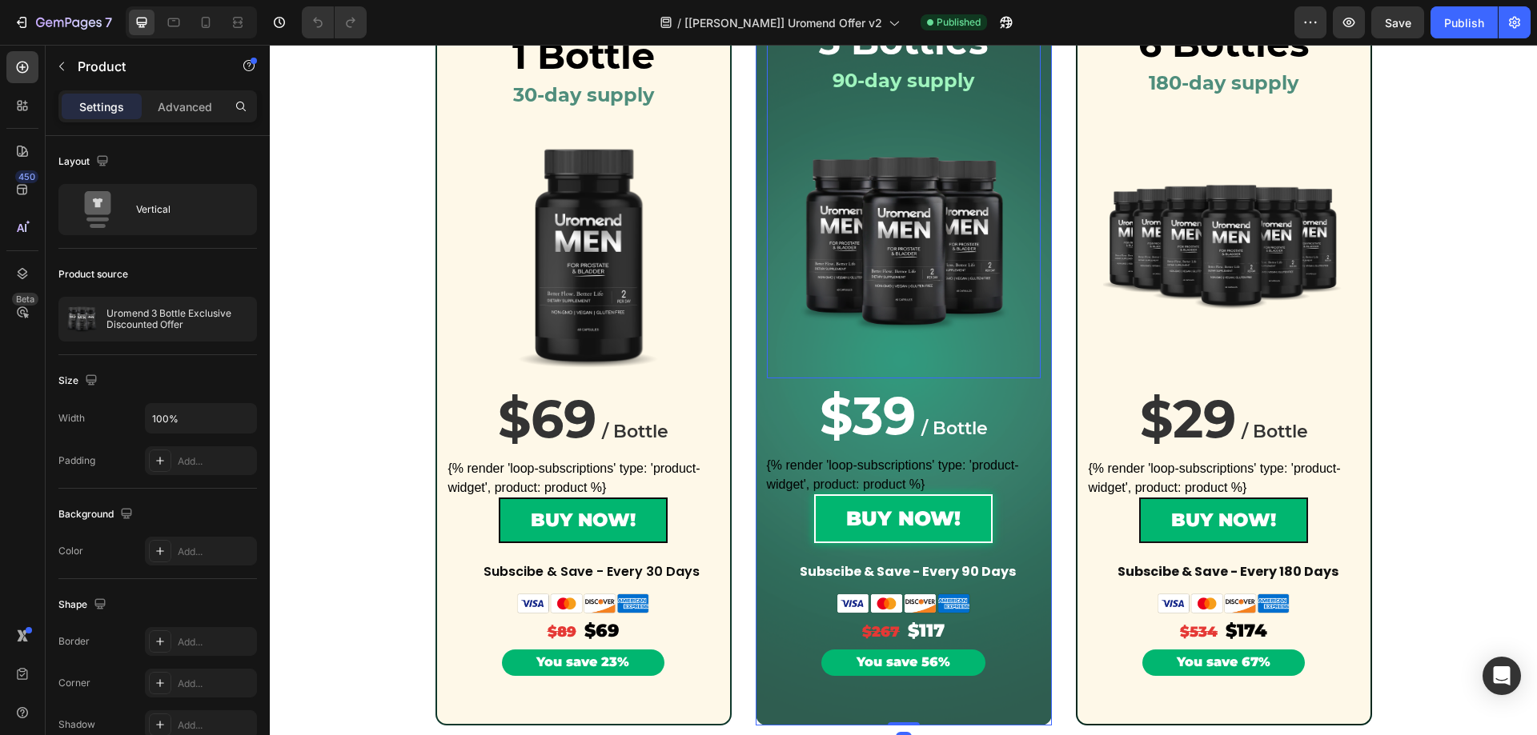
scroll to position [400, 0]
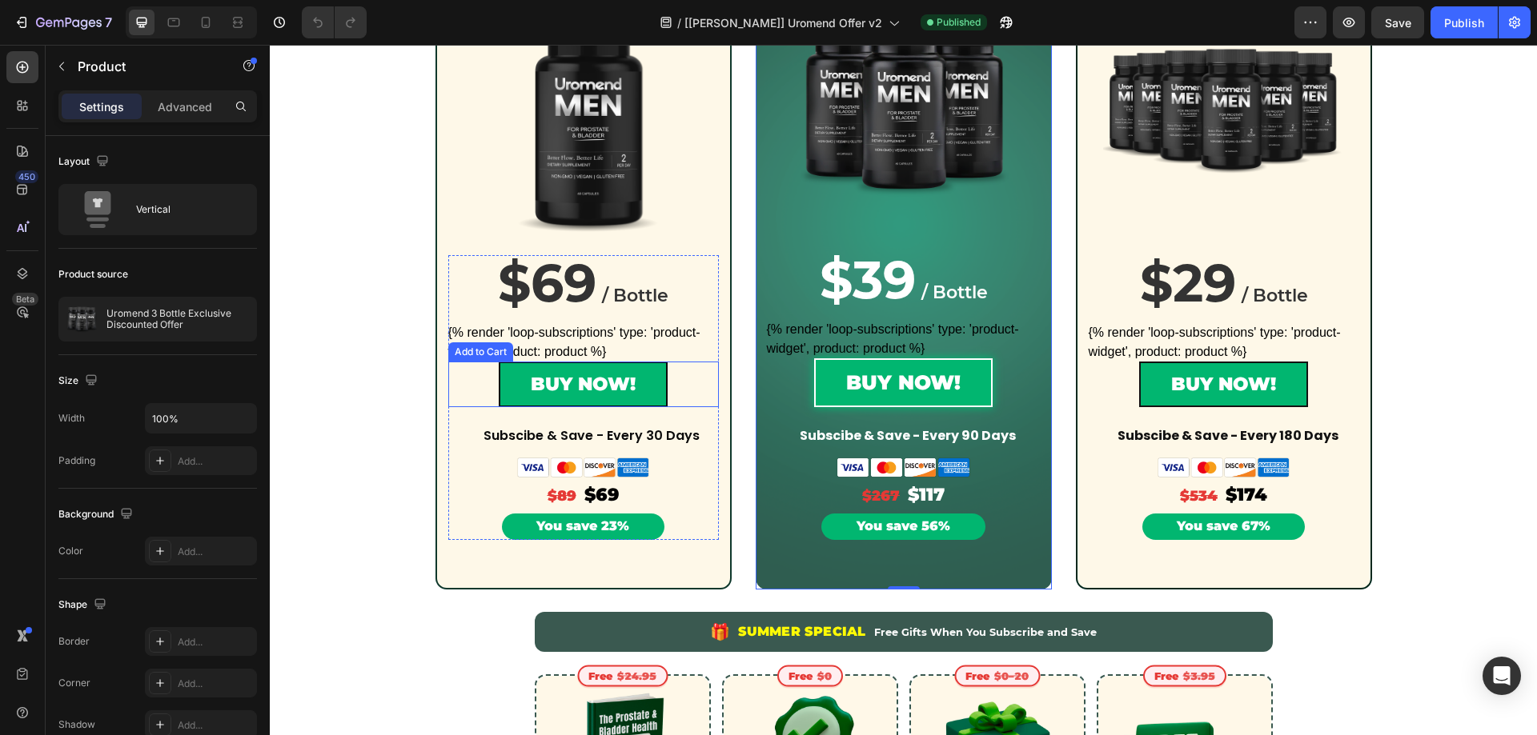
click at [482, 354] on div "Add to Cart" at bounding box center [480, 352] width 58 height 14
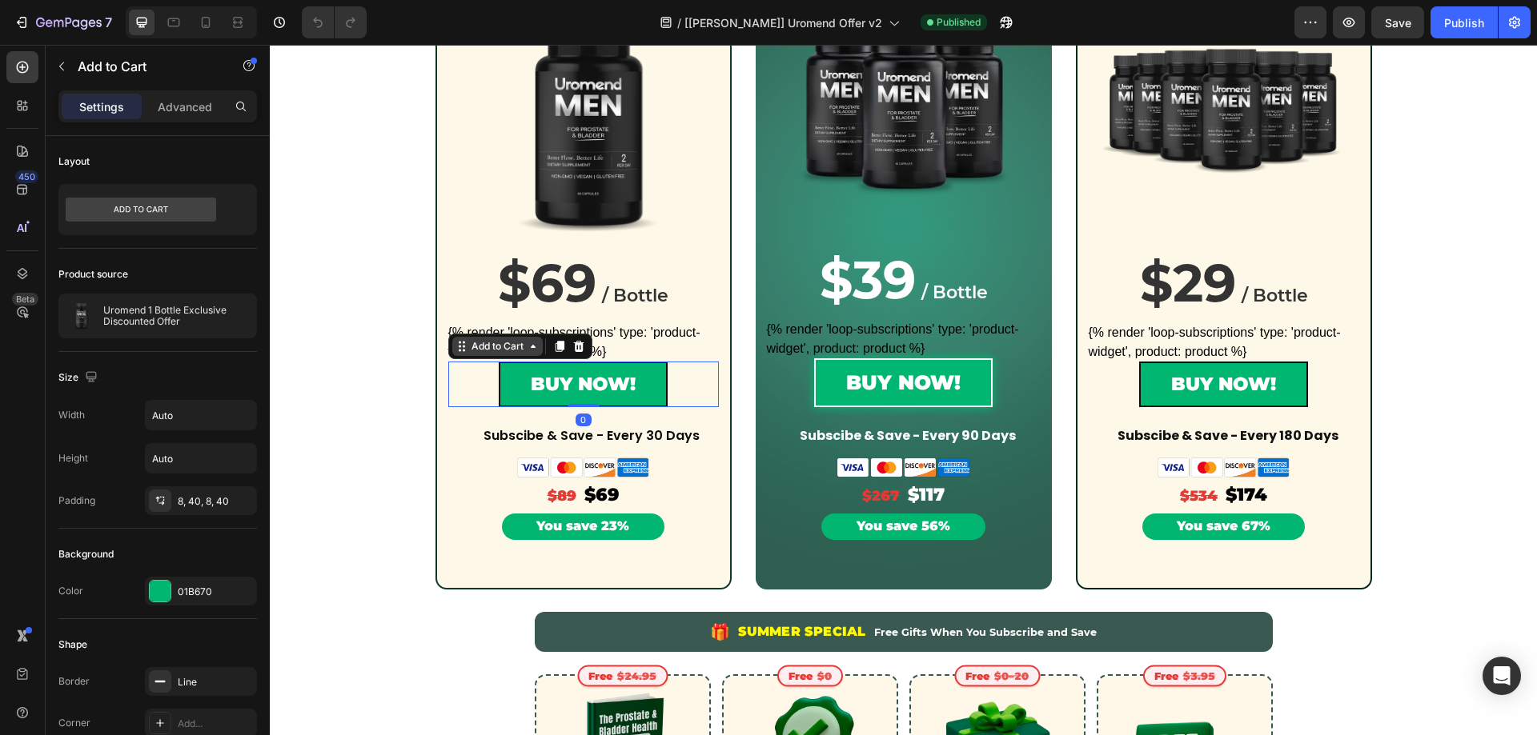
click at [482, 352] on div "Add to Cart" at bounding box center [497, 346] width 58 height 14
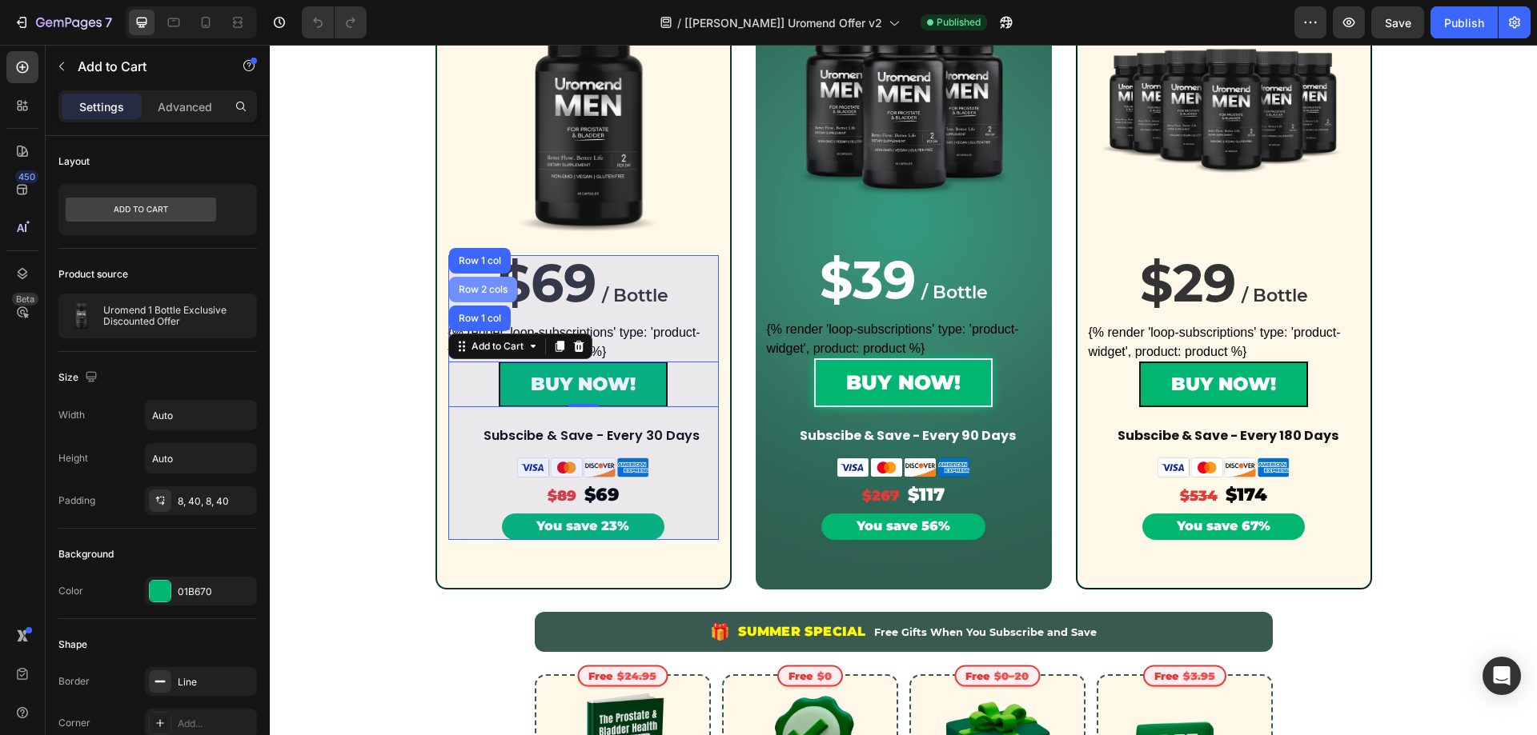
click at [477, 279] on div "Row 2 cols" at bounding box center [483, 290] width 68 height 26
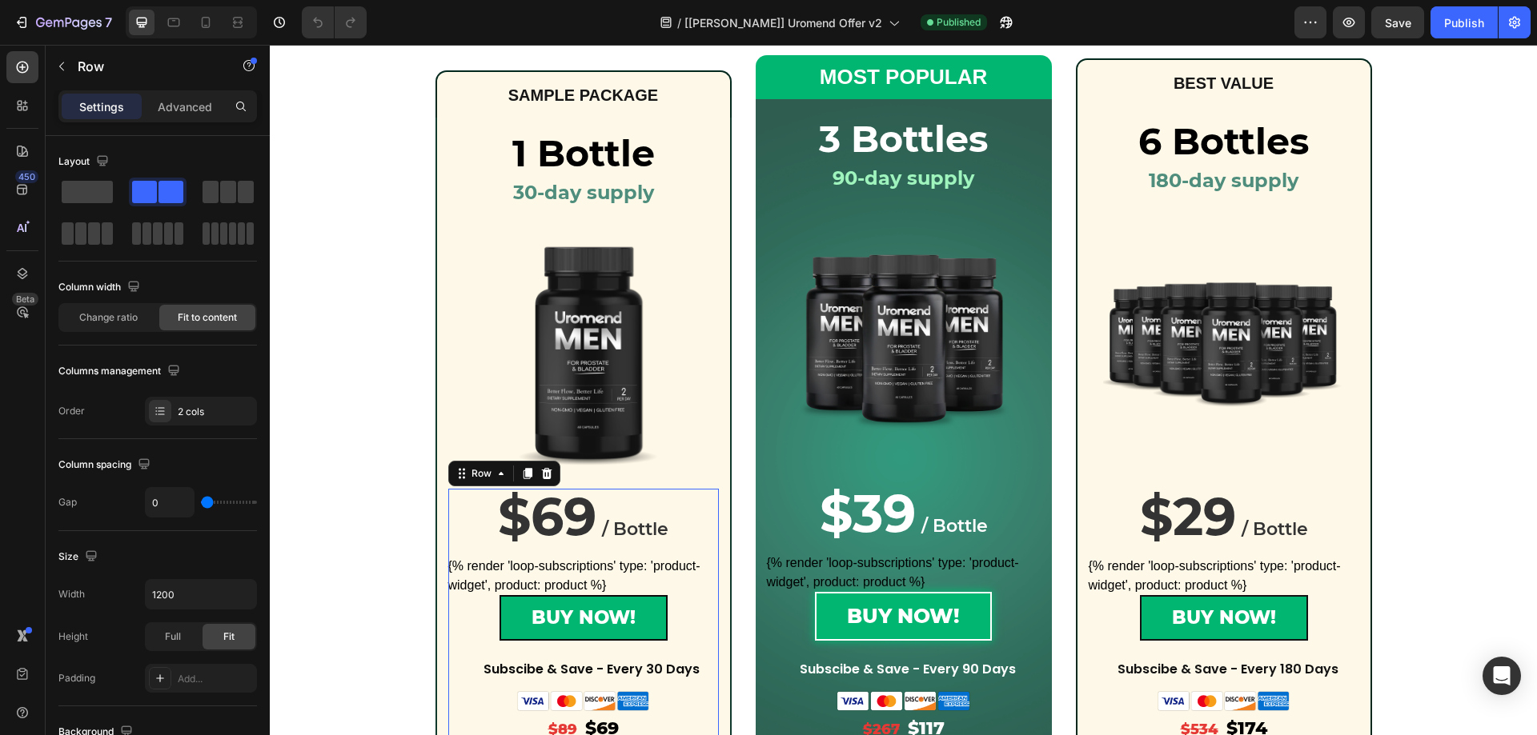
scroll to position [160, 0]
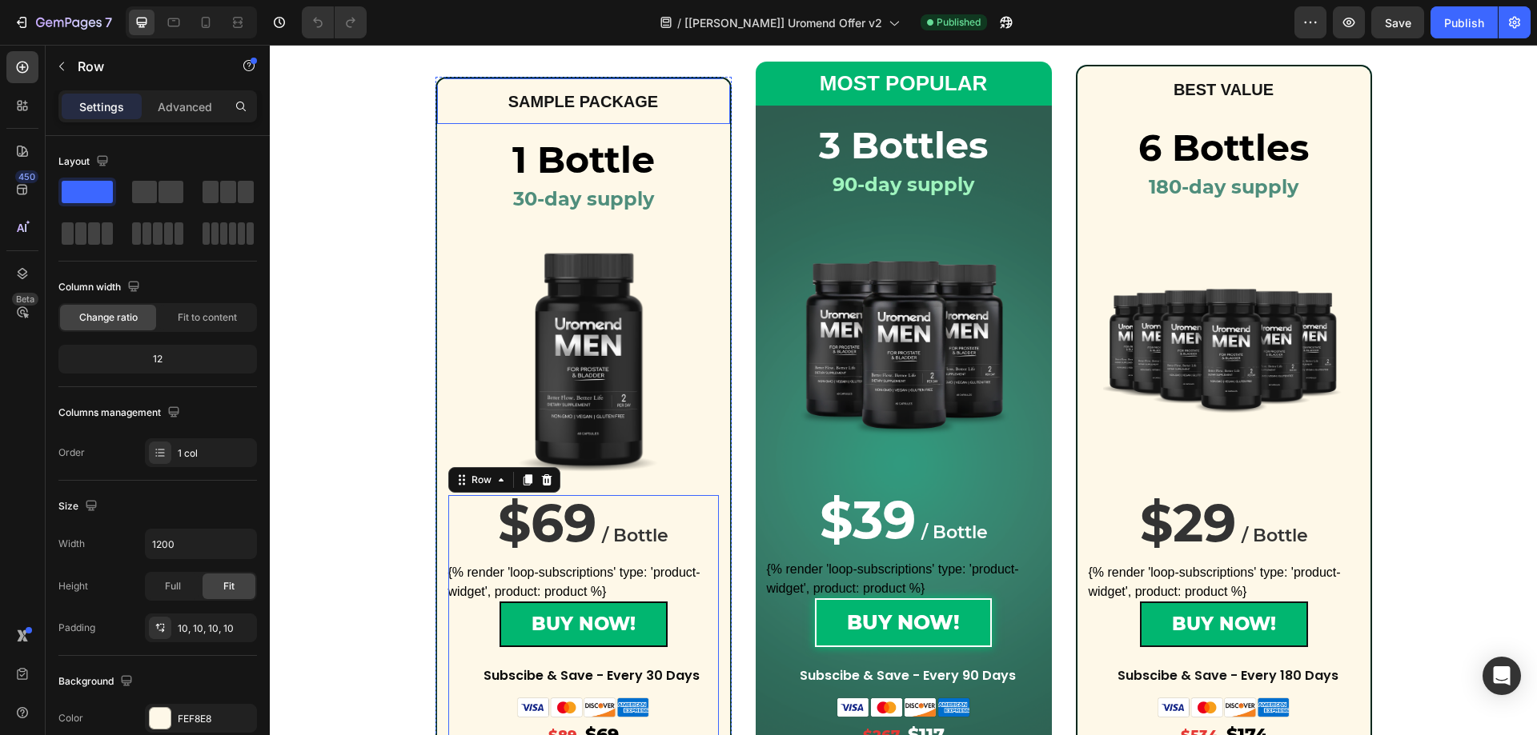
click at [456, 81] on div "SAMPLE PACKAGE Text Block Row" at bounding box center [583, 100] width 296 height 47
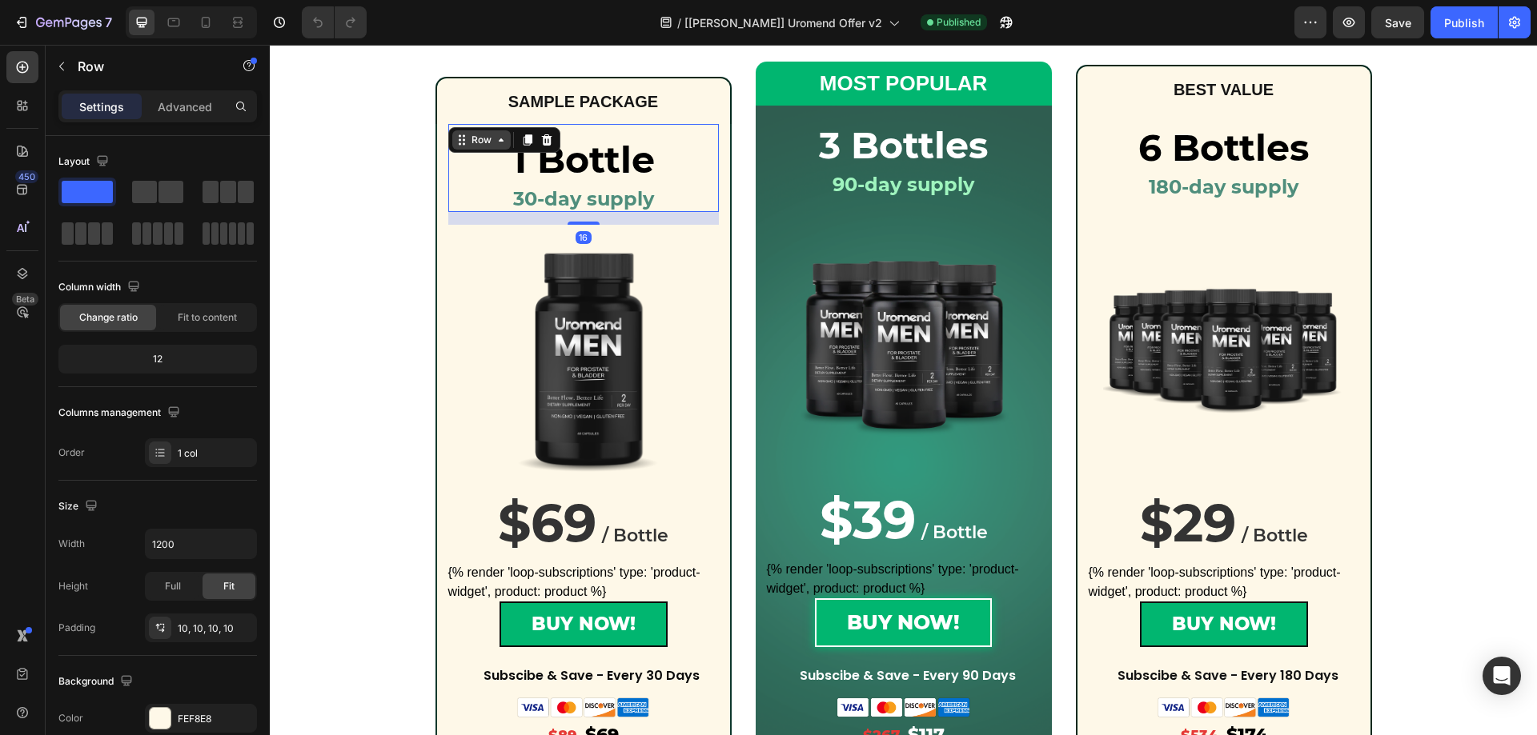
click at [452, 130] on div "Row" at bounding box center [481, 139] width 58 height 19
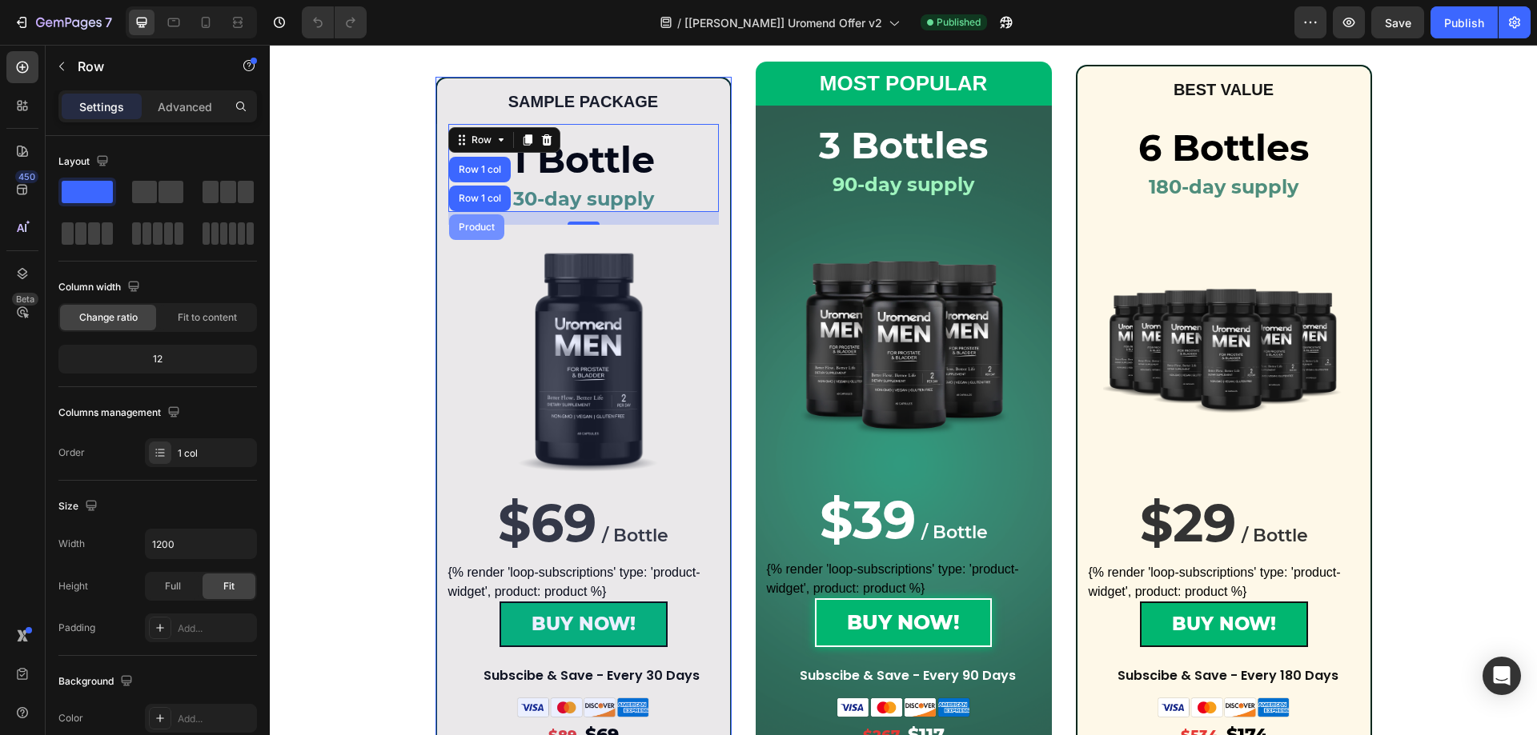
click at [471, 222] on div "Product" at bounding box center [476, 227] width 55 height 26
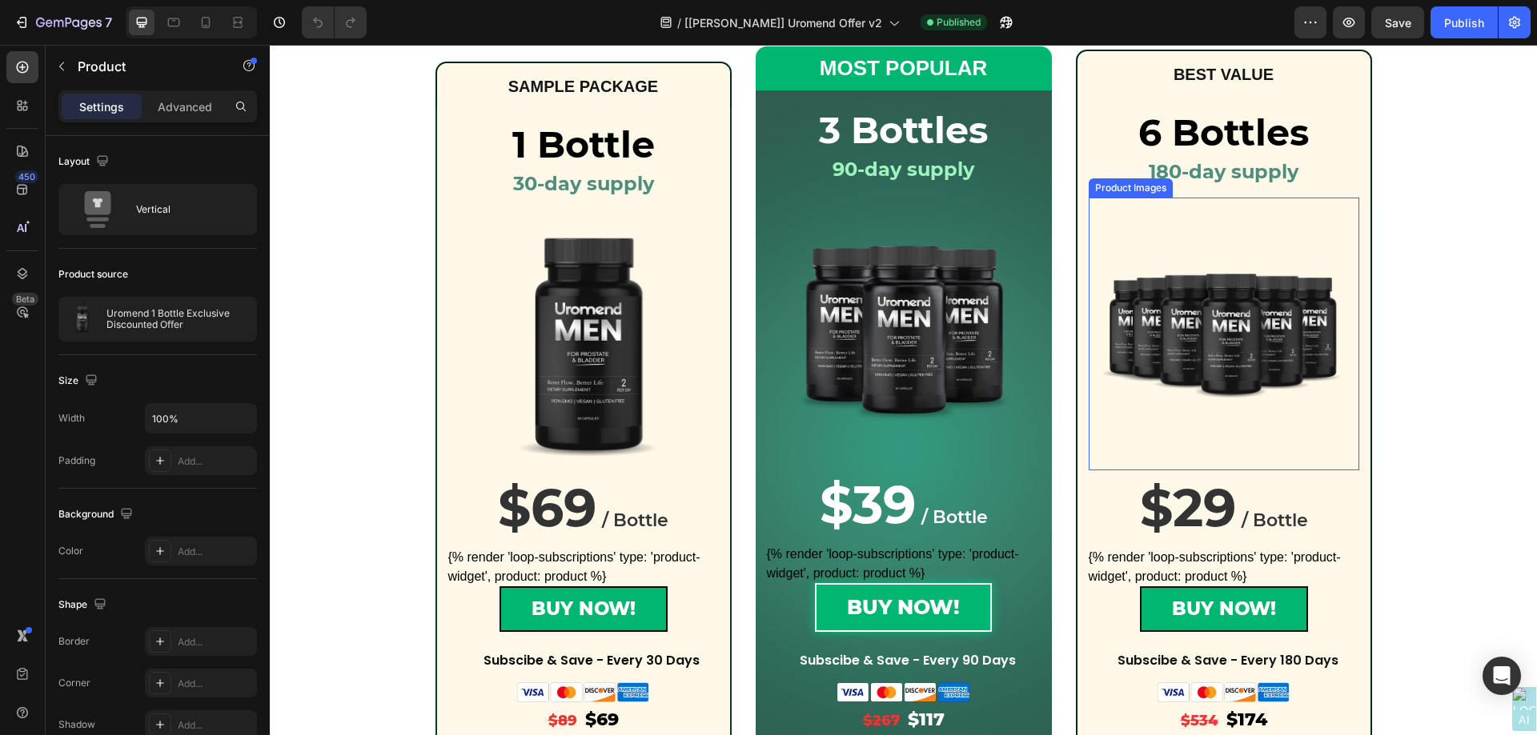
scroll to position [80, 0]
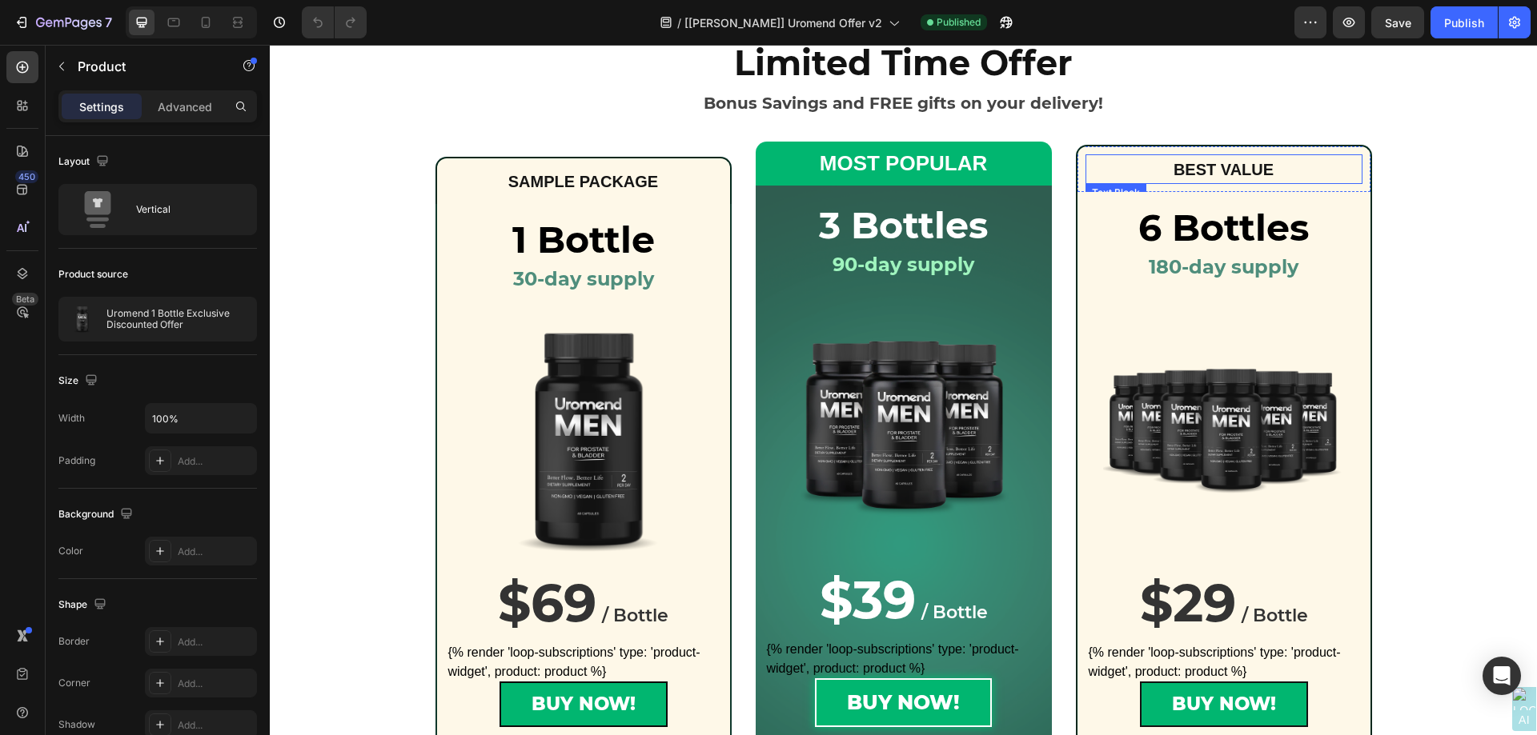
click at [1106, 182] on p "BEST VALUE" at bounding box center [1224, 169] width 274 height 26
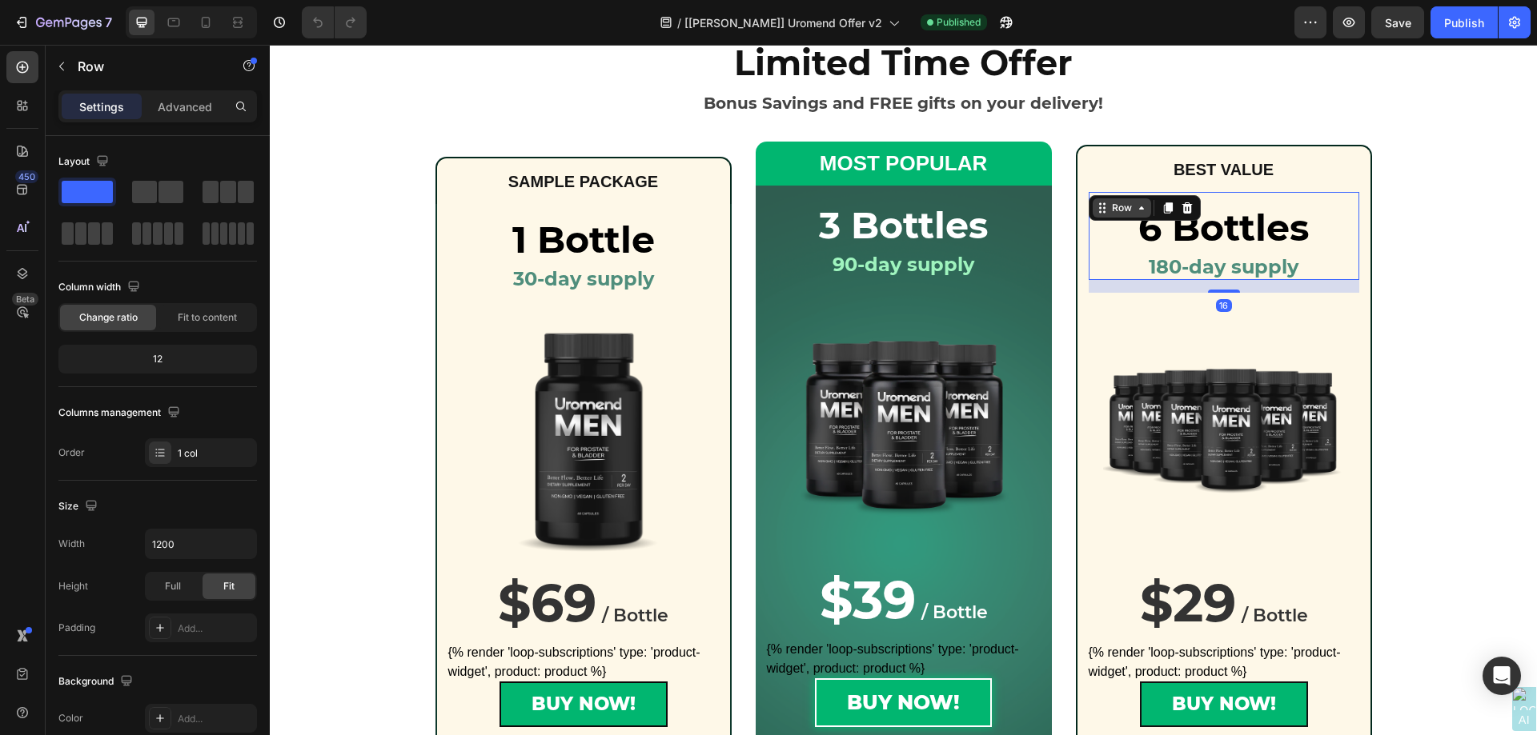
click at [1108, 201] on div "Row" at bounding box center [1121, 208] width 26 height 14
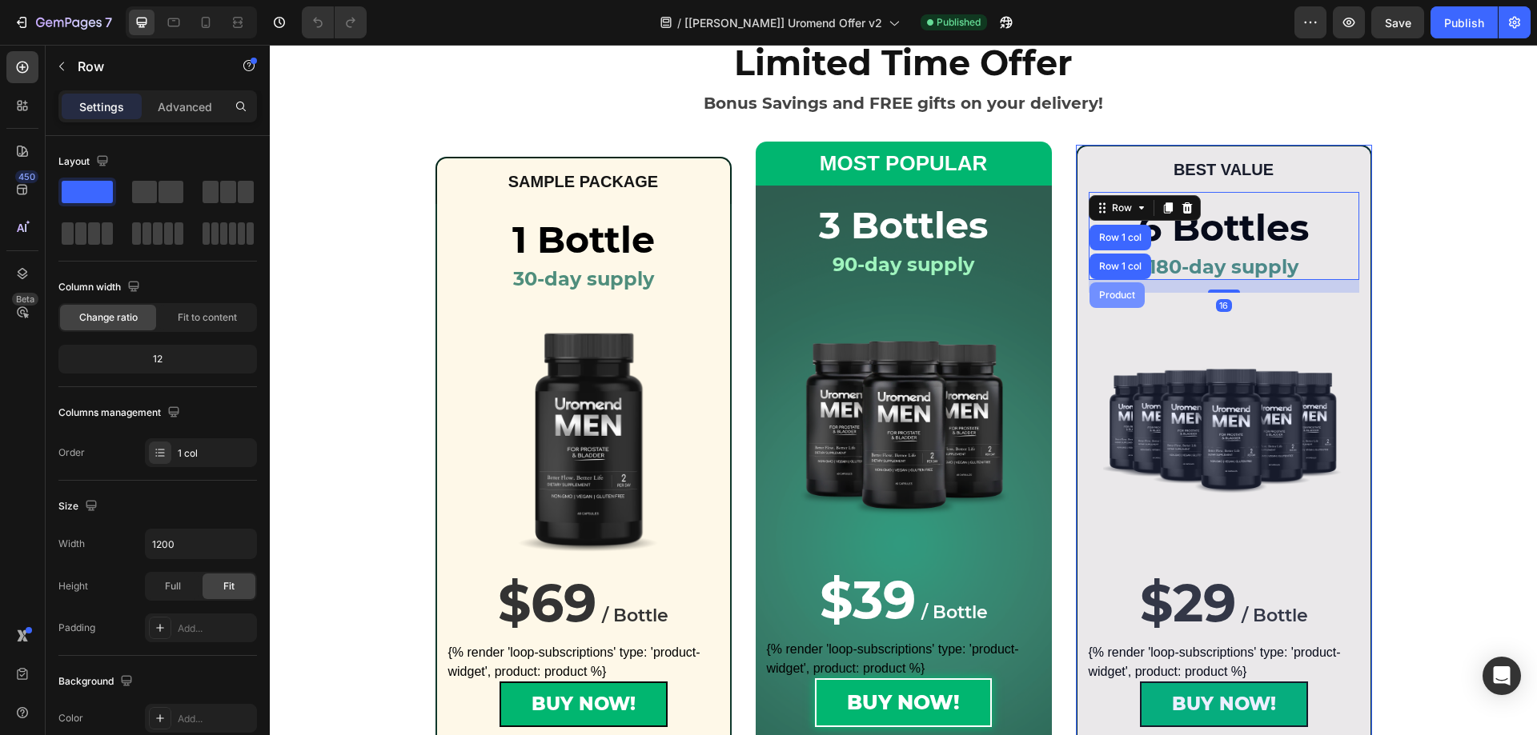
click at [1116, 295] on div "Product" at bounding box center [1117, 296] width 42 height 10
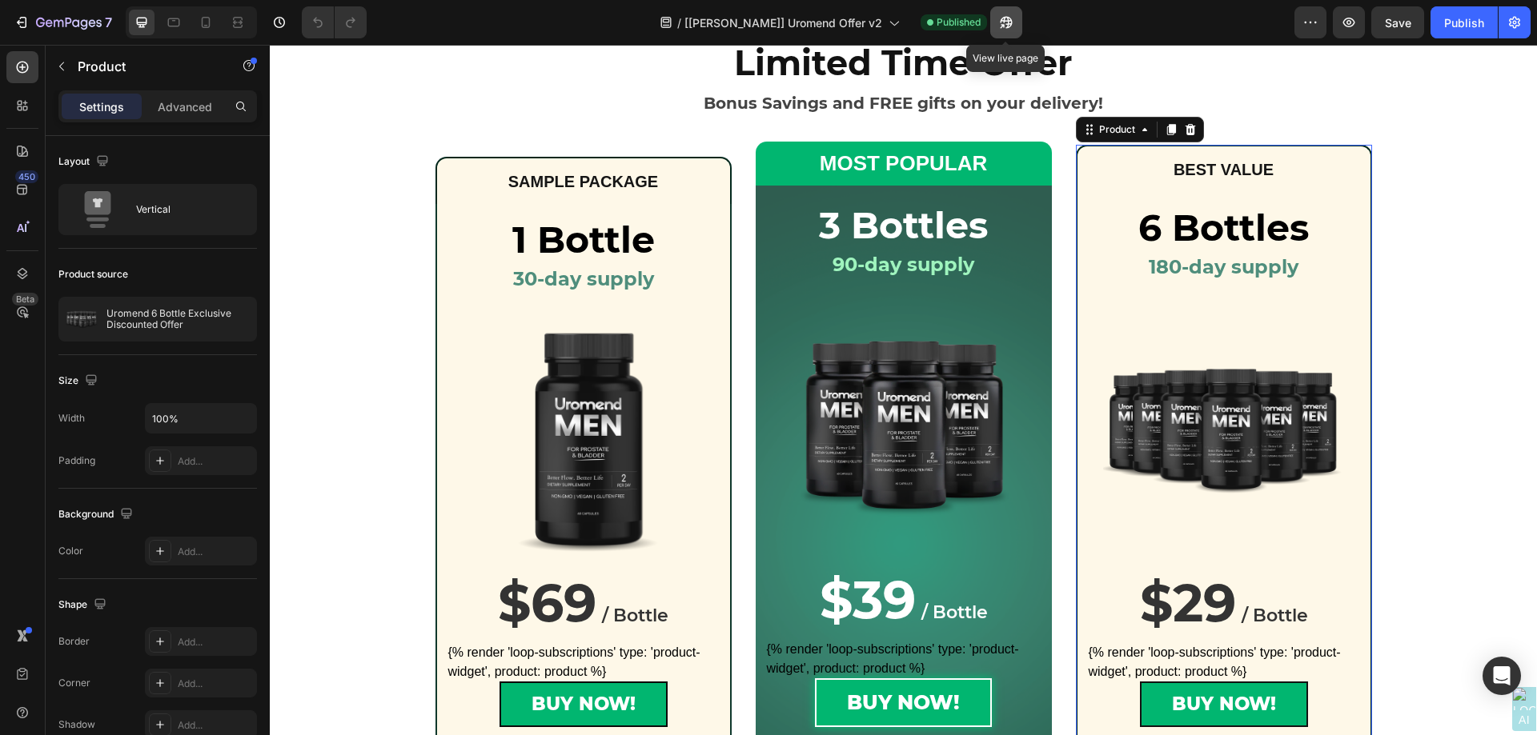
click at [1002, 23] on icon "button" at bounding box center [1006, 22] width 16 height 16
